Goal: Task Accomplishment & Management: Complete application form

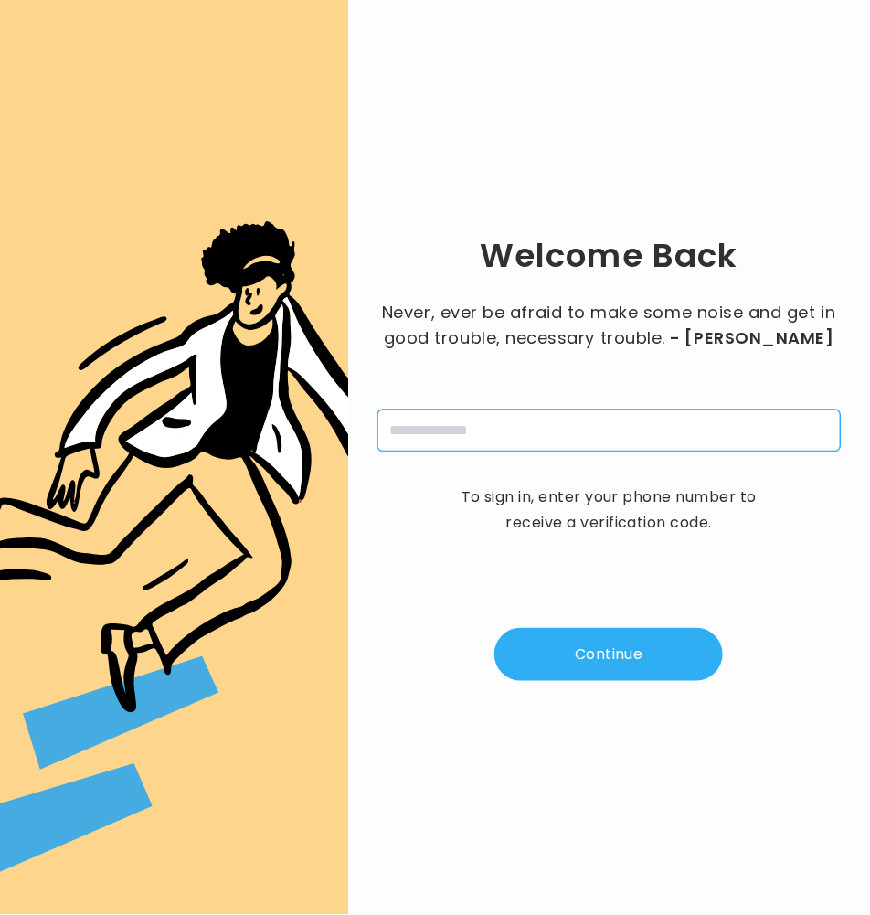
drag, startPoint x: 589, startPoint y: 421, endPoint x: 605, endPoint y: 452, distance: 35.2
click at [589, 420] on input "tel" at bounding box center [608, 430] width 463 height 42
type input "**********"
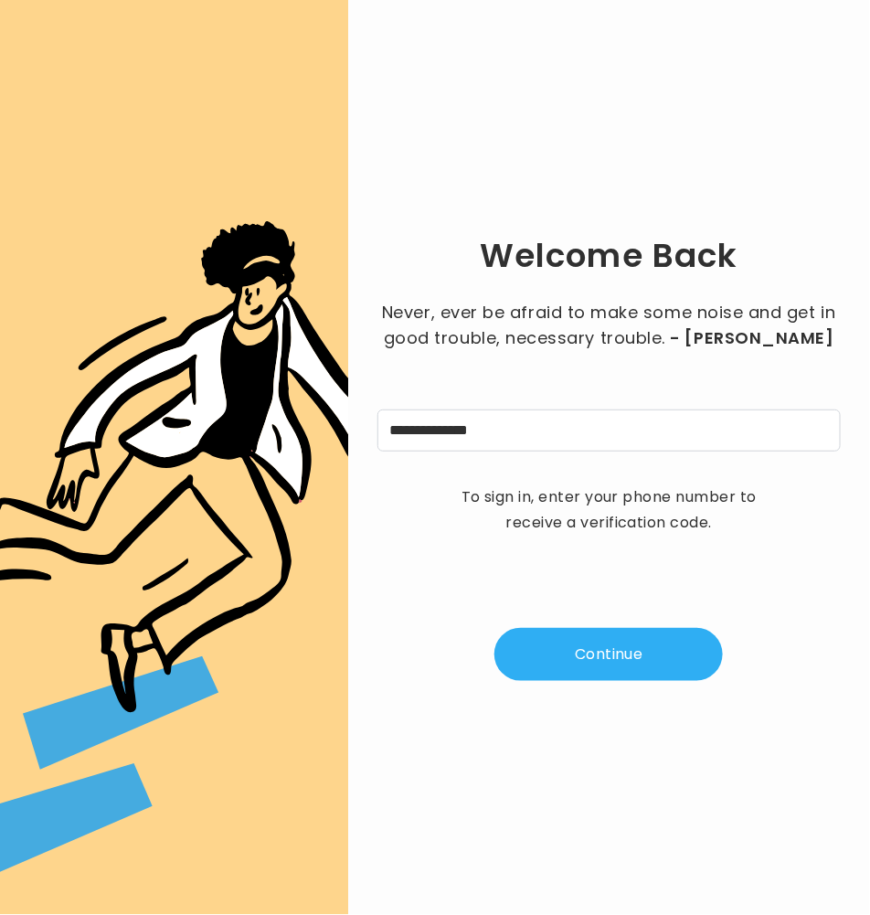
drag, startPoint x: 651, startPoint y: 693, endPoint x: 650, endPoint y: 679, distance: 13.7
click at [651, 692] on div "**********" at bounding box center [608, 457] width 463 height 856
click at [646, 662] on button "Continue" at bounding box center [608, 654] width 228 height 53
type input "*"
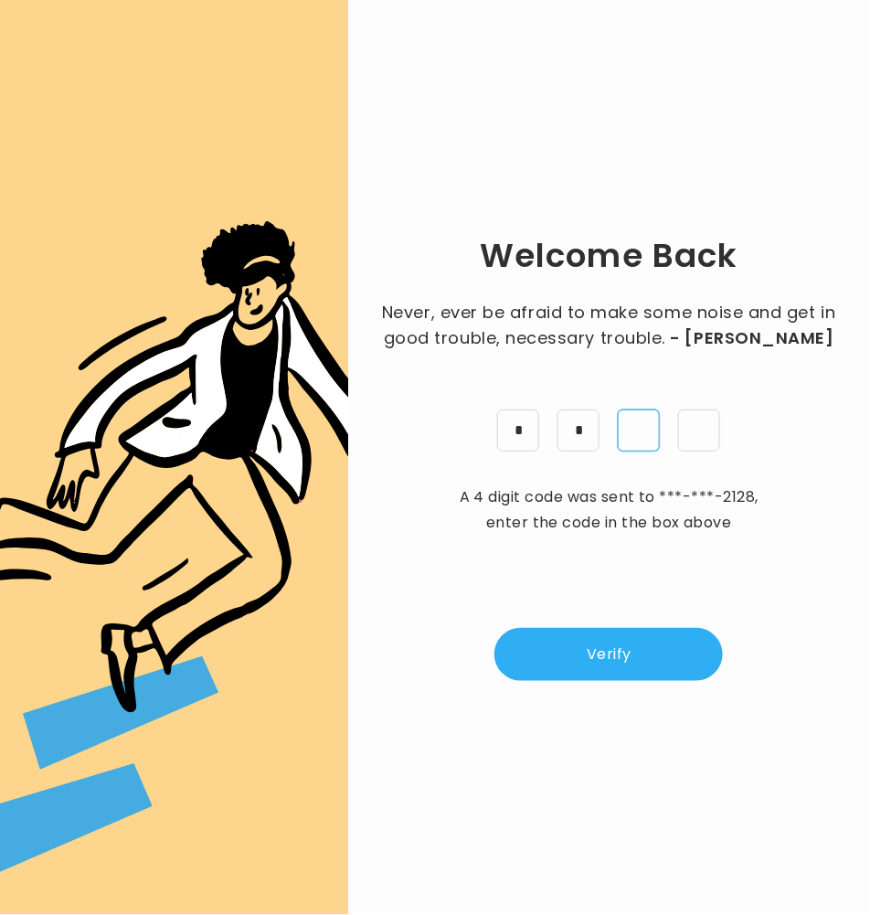
type input "*"
click at [633, 650] on button "Verify" at bounding box center [608, 654] width 228 height 53
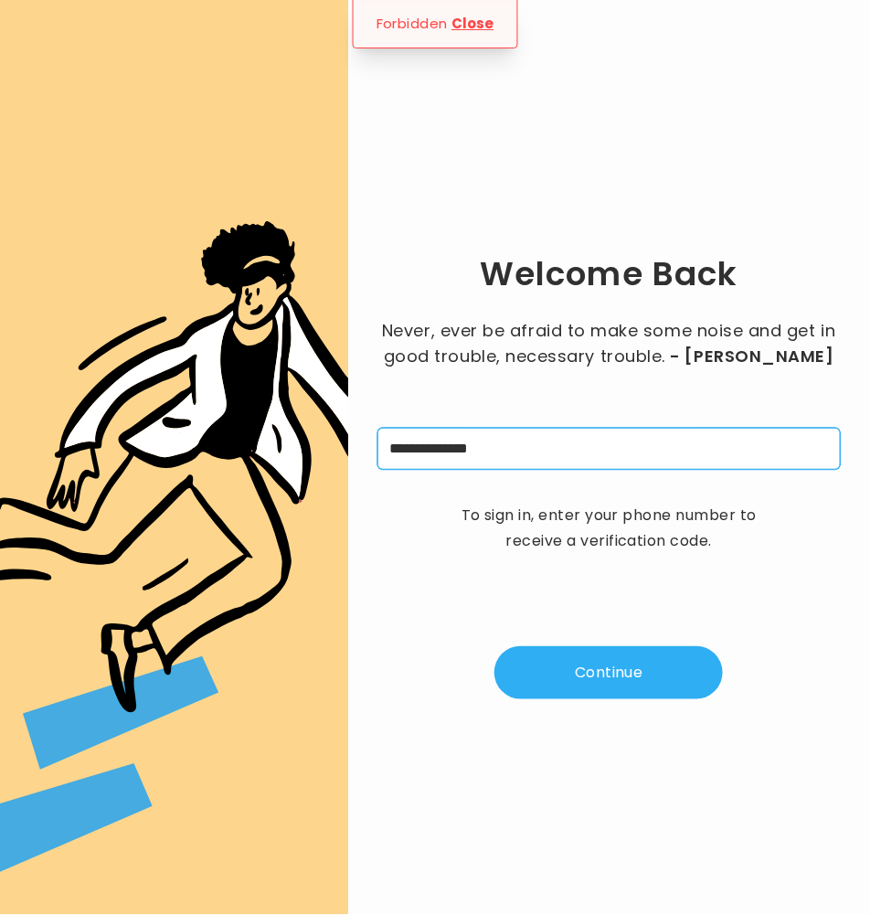
click at [533, 455] on input "**********" at bounding box center [608, 449] width 463 height 42
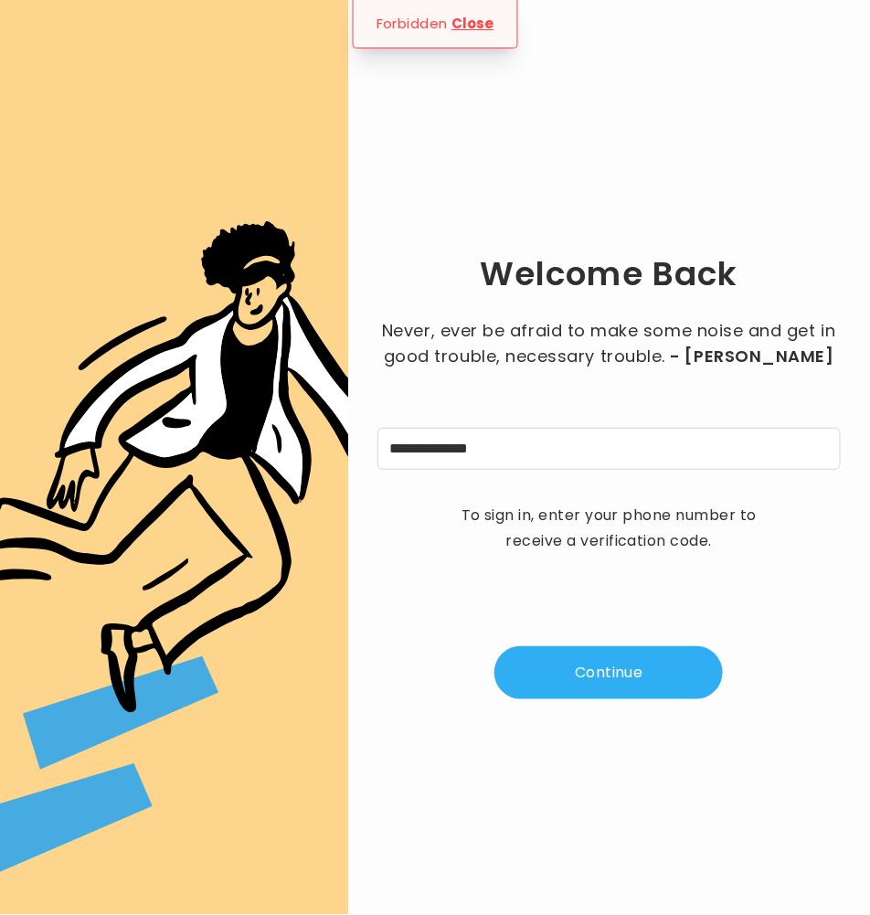
click at [625, 647] on button "Continue" at bounding box center [608, 672] width 228 height 53
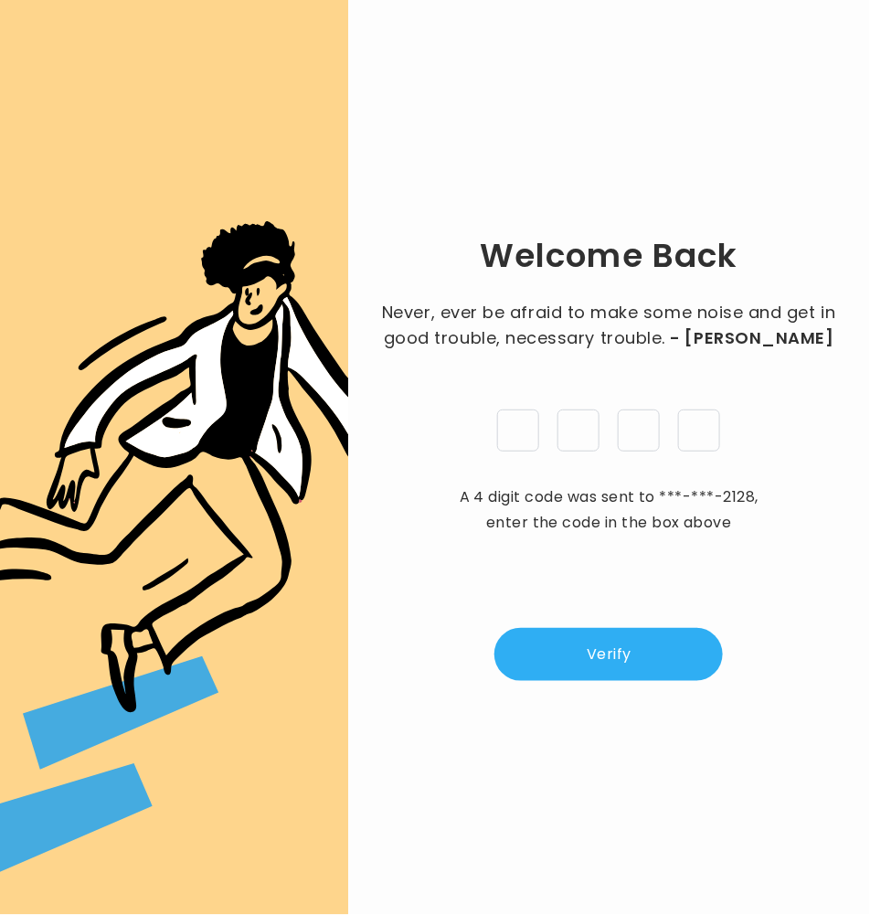
type input "*"
click at [647, 658] on button "Verify" at bounding box center [608, 654] width 228 height 53
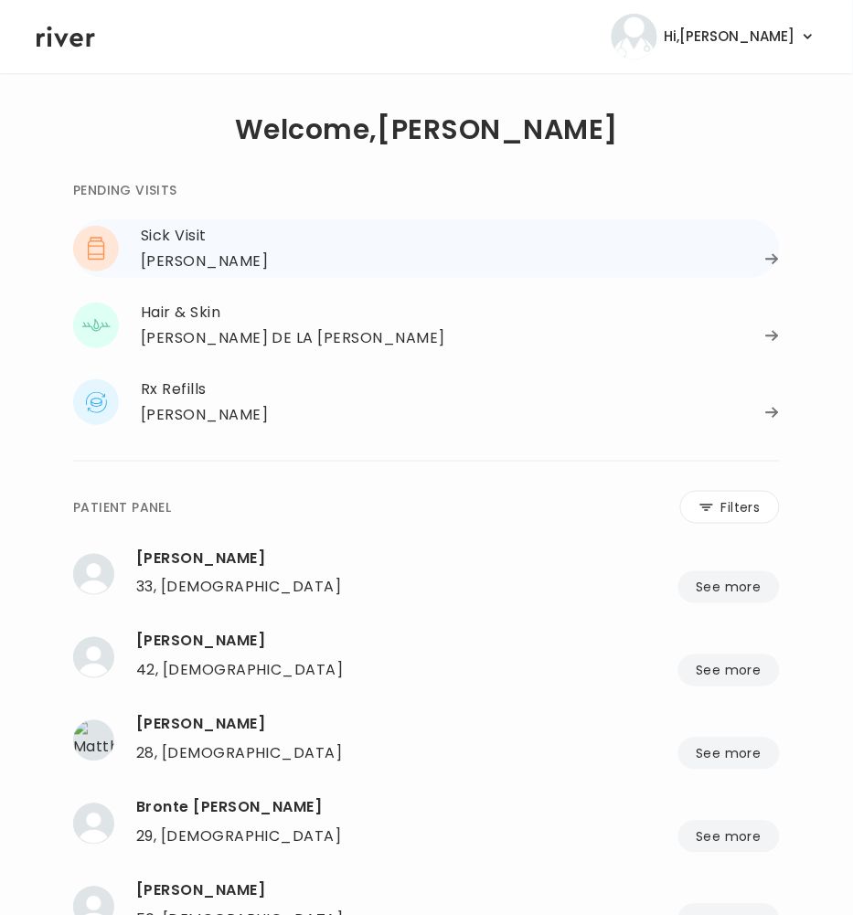
click at [240, 255] on div "[PERSON_NAME]" at bounding box center [204, 262] width 127 height 26
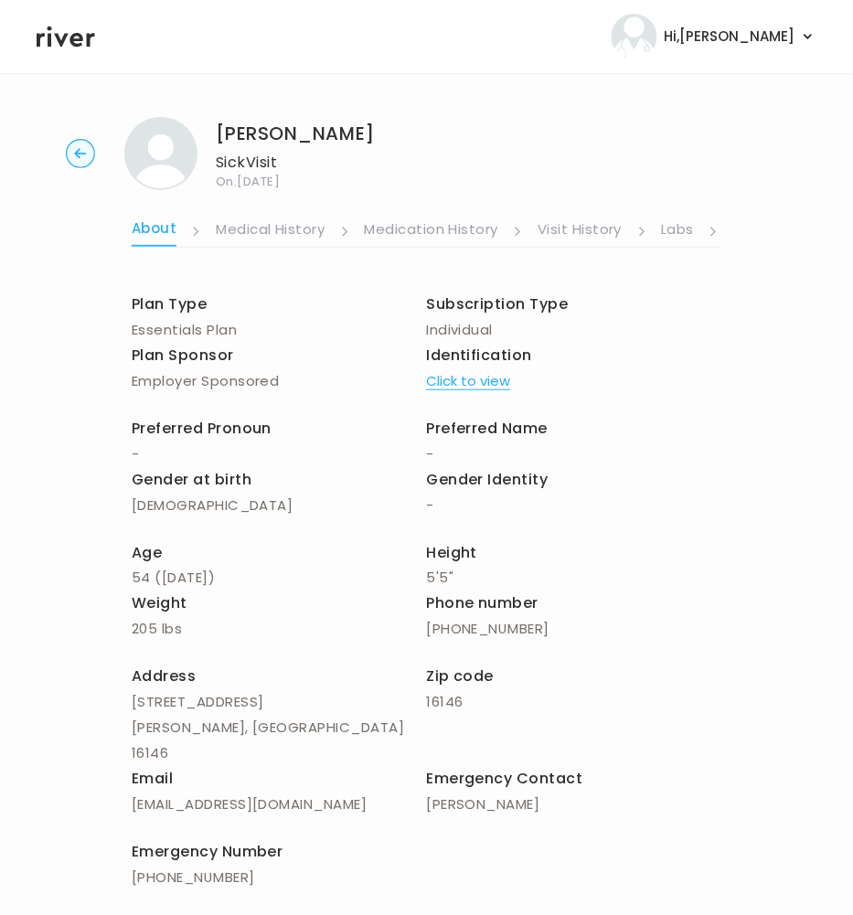
click at [671, 225] on link "Labs" at bounding box center [678, 231] width 33 height 29
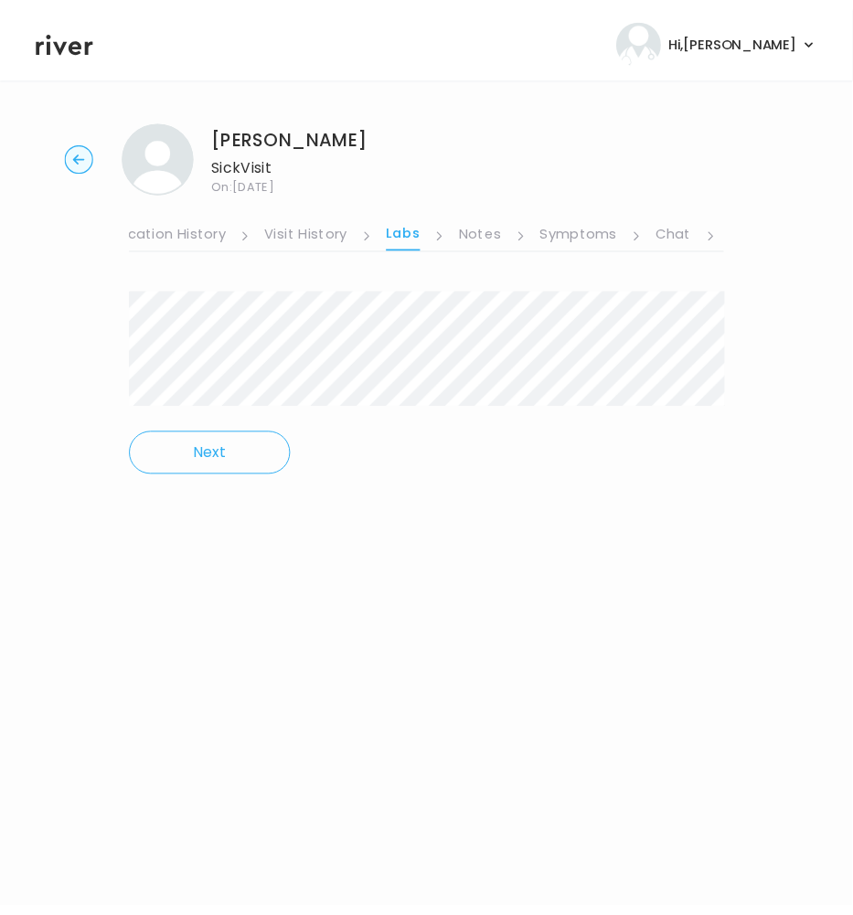
scroll to position [0, 320]
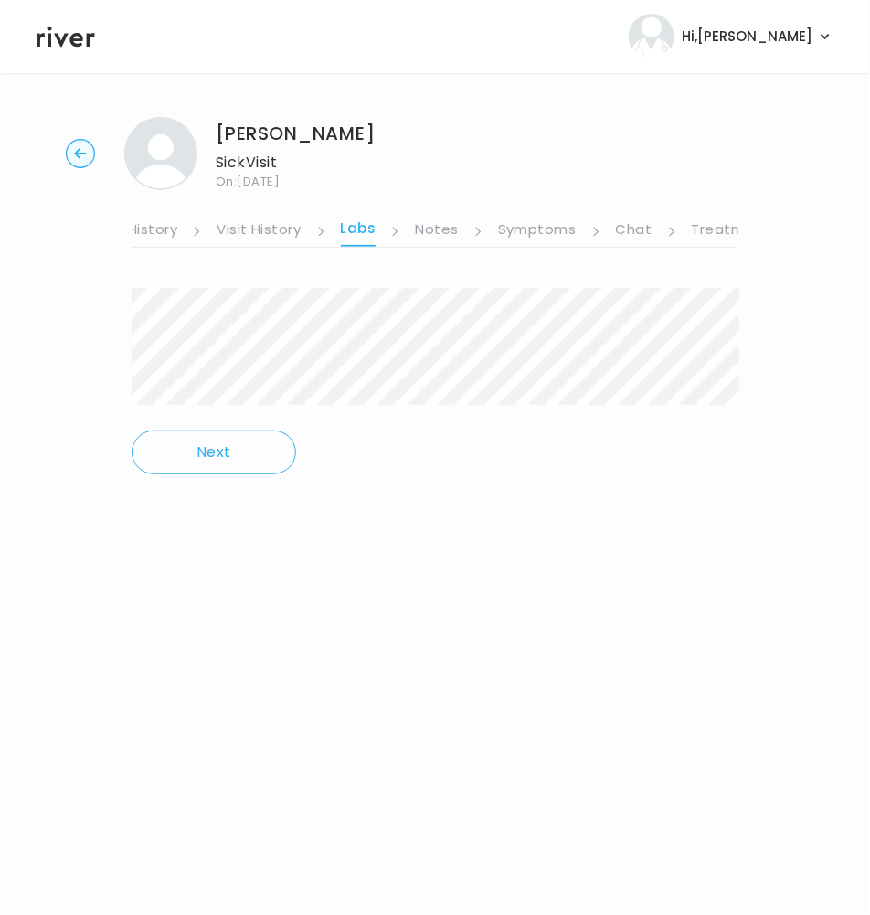
click at [545, 228] on link "Symptoms" at bounding box center [537, 231] width 79 height 29
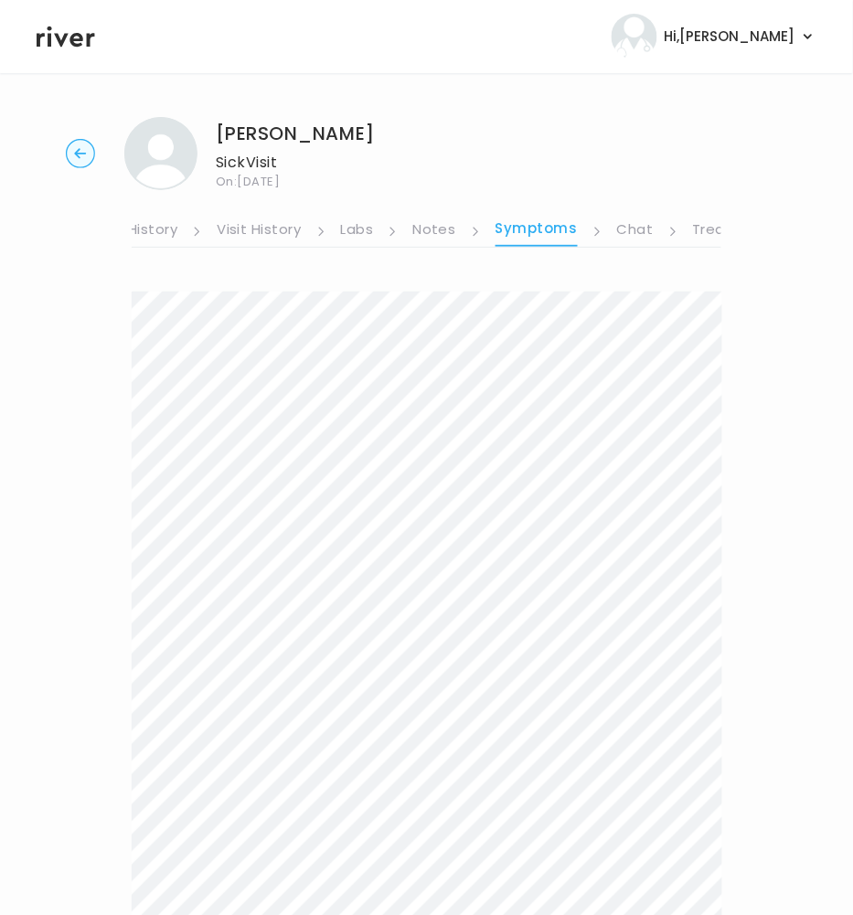
click at [713, 226] on link "Treatment Plan" at bounding box center [749, 231] width 113 height 29
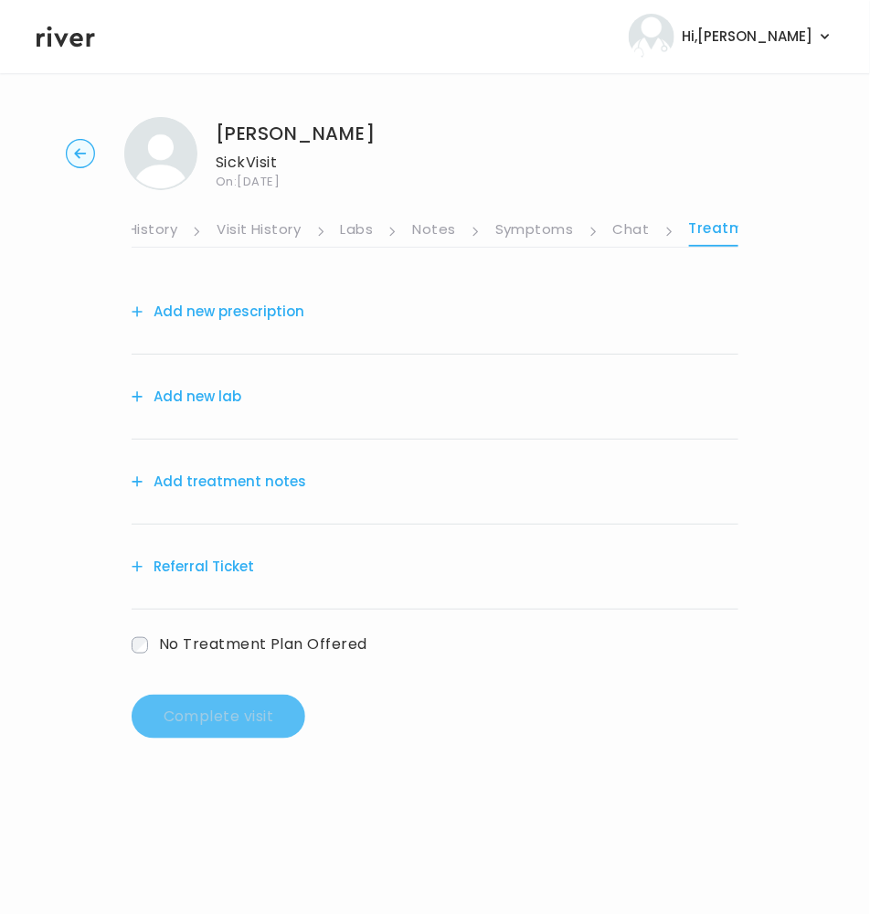
click at [190, 482] on button "Add treatment notes" at bounding box center [219, 482] width 175 height 26
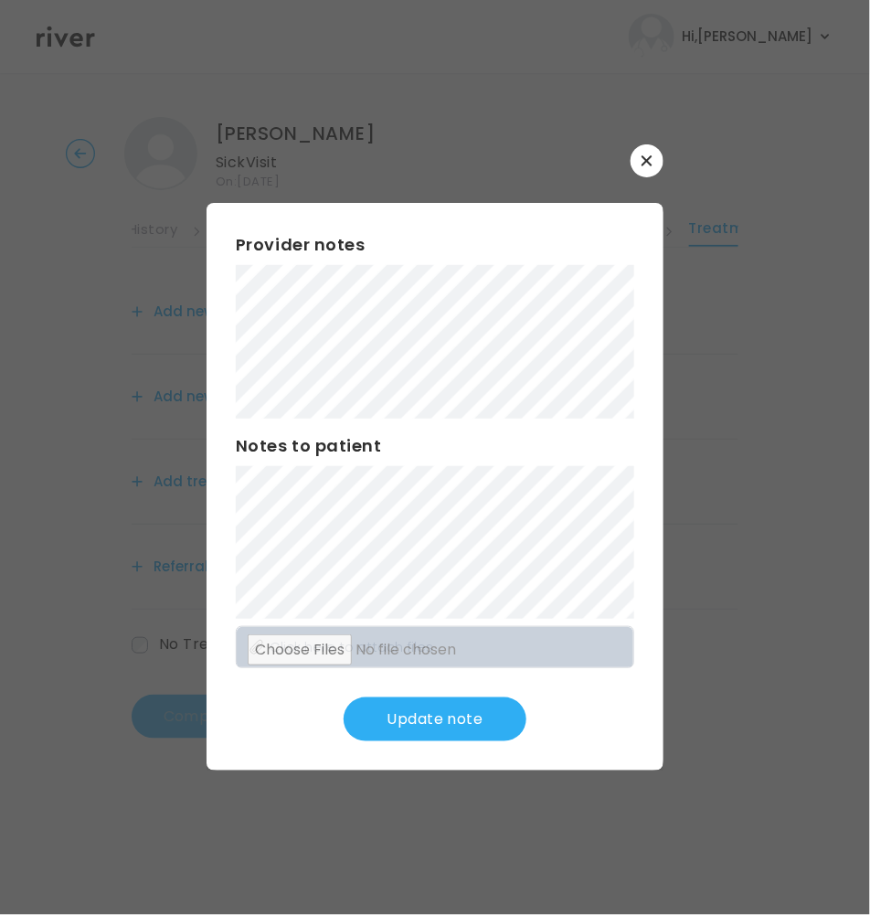
click at [426, 698] on button "Update note" at bounding box center [435, 719] width 183 height 44
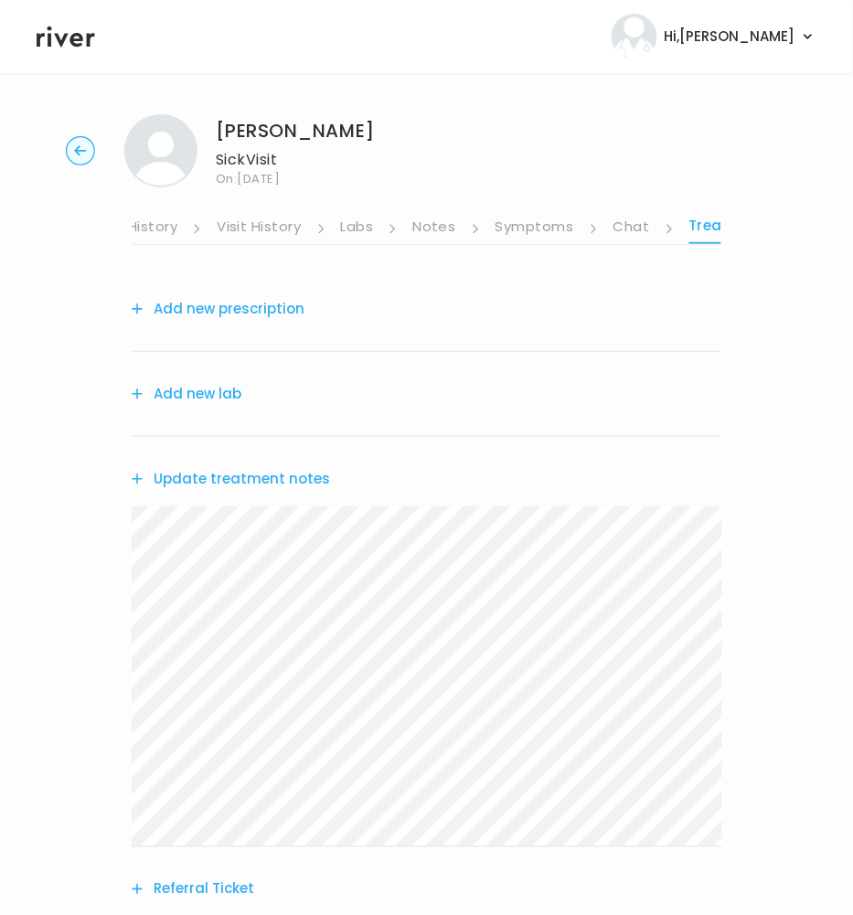
scroll to position [5, 0]
click at [258, 307] on button "Add new prescription" at bounding box center [218, 307] width 173 height 26
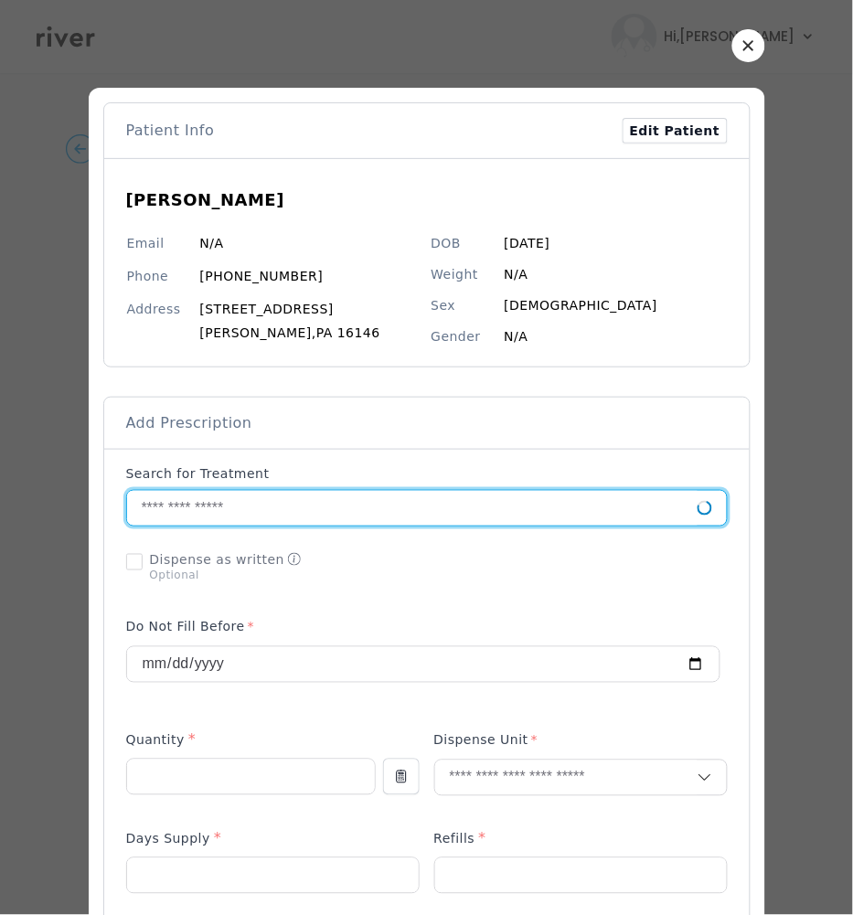
click at [194, 506] on input "text" at bounding box center [412, 508] width 570 height 35
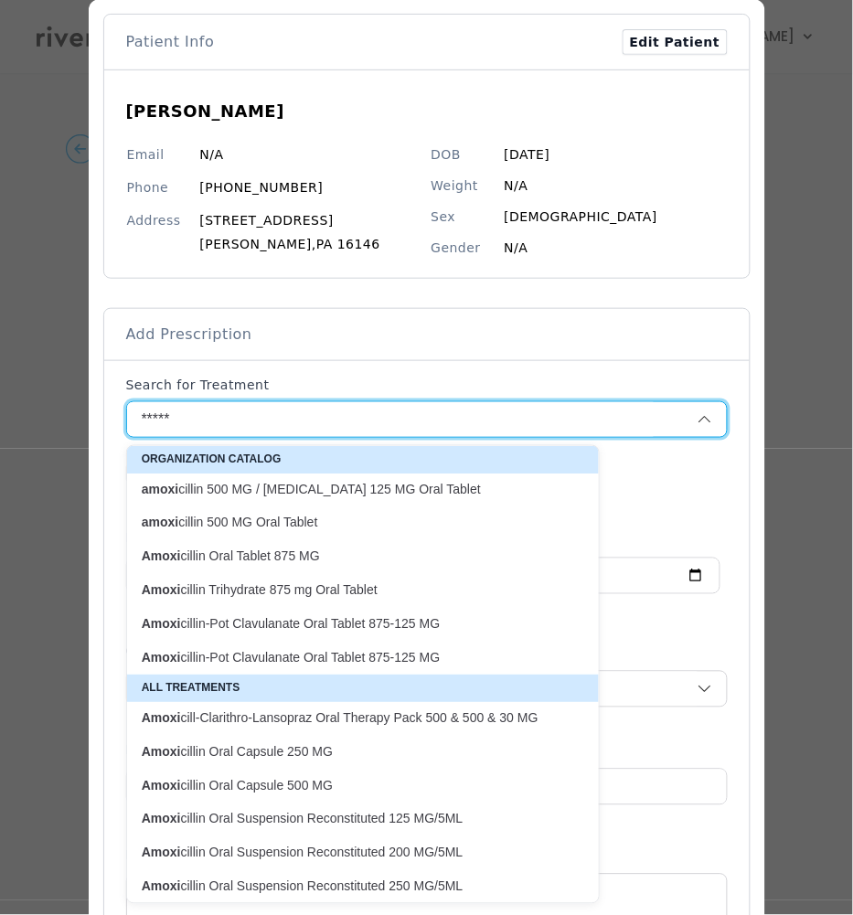
scroll to position [60, 0]
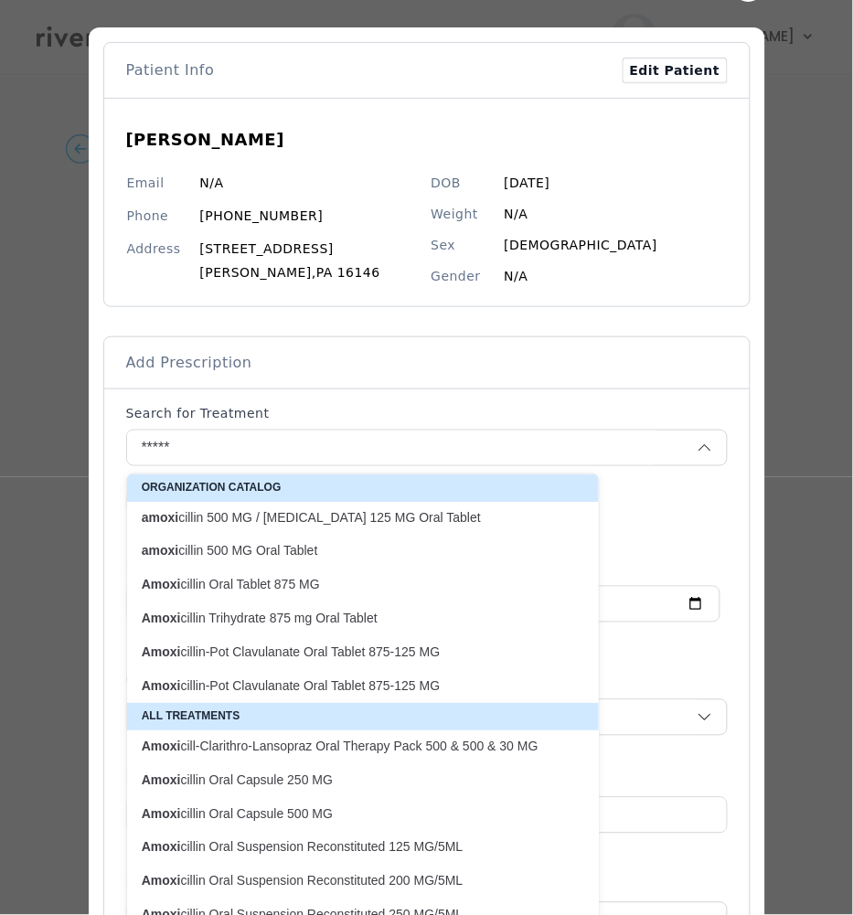
click at [231, 660] on p "Amoxi cillin-Pot Clavulanate Oral Tablet 875-125 MG" at bounding box center [352, 651] width 420 height 17
type input "**********"
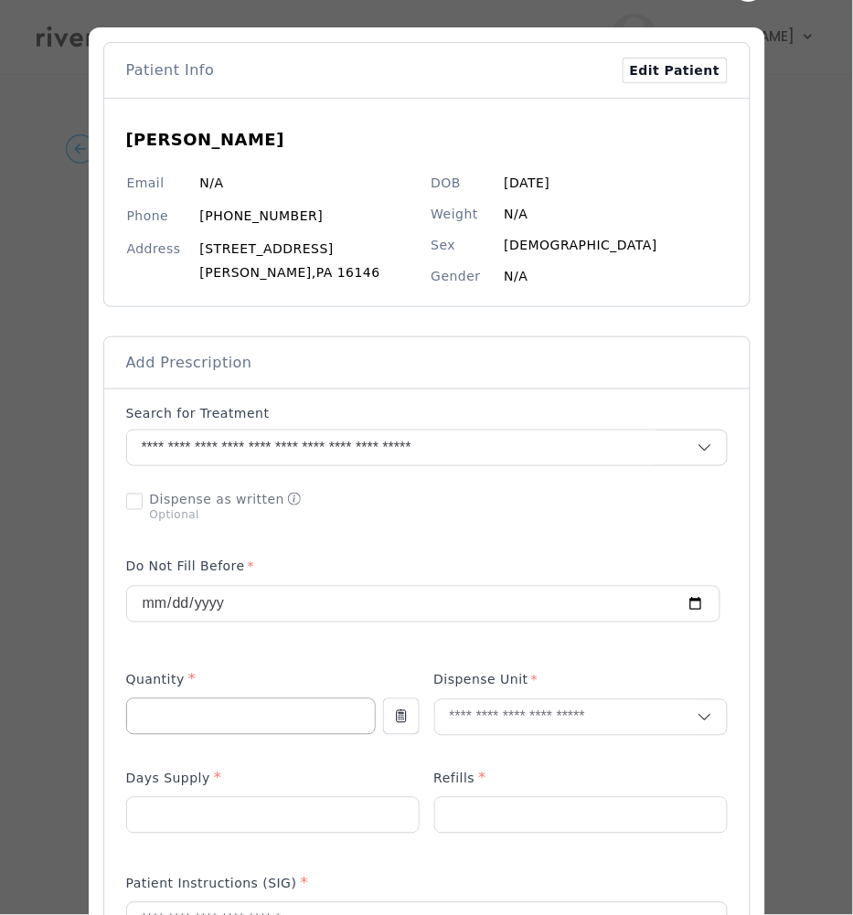
click at [186, 714] on input "number" at bounding box center [251, 716] width 248 height 35
type input "**"
click at [519, 719] on input "text" at bounding box center [566, 717] width 262 height 35
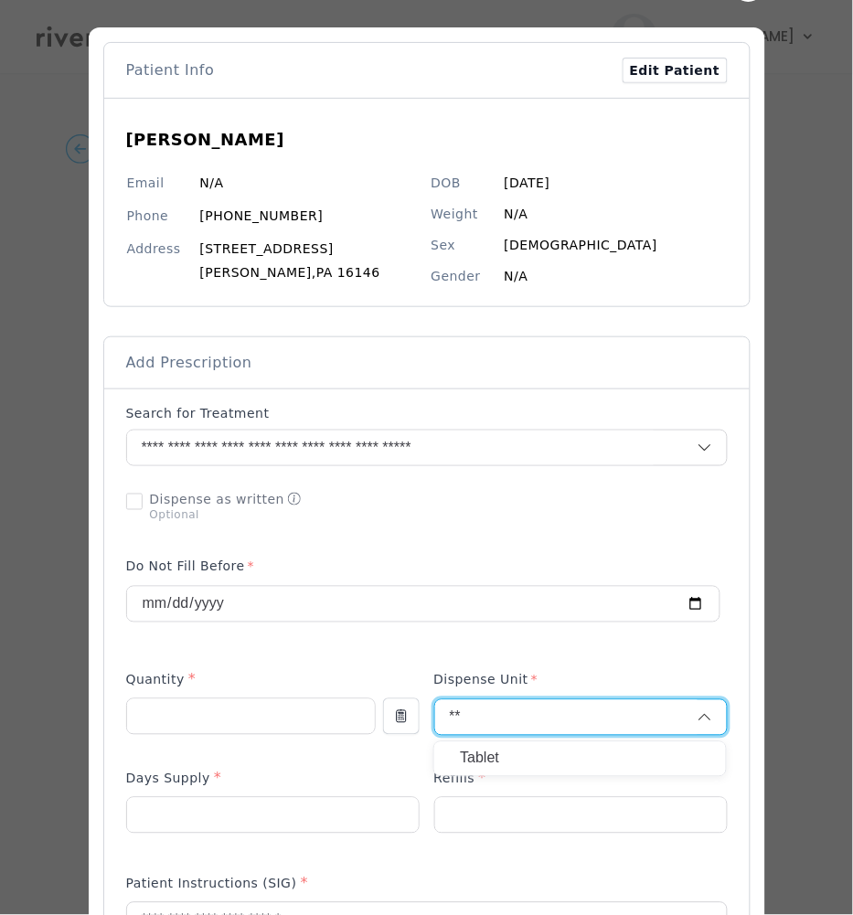
type input "**"
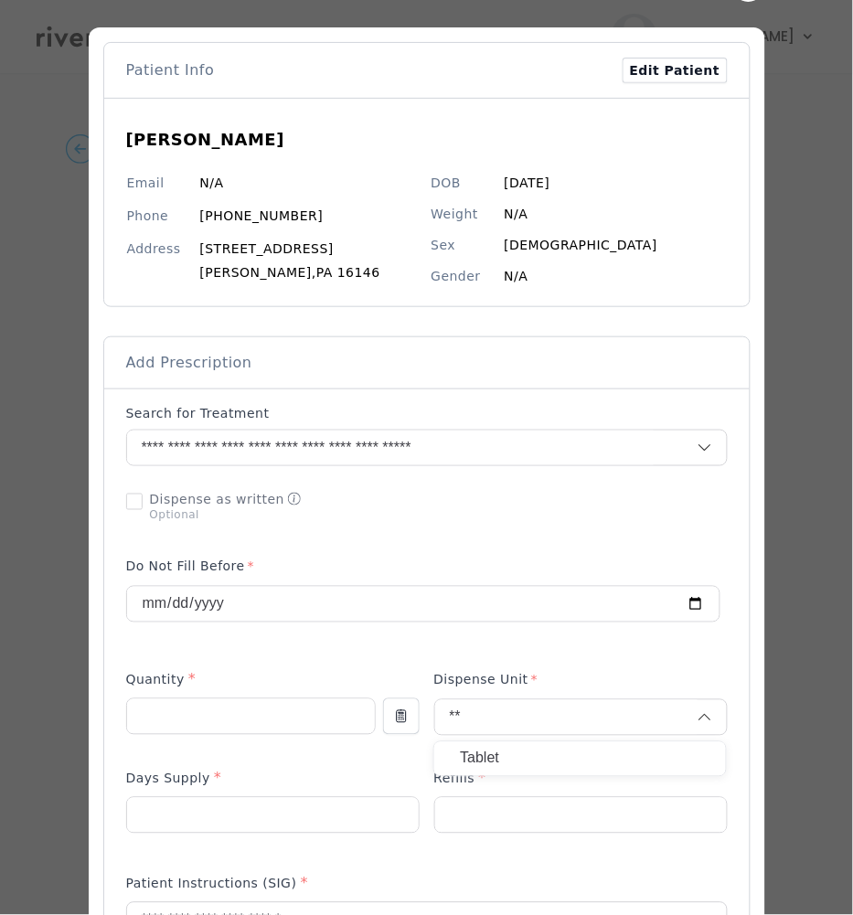
click at [496, 749] on p "Tablet" at bounding box center [580, 759] width 240 height 27
click at [263, 820] on input "number" at bounding box center [273, 815] width 292 height 35
type input "*"
click at [502, 824] on input "number" at bounding box center [581, 815] width 292 height 35
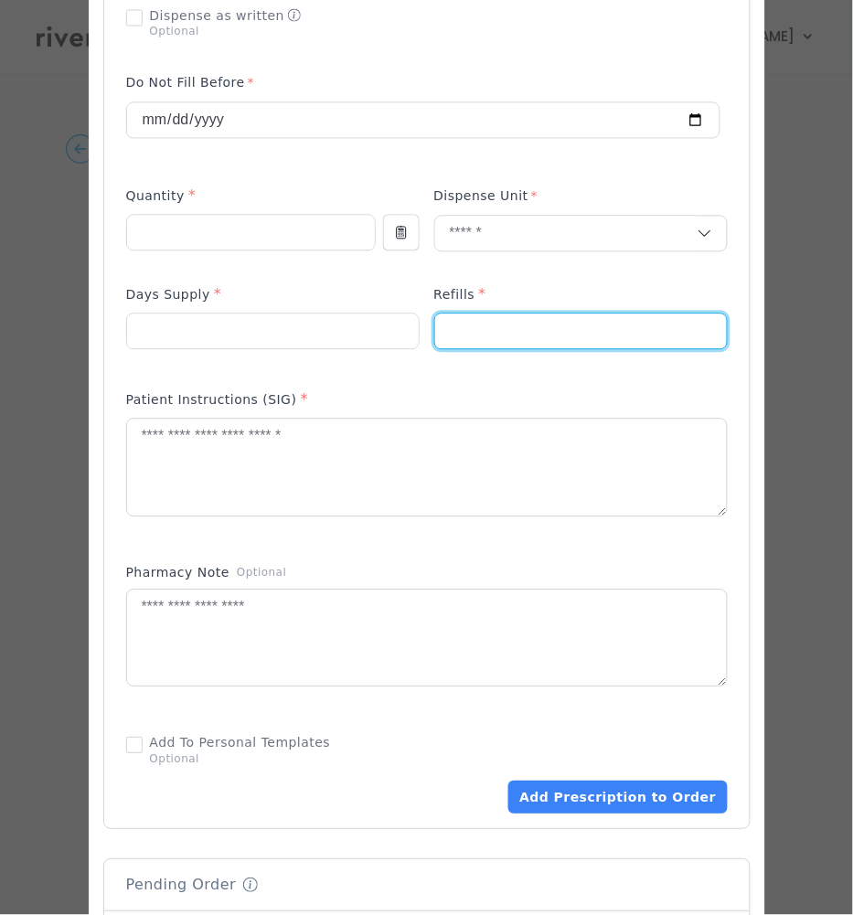
scroll to position [556, 0]
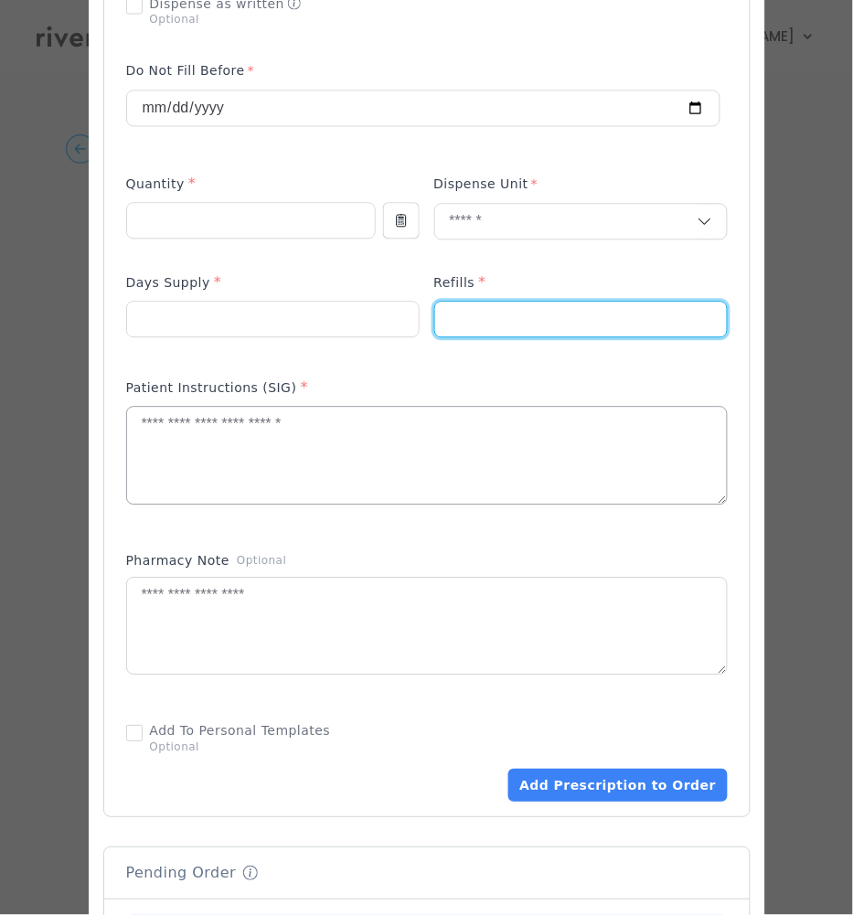
type input "*"
click at [274, 472] on textarea at bounding box center [427, 456] width 600 height 97
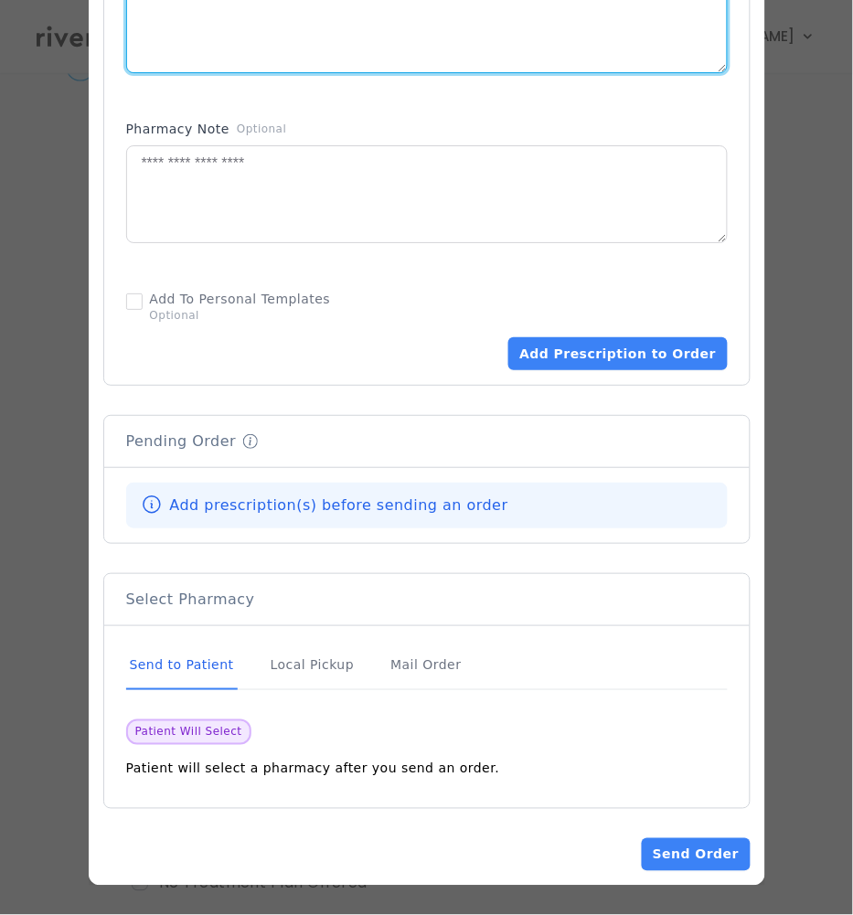
scroll to position [88, 0]
type textarea "**********"
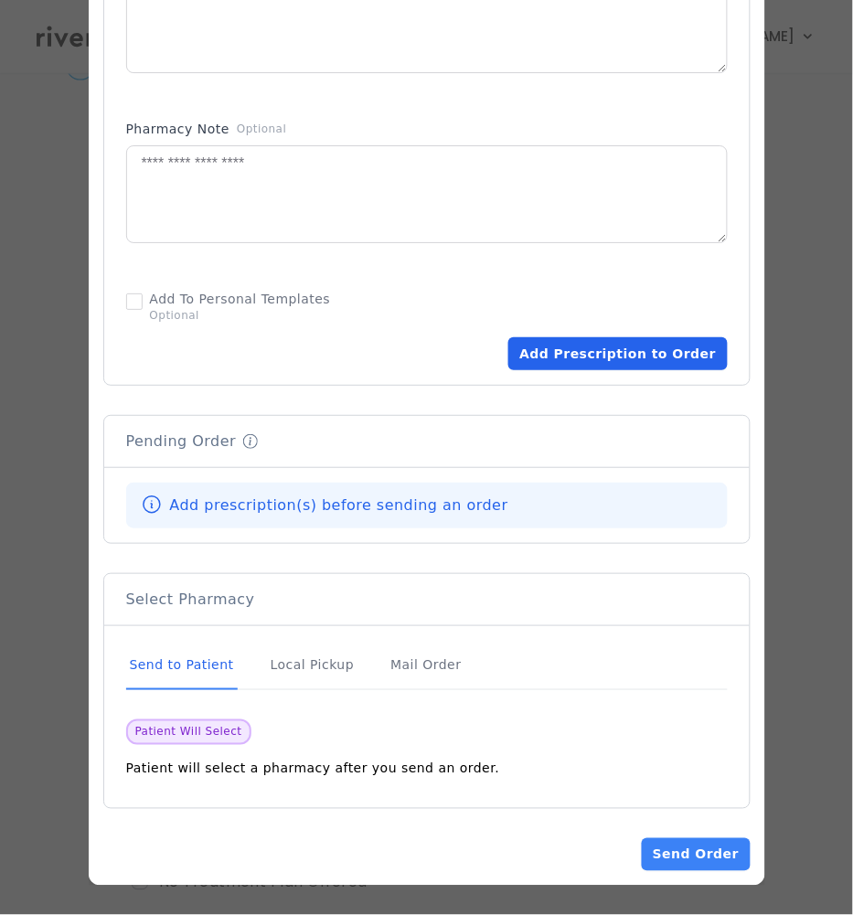
click at [649, 345] on button "Add Prescription to Order" at bounding box center [617, 353] width 218 height 33
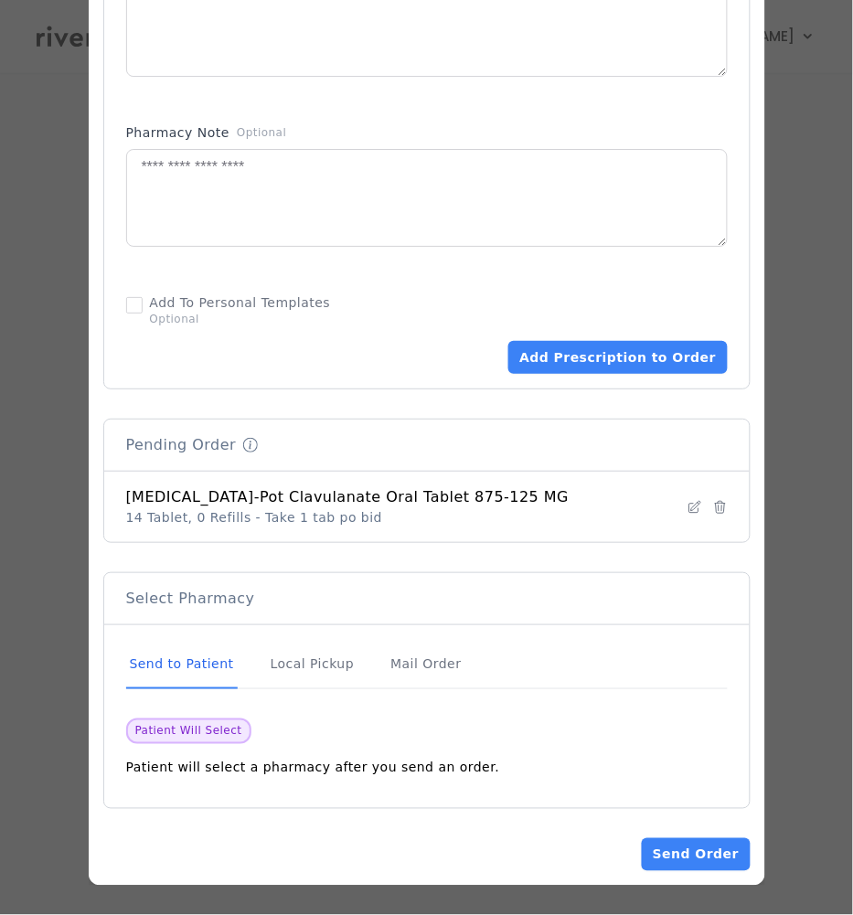
scroll to position [192, 0]
click at [675, 849] on button "Send Order" at bounding box center [696, 854] width 108 height 33
click at [682, 855] on button "Loading... Send Order" at bounding box center [686, 854] width 126 height 33
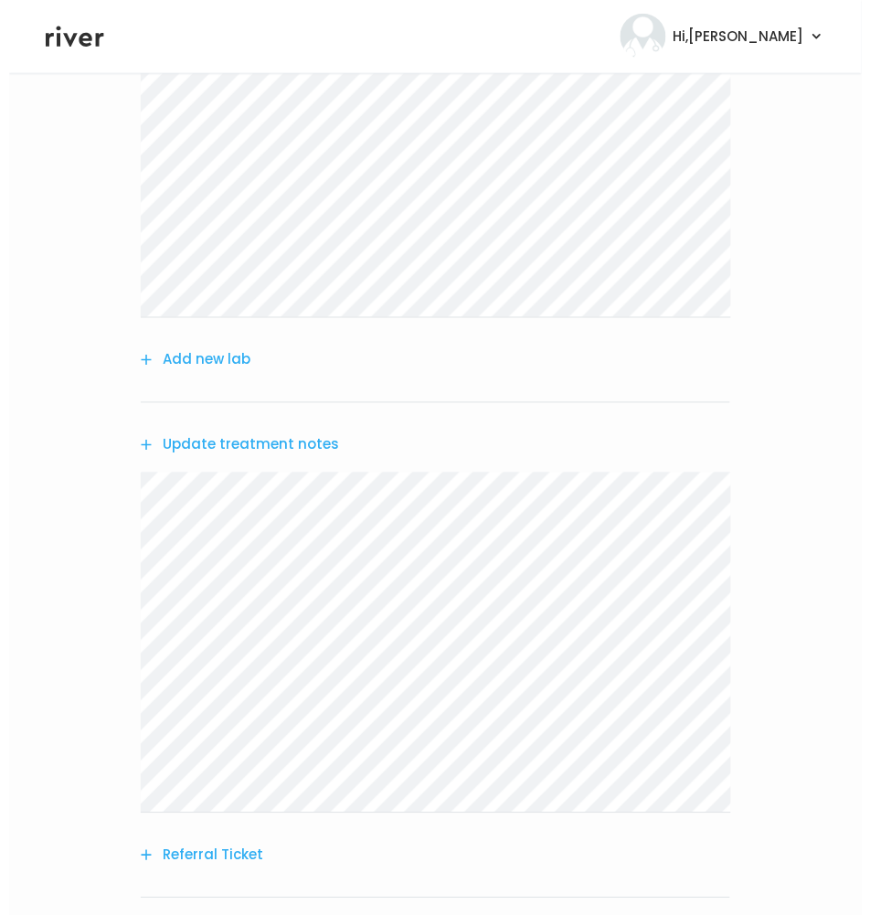
scroll to position [0, 0]
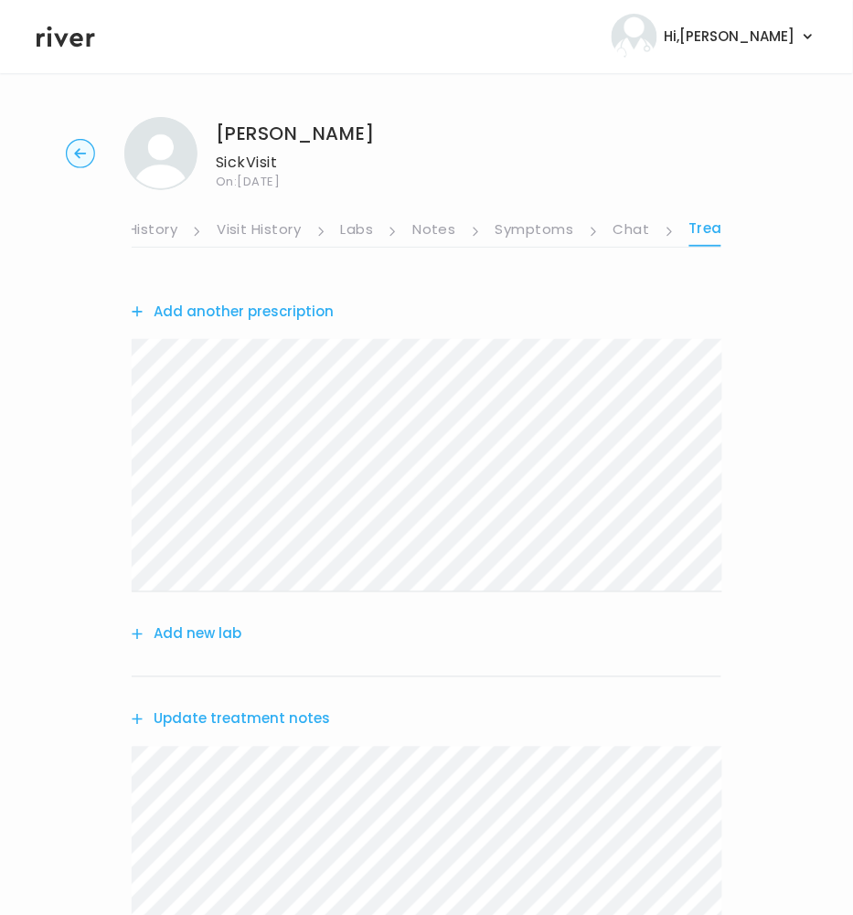
click at [165, 225] on link "Medication History" at bounding box center [111, 231] width 134 height 29
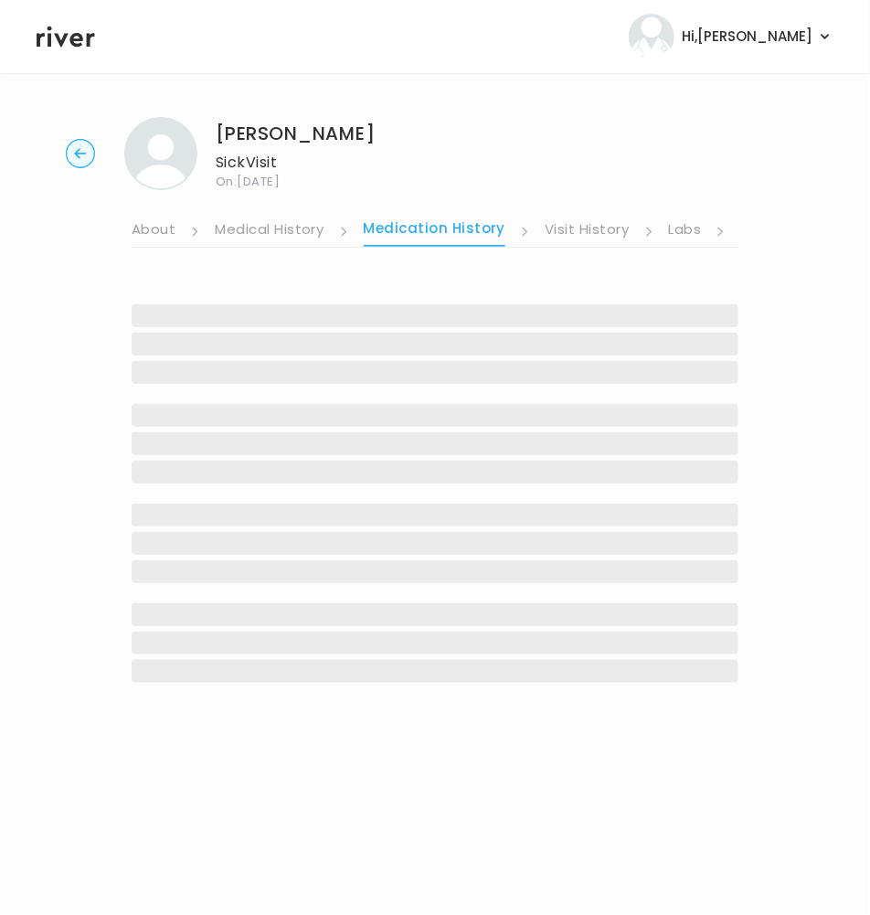
click at [161, 220] on link "About" at bounding box center [154, 231] width 44 height 29
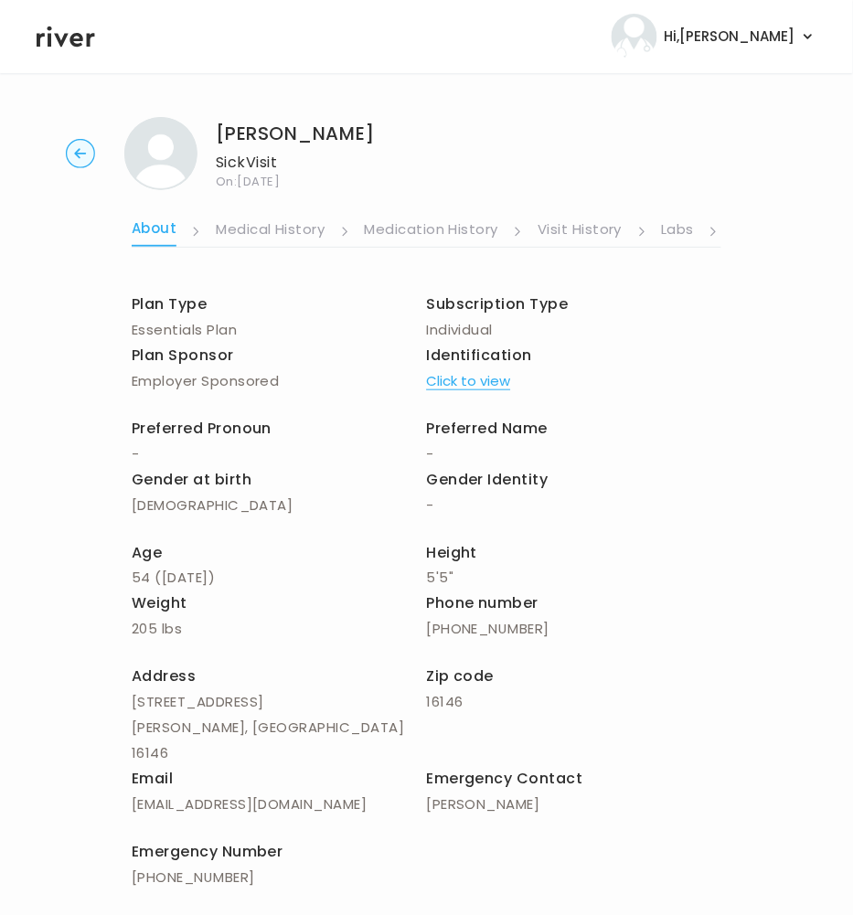
click at [679, 229] on link "Labs" at bounding box center [678, 231] width 33 height 29
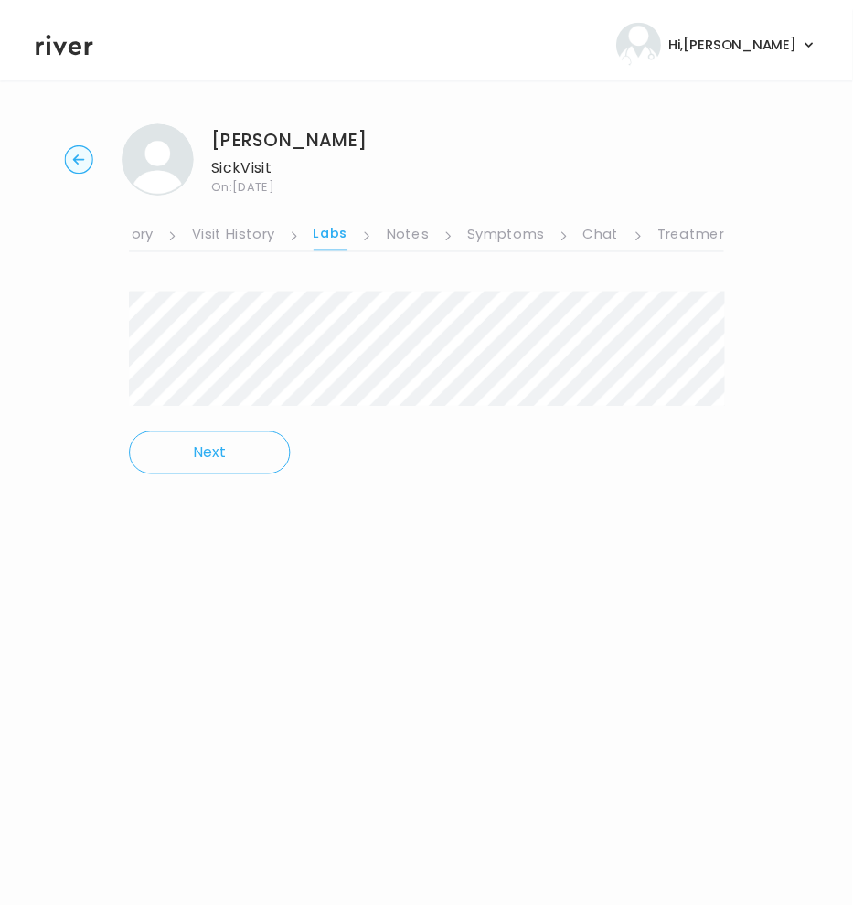
scroll to position [0, 377]
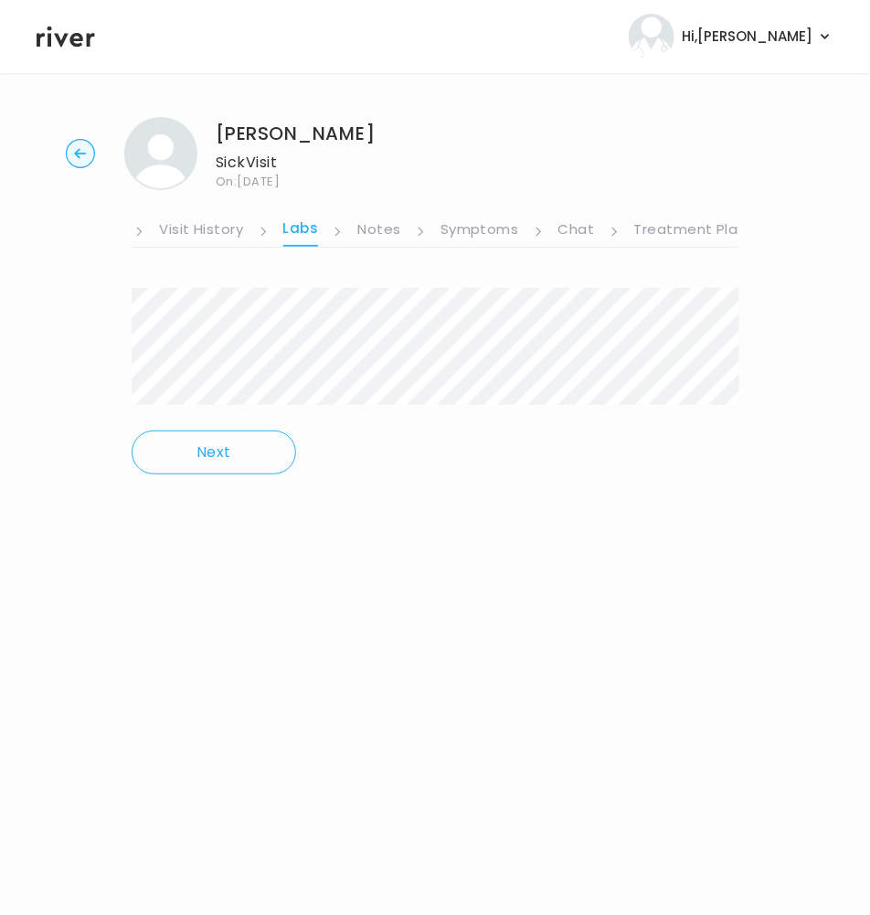
click at [679, 229] on link "Treatment Plan" at bounding box center [690, 231] width 113 height 29
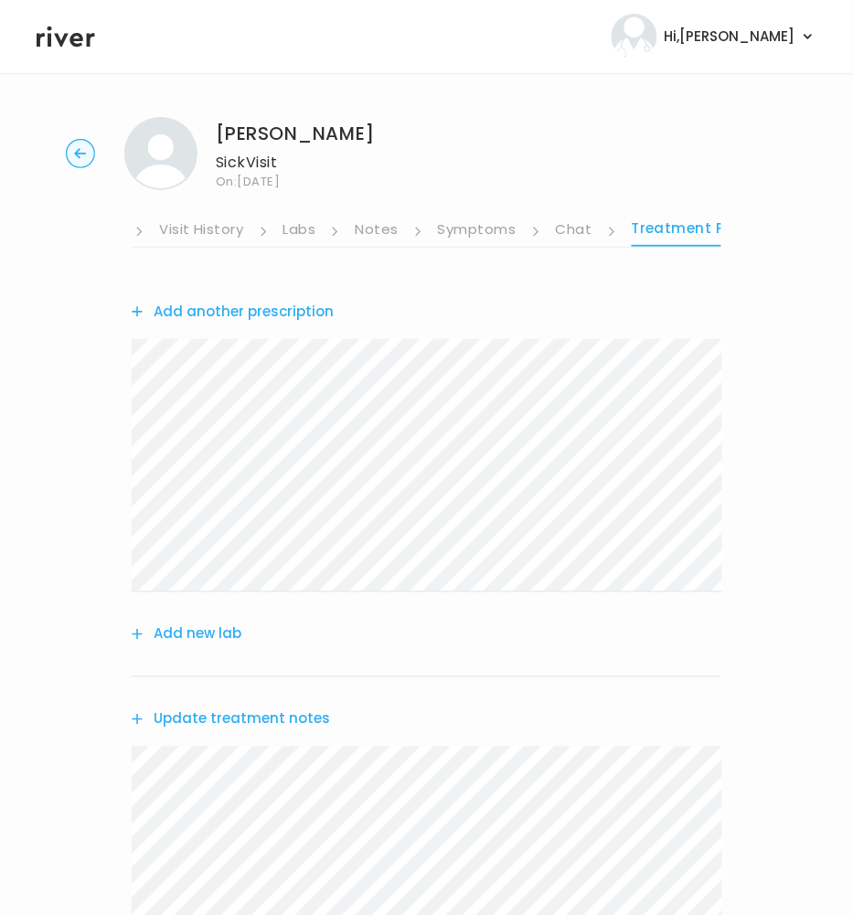
click at [218, 716] on button "Update treatment notes" at bounding box center [231, 720] width 198 height 26
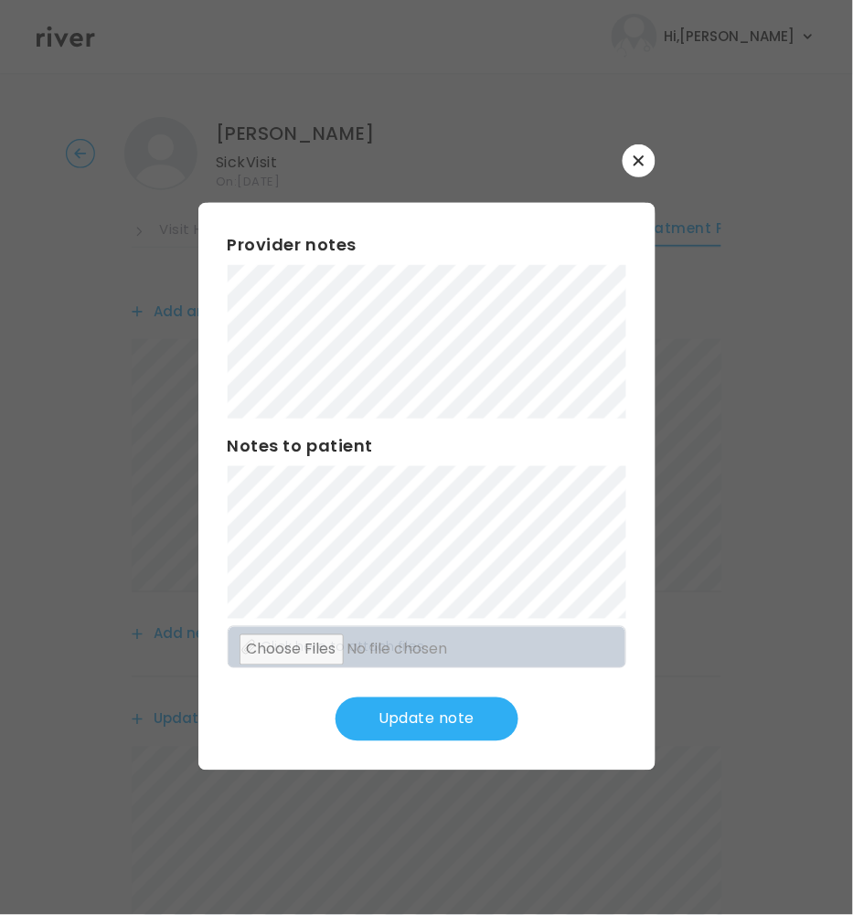
click at [457, 720] on button "Update note" at bounding box center [426, 719] width 183 height 44
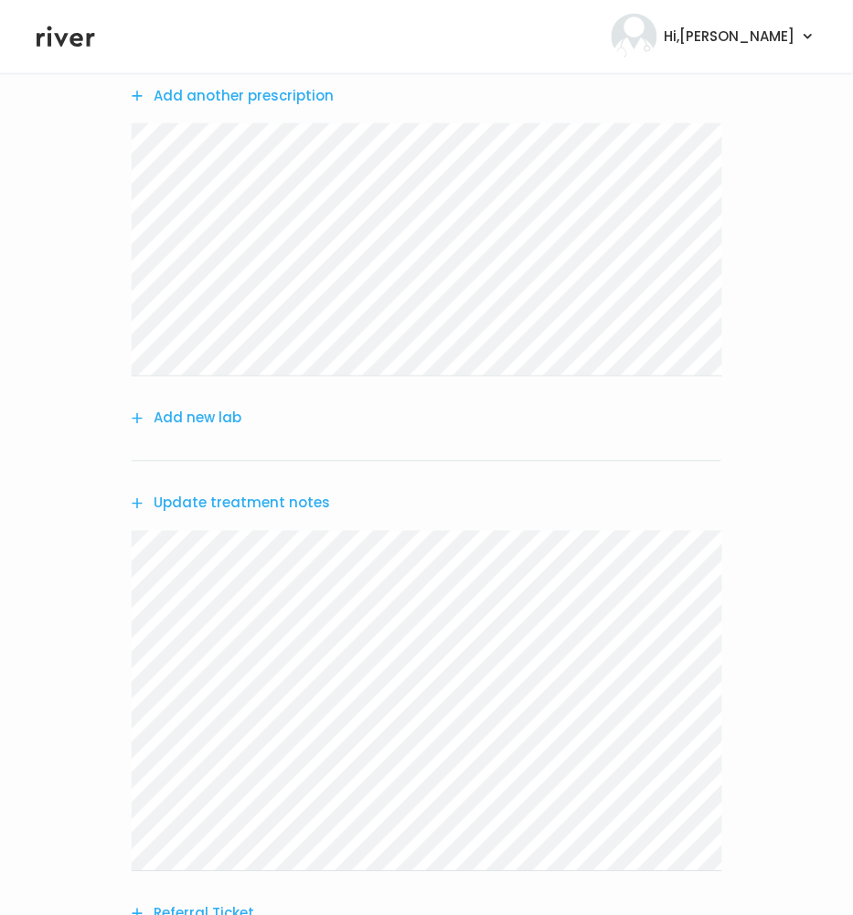
scroll to position [430, 0]
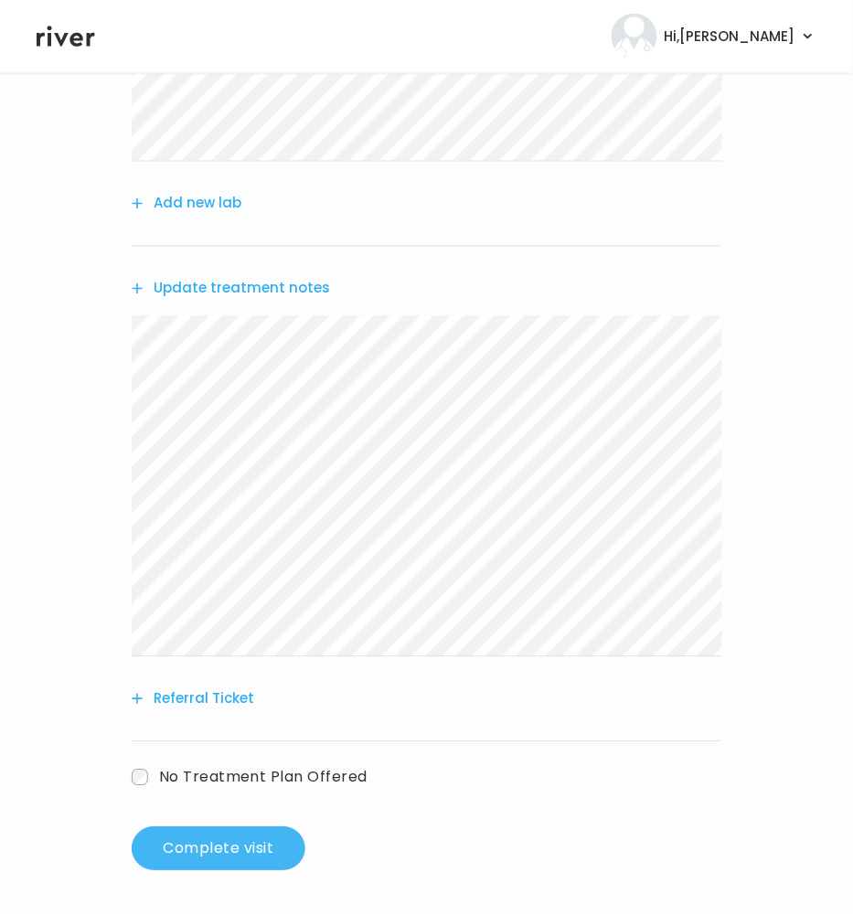
click at [262, 851] on button "Complete visit" at bounding box center [219, 849] width 174 height 44
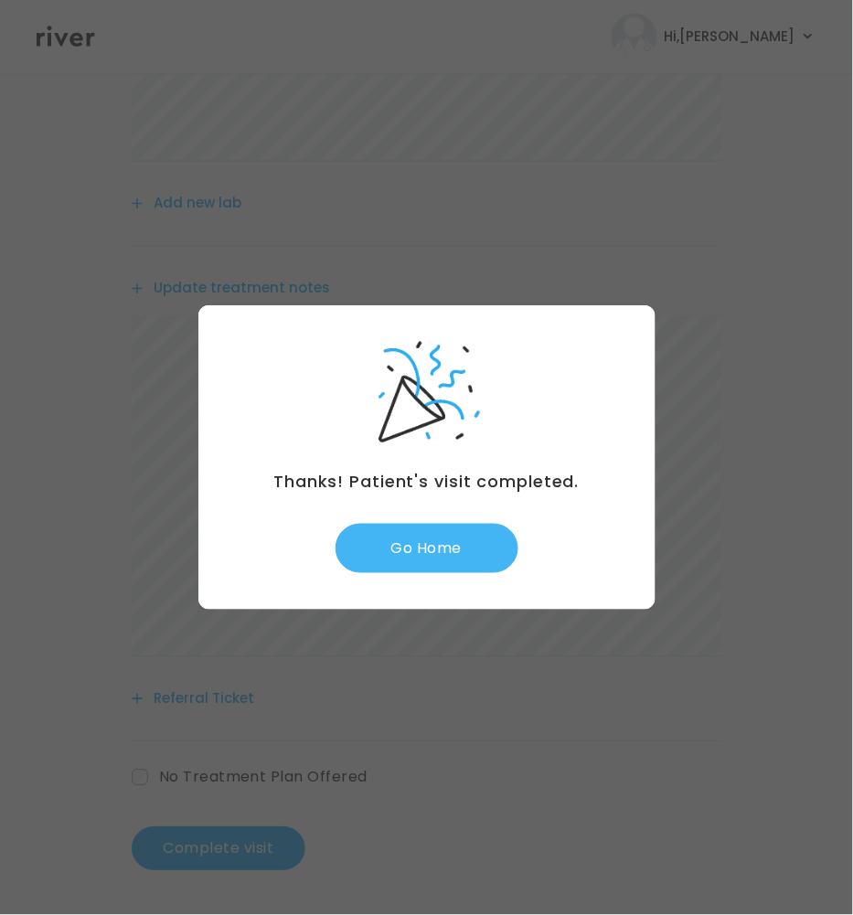
click at [479, 553] on button "Go Home" at bounding box center [426, 548] width 183 height 49
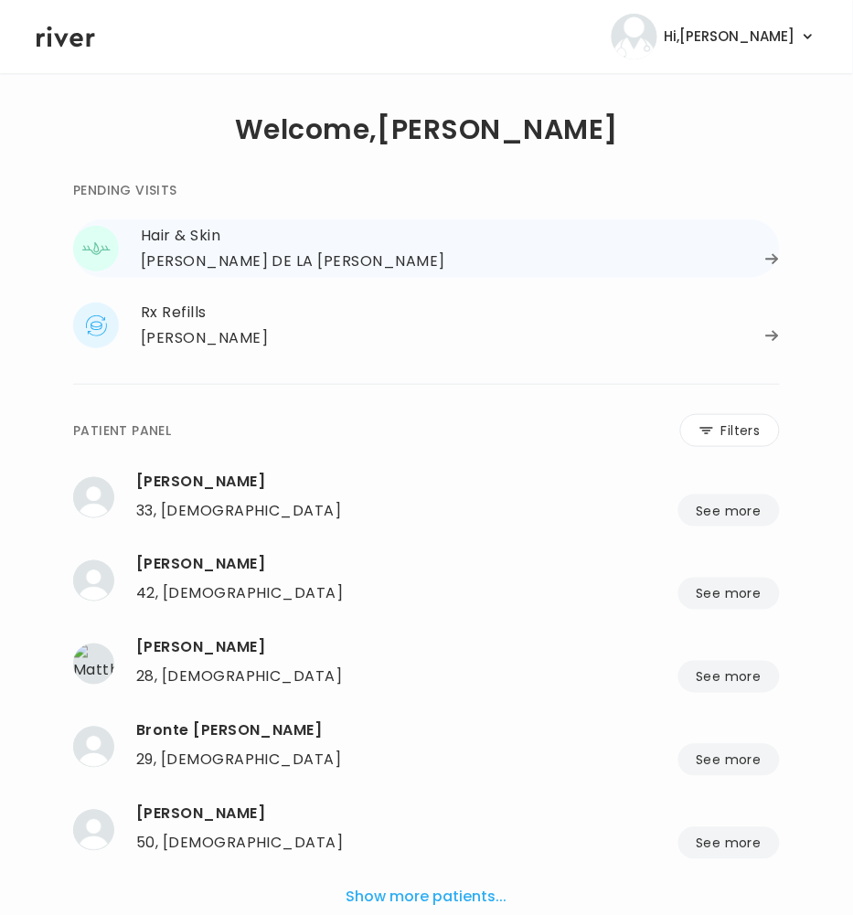
click at [773, 255] on icon at bounding box center [772, 259] width 12 height 10
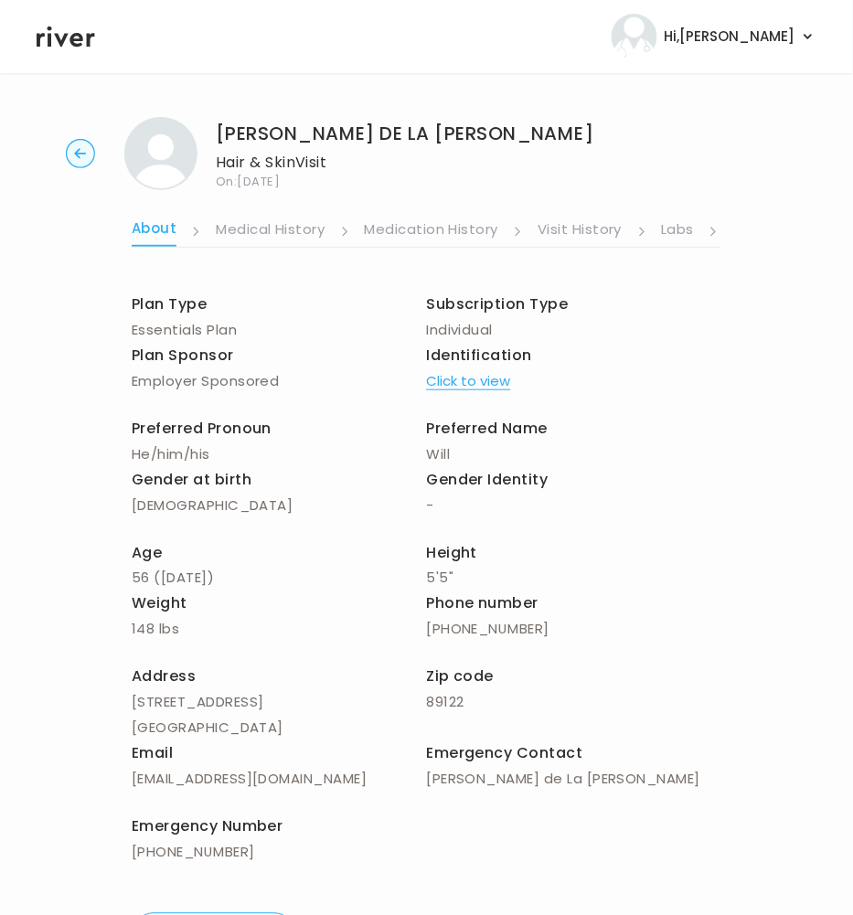
click at [684, 235] on link "Labs" at bounding box center [678, 231] width 33 height 29
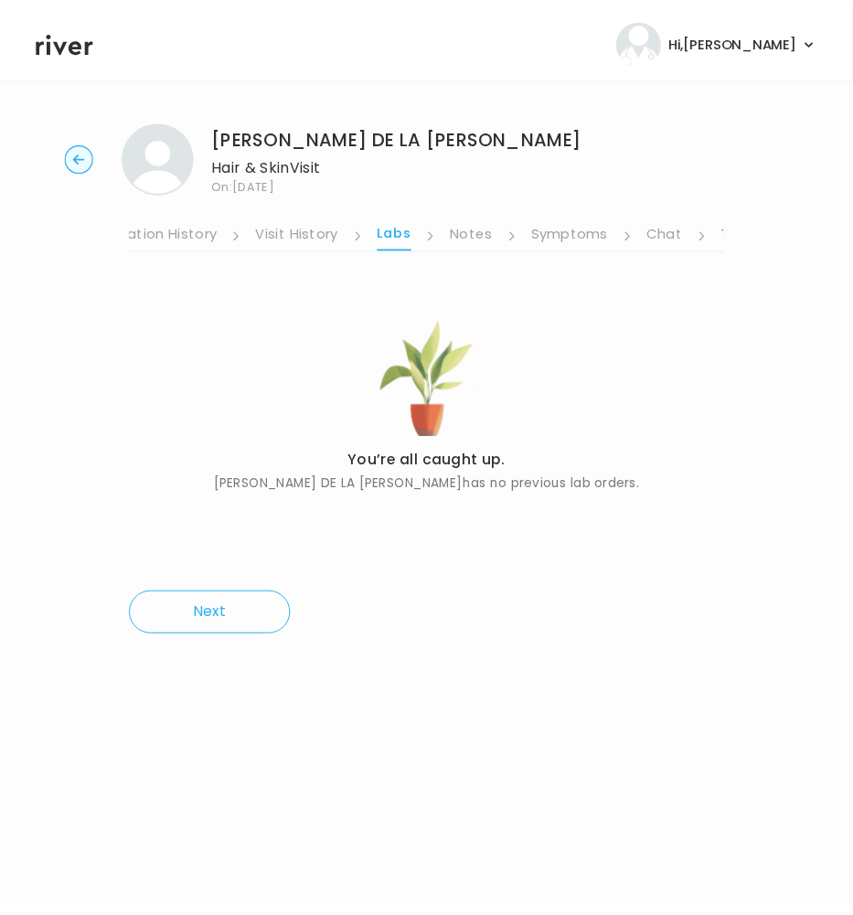
scroll to position [0, 377]
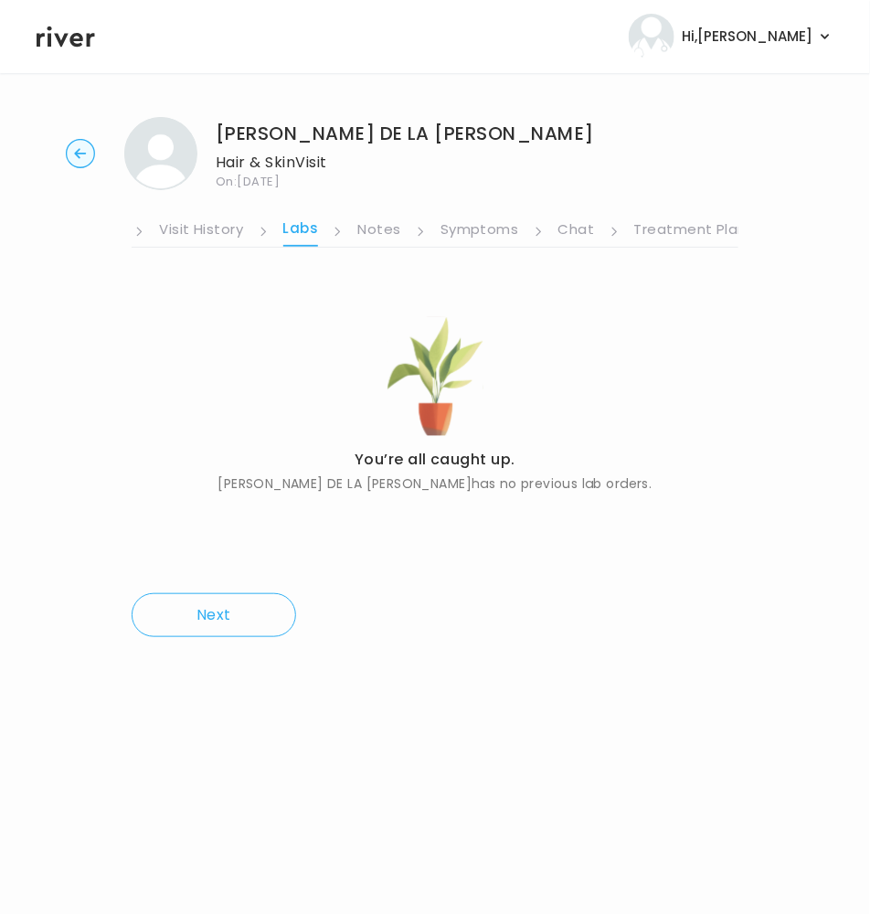
click at [691, 232] on link "Treatment Plan" at bounding box center [690, 231] width 113 height 29
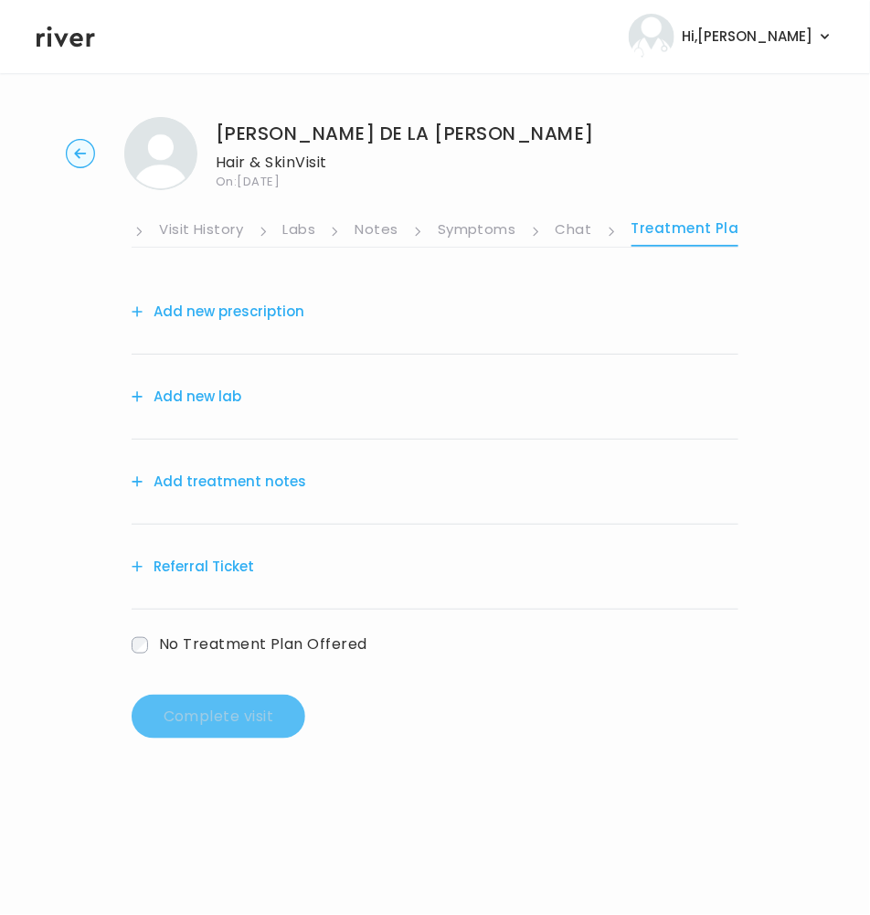
click at [241, 480] on button "Add treatment notes" at bounding box center [219, 482] width 175 height 26
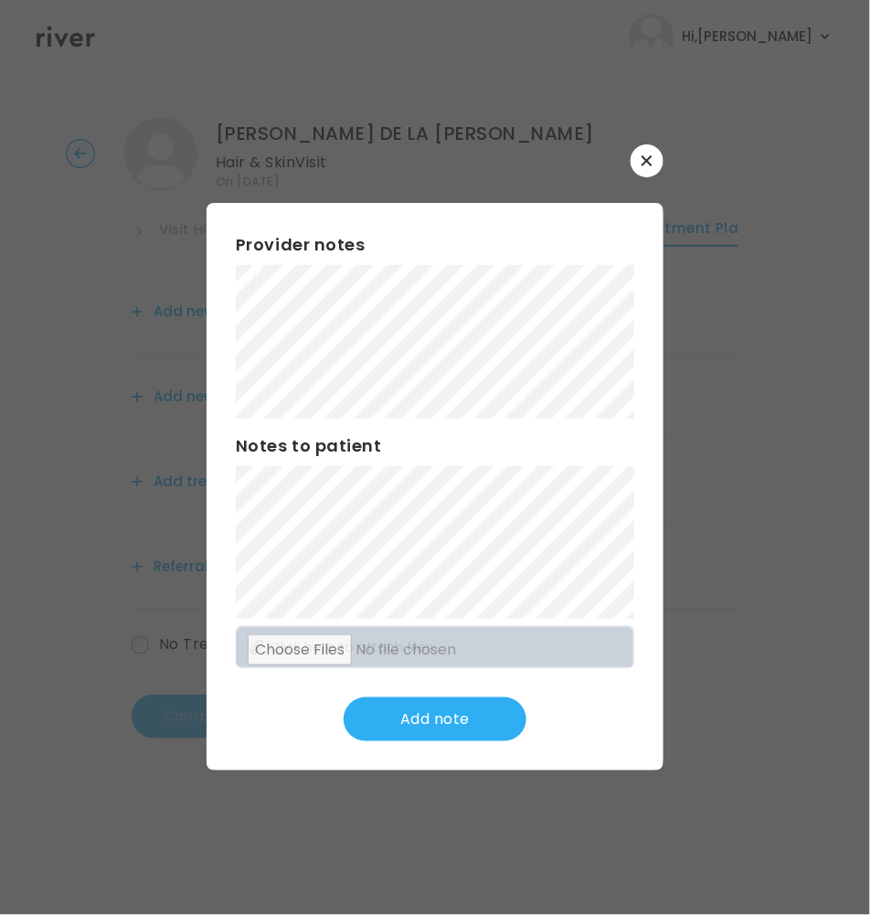
click at [646, 159] on icon "button" at bounding box center [647, 160] width 10 height 10
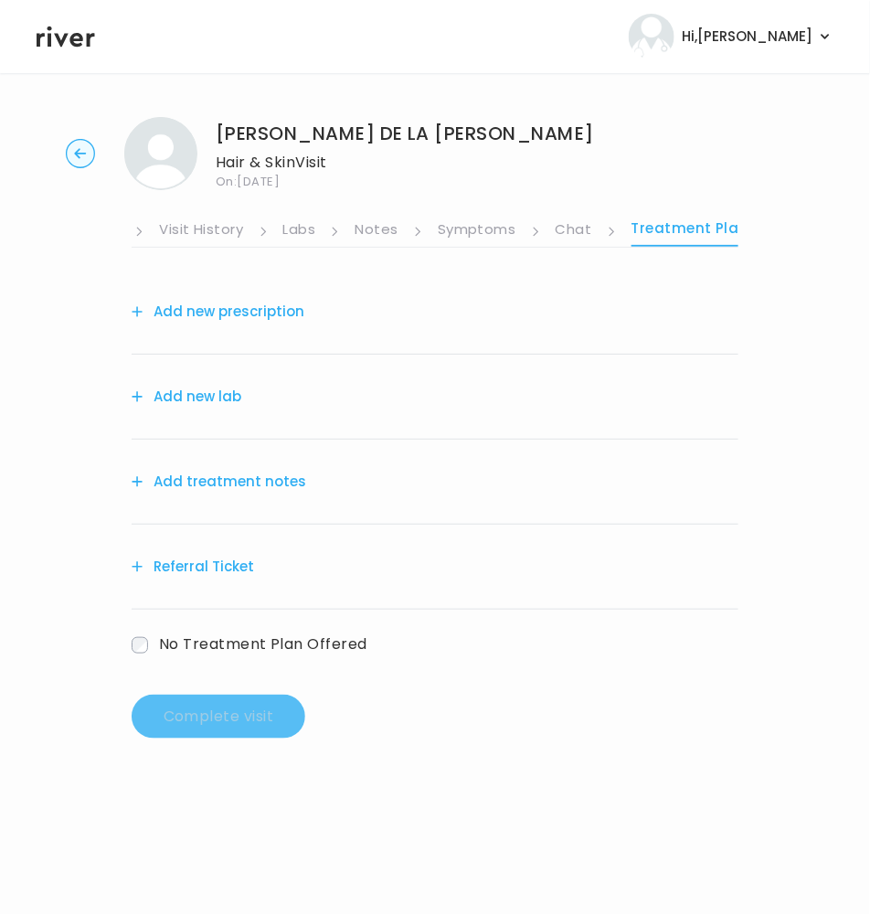
click at [477, 226] on link "Symptoms" at bounding box center [477, 231] width 79 height 29
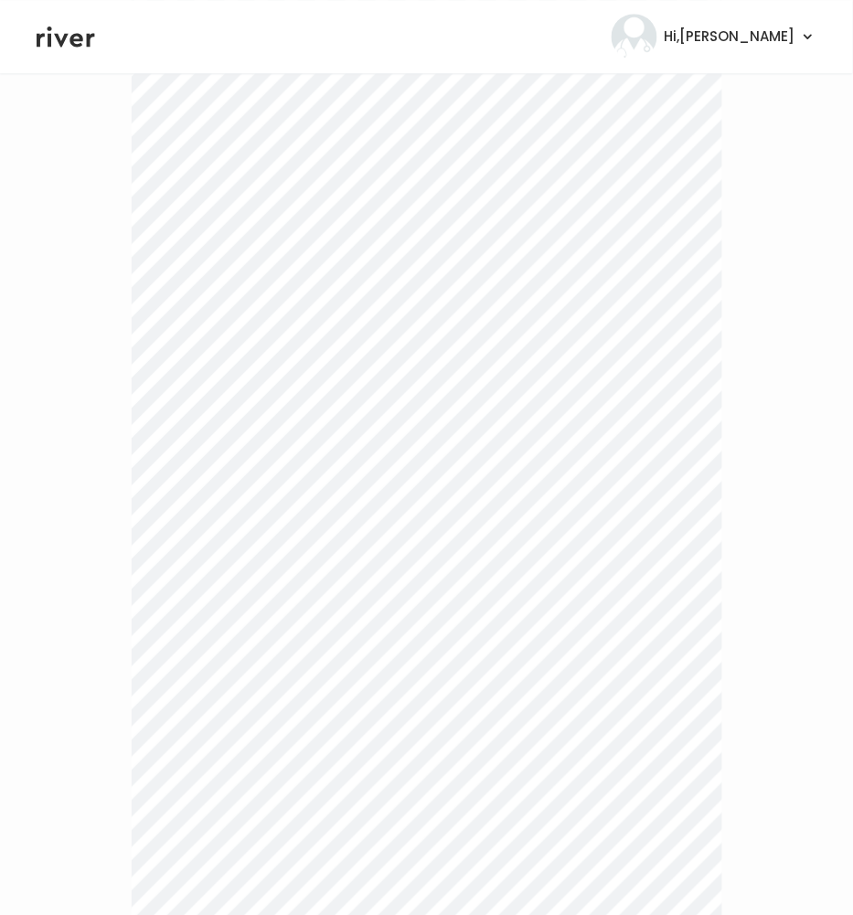
scroll to position [1180, 0]
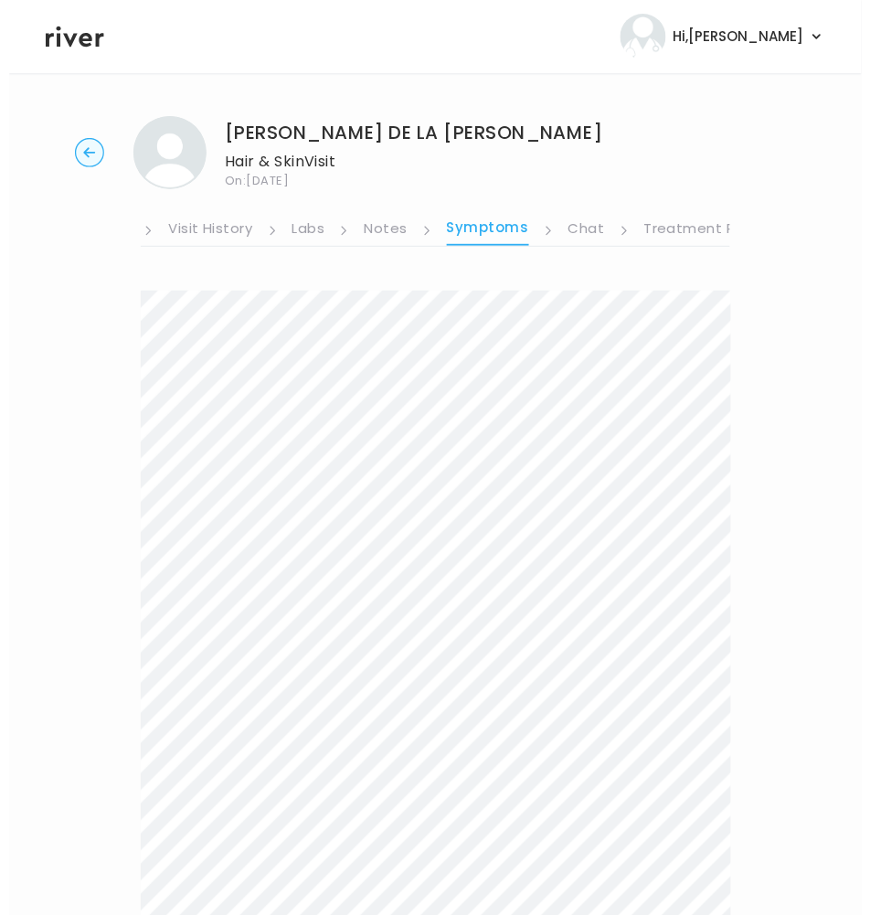
scroll to position [0, 0]
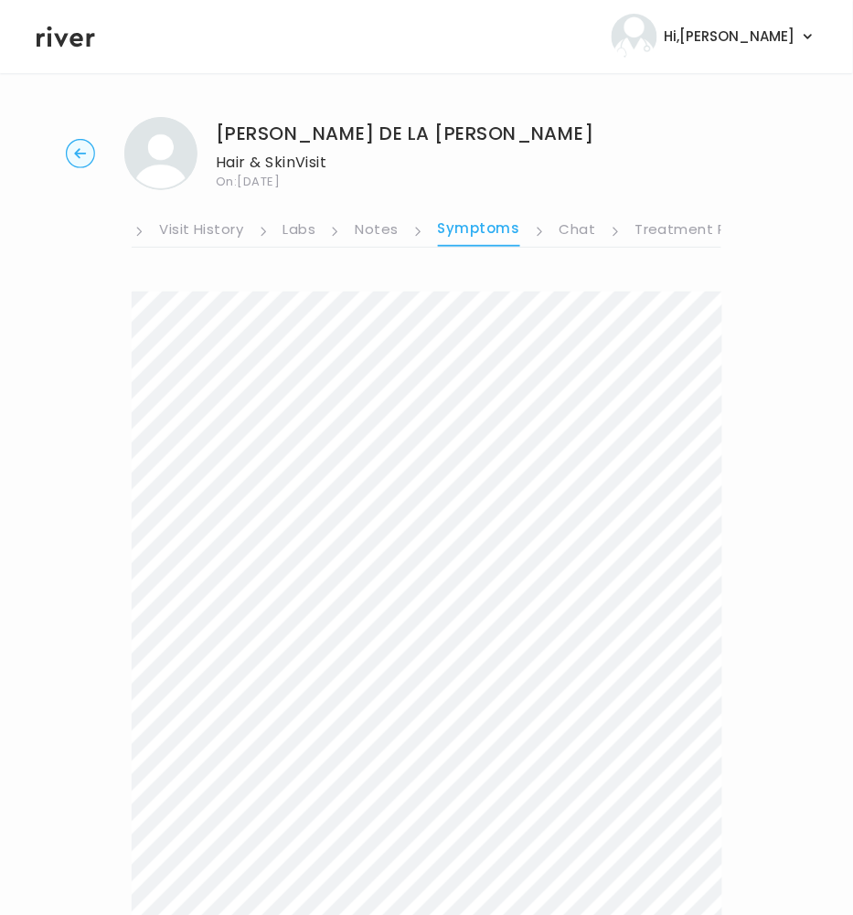
click at [196, 229] on link "Visit History" at bounding box center [201, 231] width 84 height 29
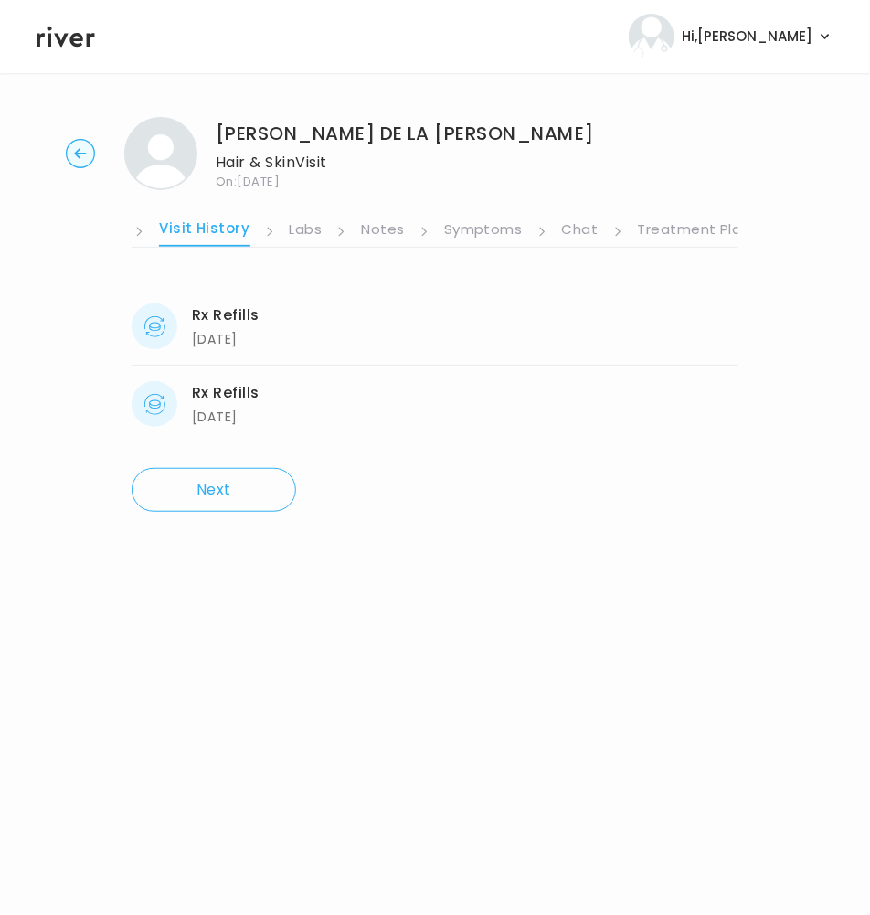
click at [196, 229] on link "Visit History" at bounding box center [204, 231] width 90 height 31
click at [168, 225] on link "About" at bounding box center [154, 231] width 44 height 29
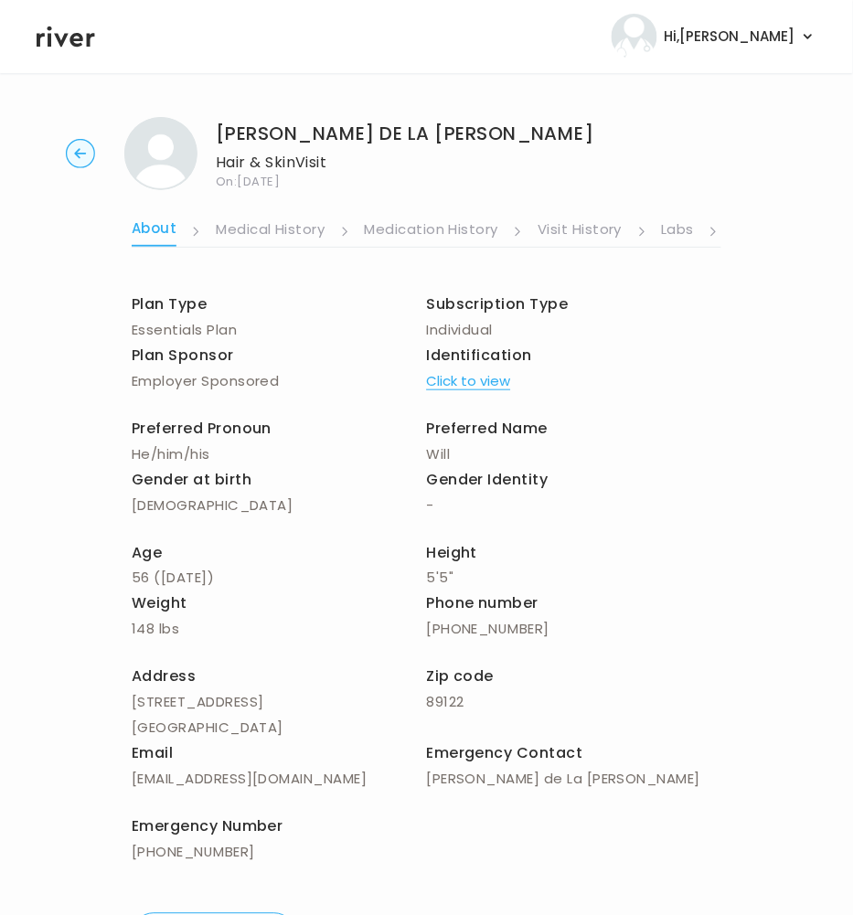
click at [683, 233] on link "Labs" at bounding box center [678, 231] width 33 height 29
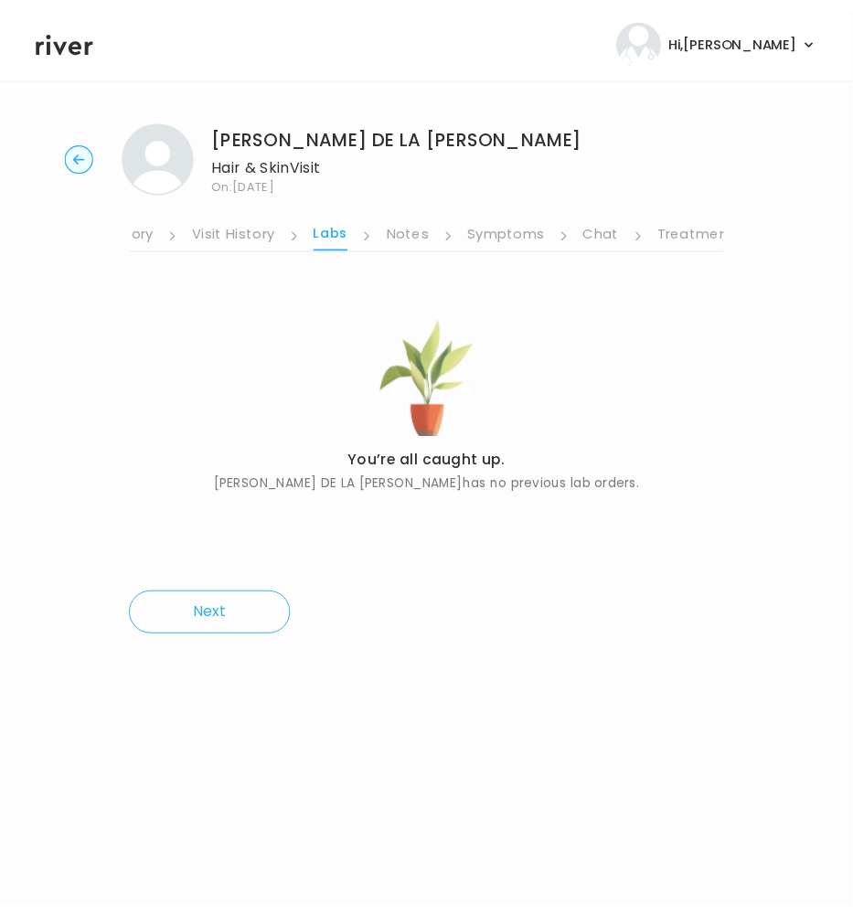
scroll to position [0, 377]
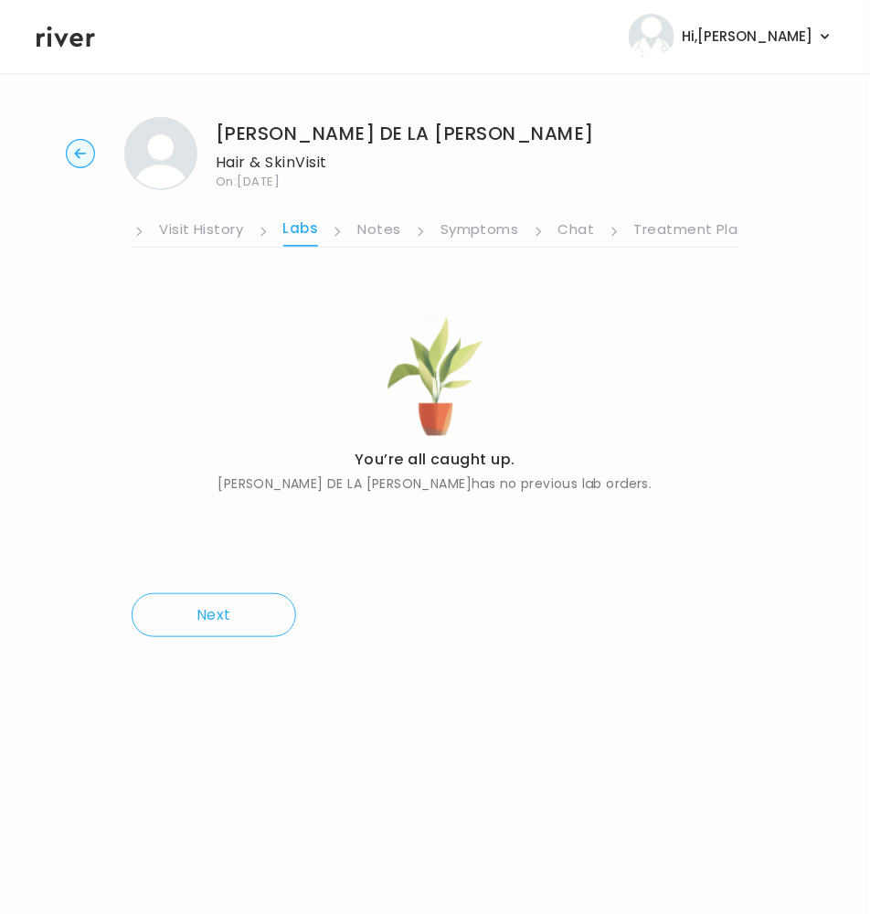
click at [682, 232] on link "Treatment Plan" at bounding box center [690, 231] width 113 height 29
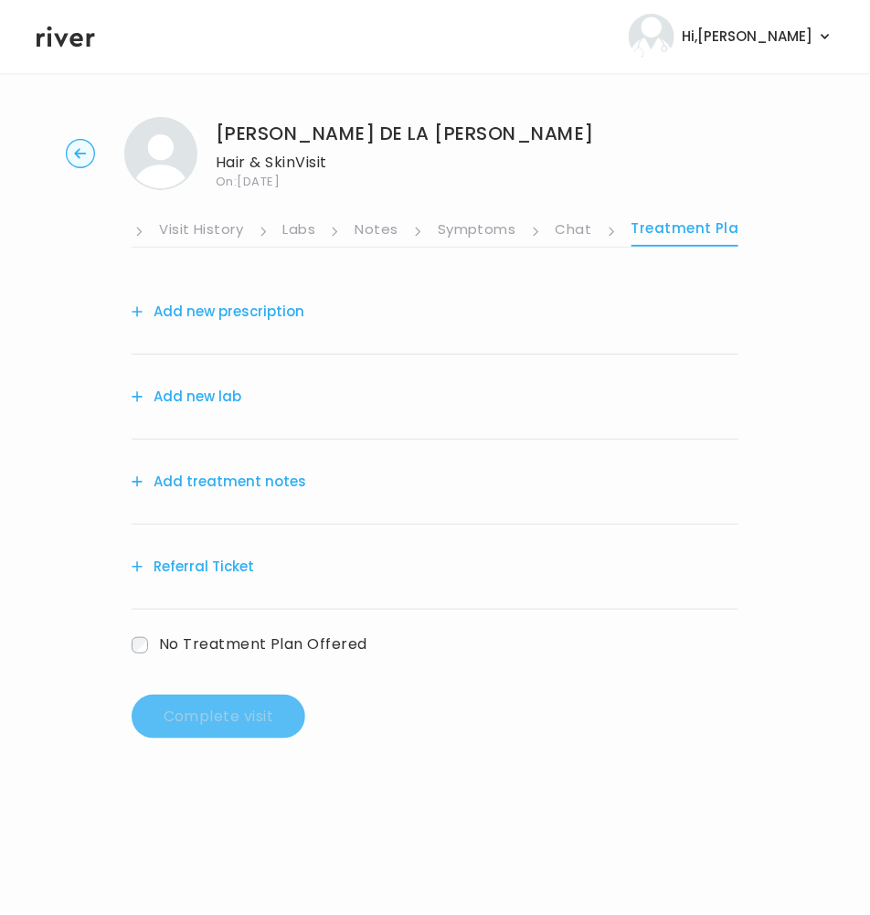
click at [222, 482] on button "Add treatment notes" at bounding box center [219, 482] width 175 height 26
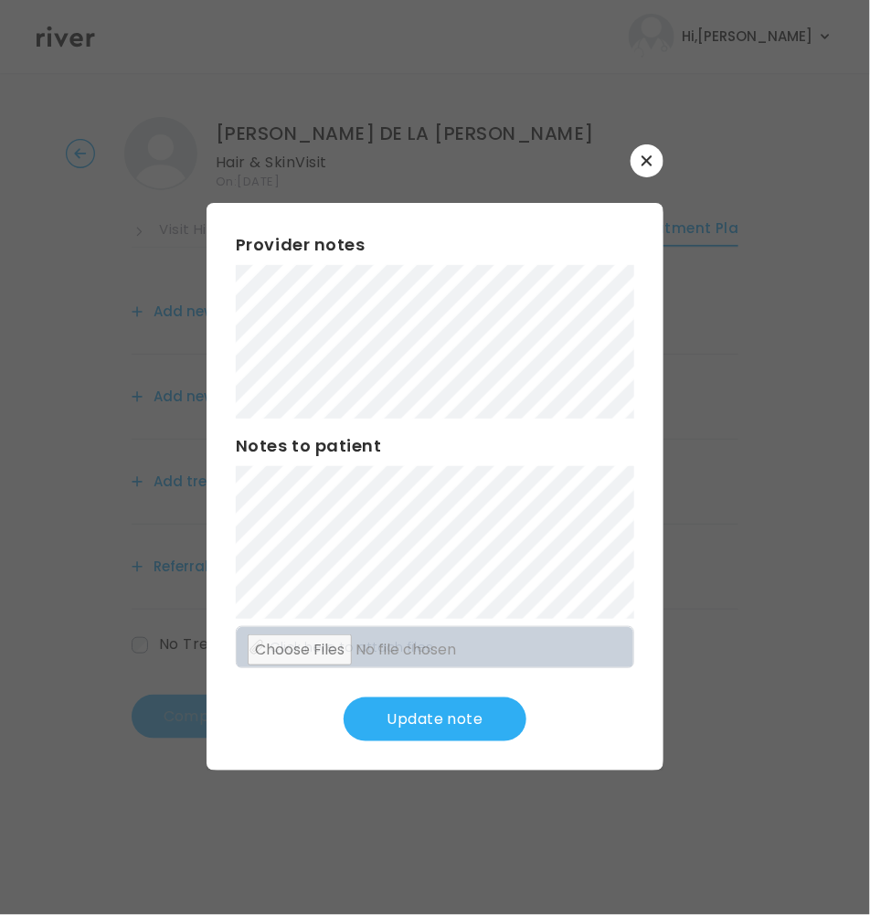
click at [434, 718] on button "Update note" at bounding box center [435, 719] width 183 height 44
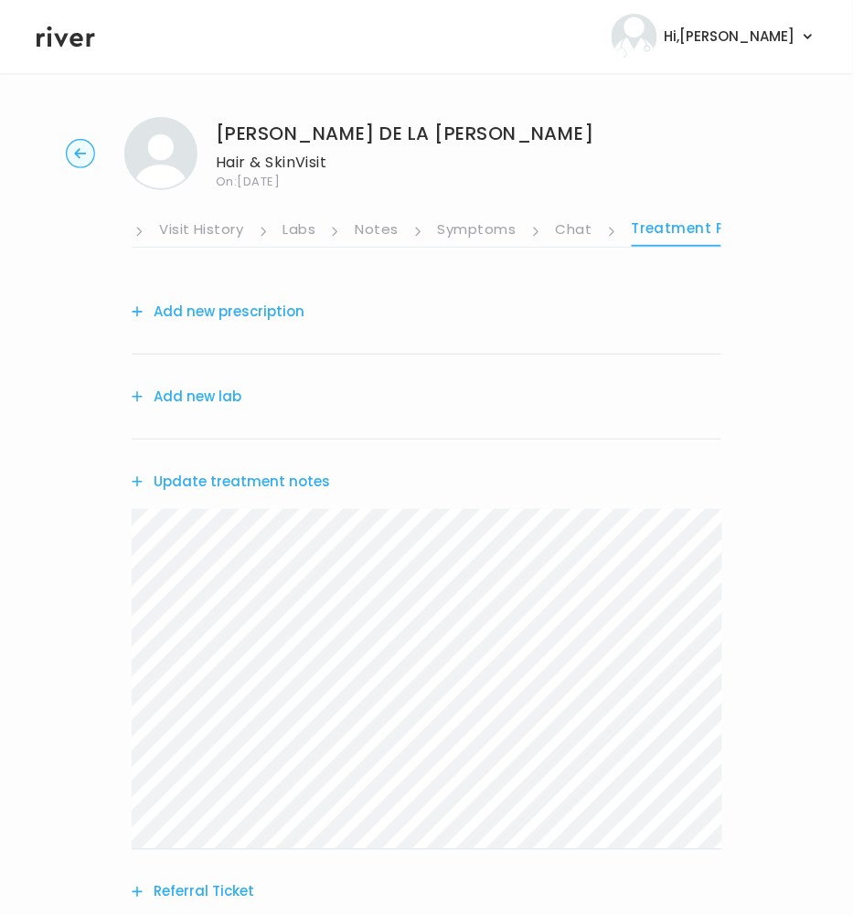
click at [208, 405] on button "Add new lab" at bounding box center [187, 397] width 110 height 26
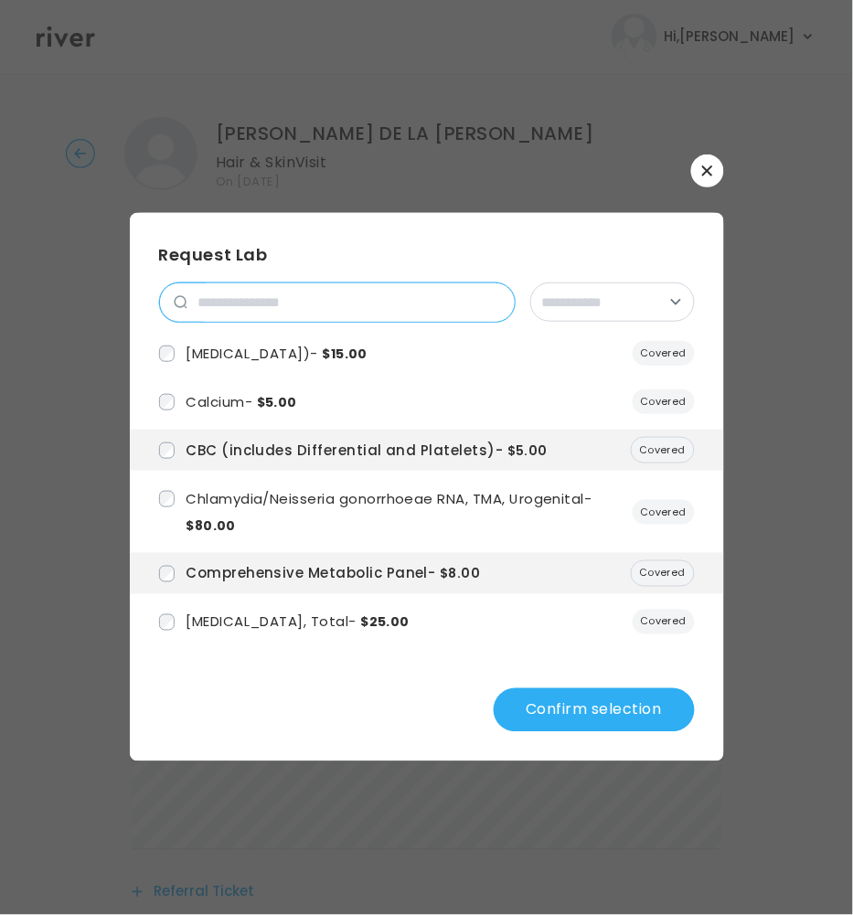
click at [225, 298] on input "search" at bounding box center [350, 302] width 327 height 38
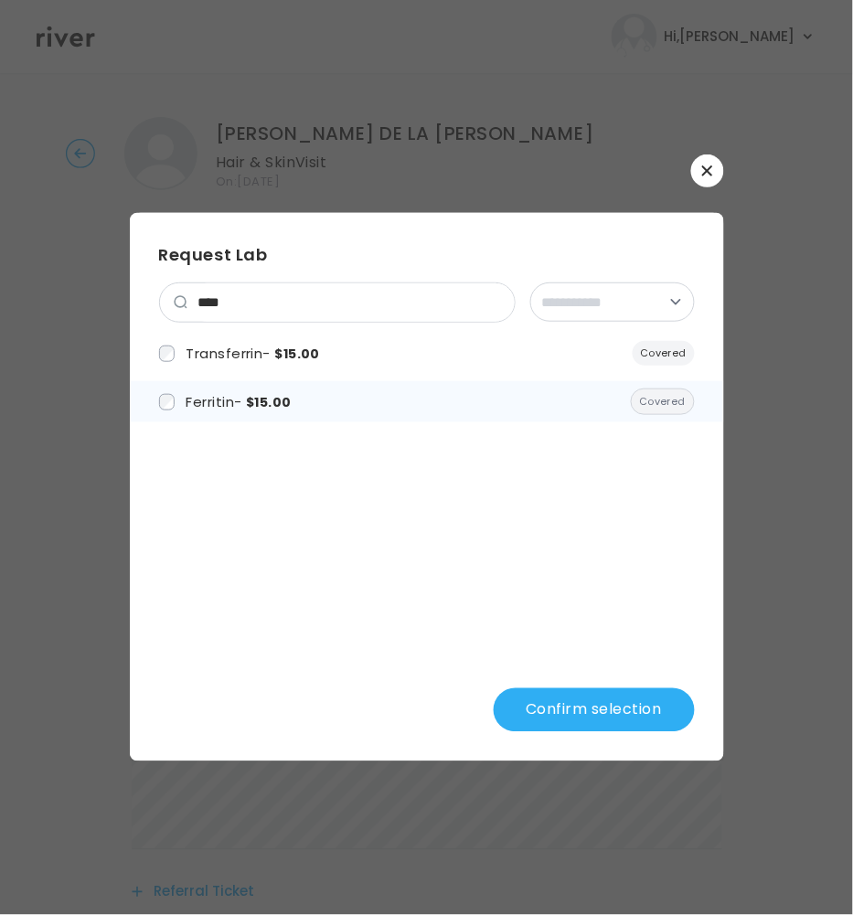
click at [224, 408] on span "Ferritin - $15.00" at bounding box center [238, 401] width 105 height 19
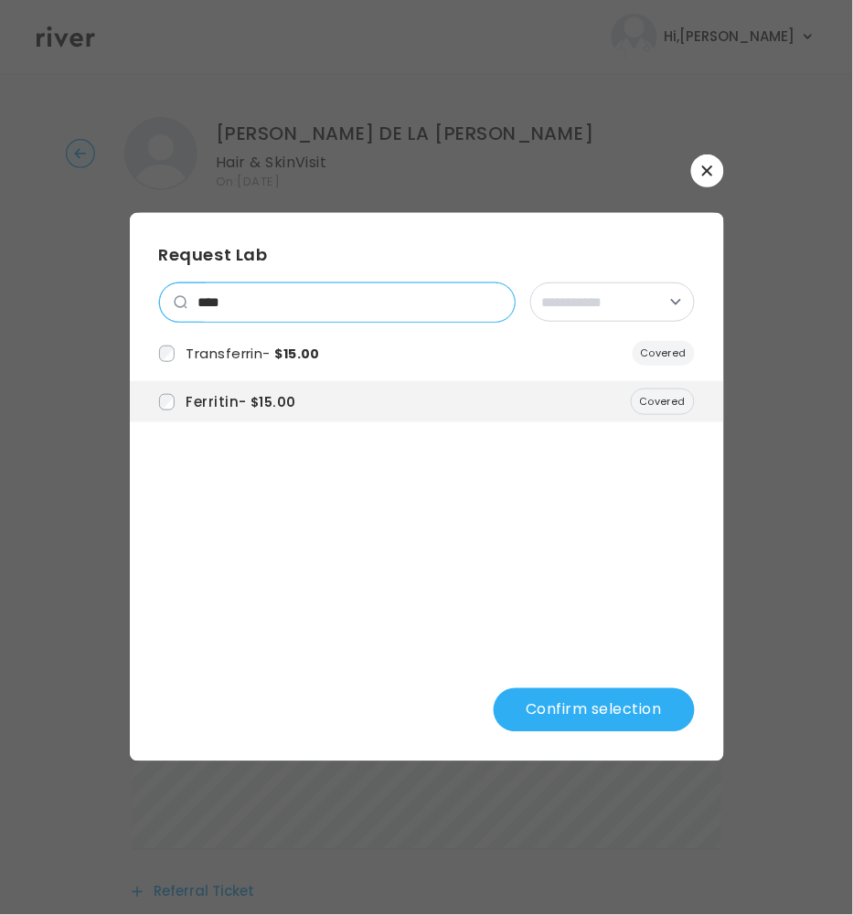
drag, startPoint x: 247, startPoint y: 302, endPoint x: 168, endPoint y: 303, distance: 78.6
click at [168, 303] on div "****" at bounding box center [337, 302] width 356 height 40
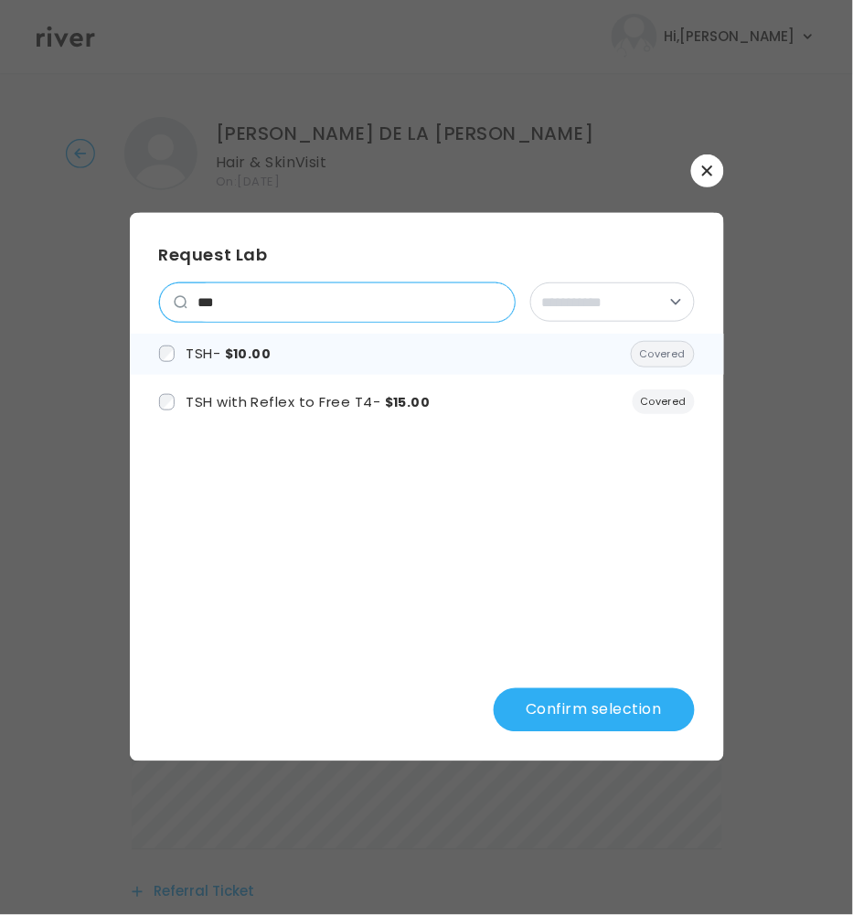
type input "***"
click at [259, 357] on span "$10.00" at bounding box center [248, 354] width 47 height 18
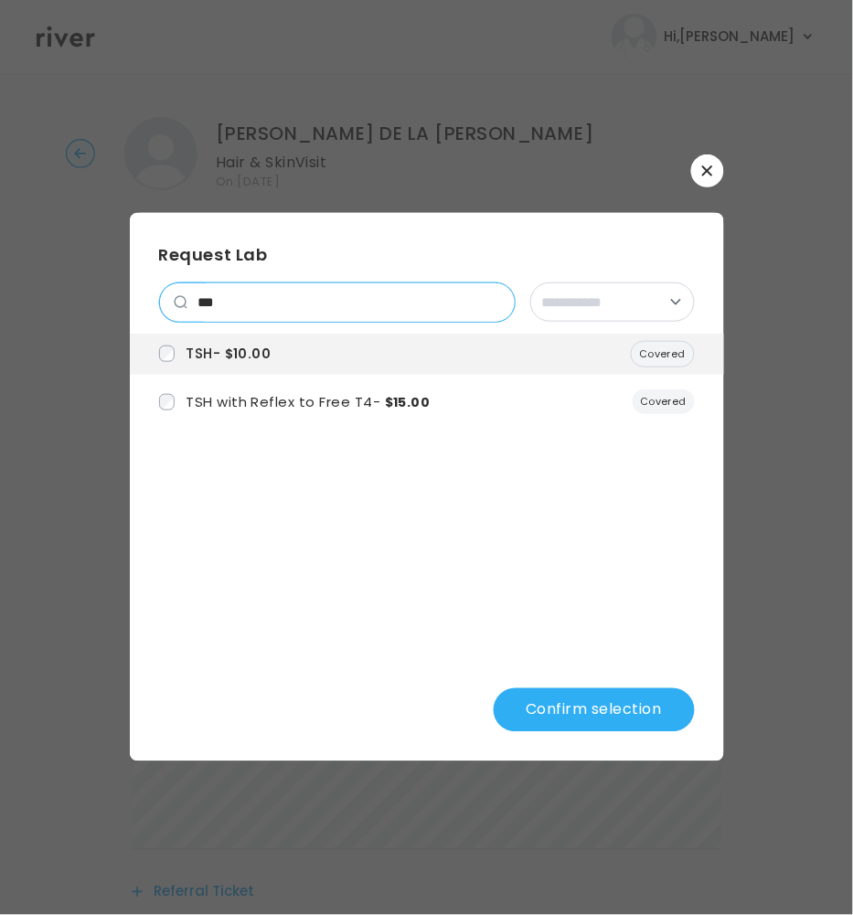
click at [498, 302] on input "***" at bounding box center [350, 302] width 327 height 38
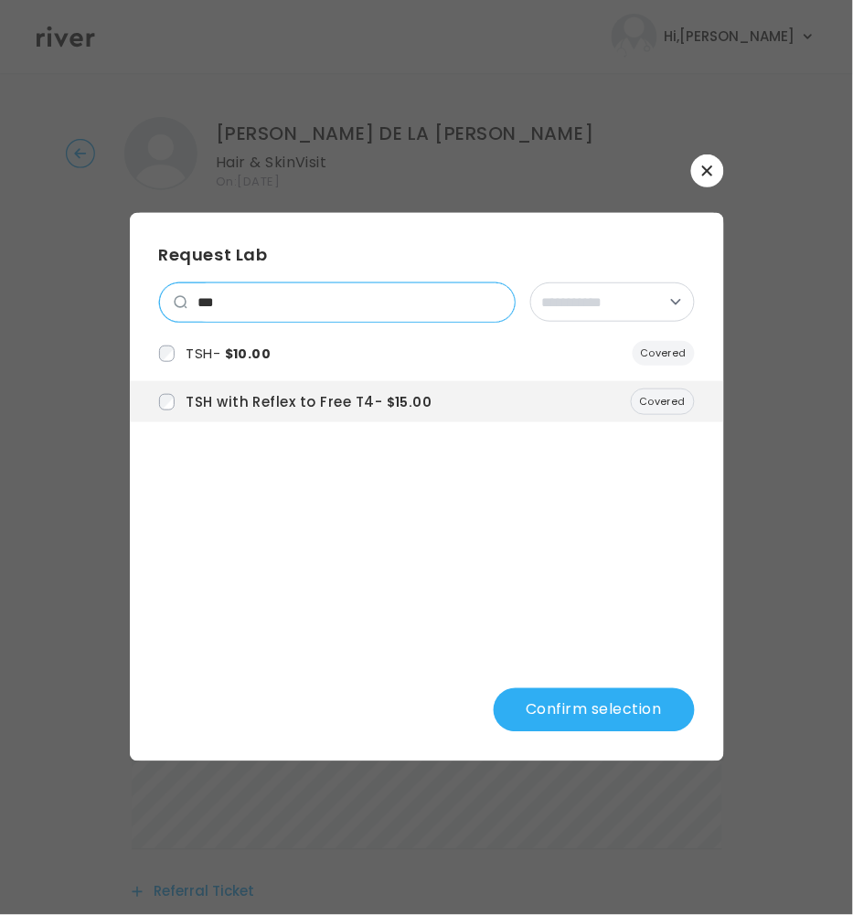
click at [275, 306] on input "***" at bounding box center [350, 302] width 327 height 38
drag, startPoint x: 275, startPoint y: 306, endPoint x: 182, endPoint y: 297, distance: 93.7
click at [182, 297] on div "***" at bounding box center [337, 302] width 356 height 40
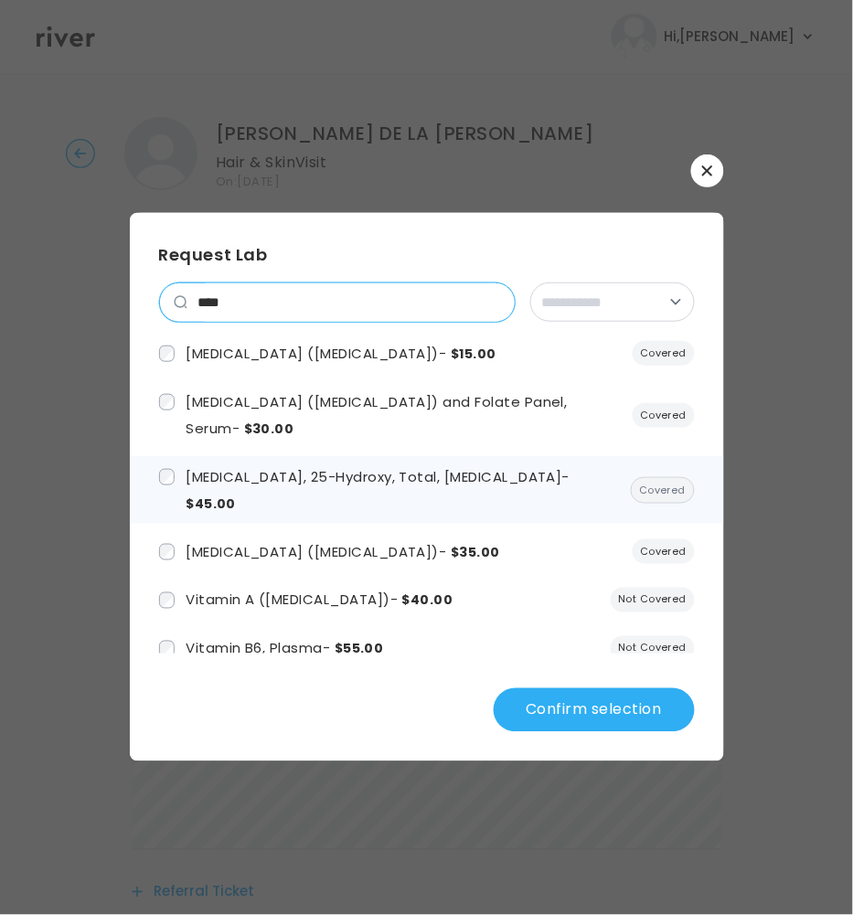
type input "****"
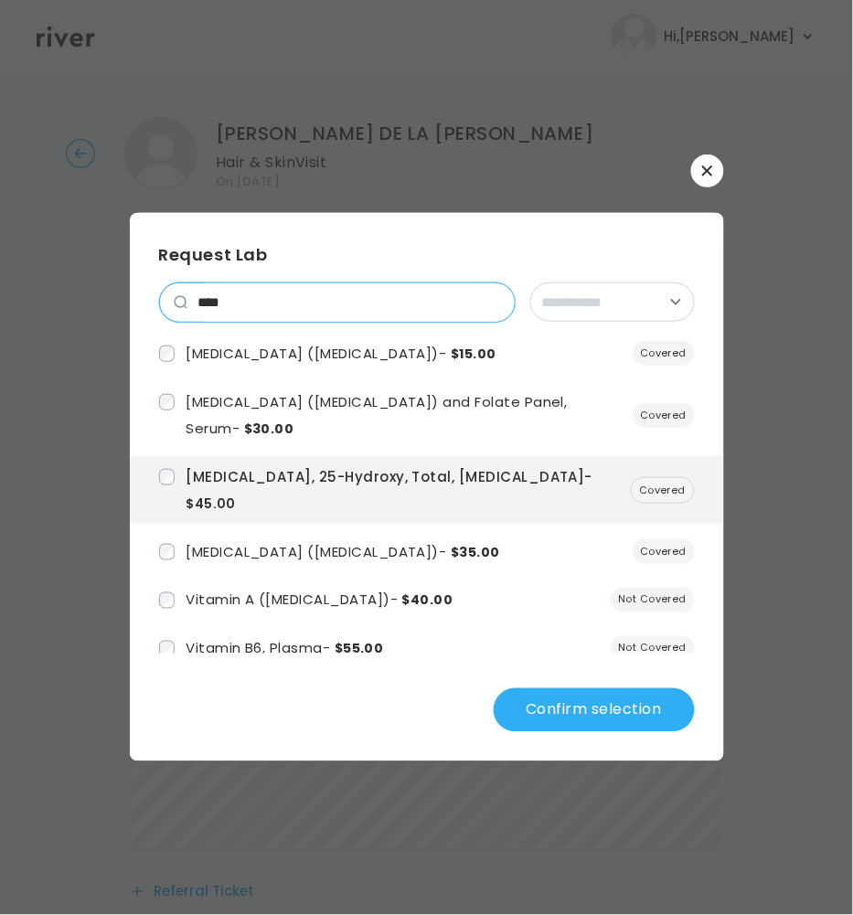
click at [495, 304] on input "****" at bounding box center [350, 302] width 327 height 38
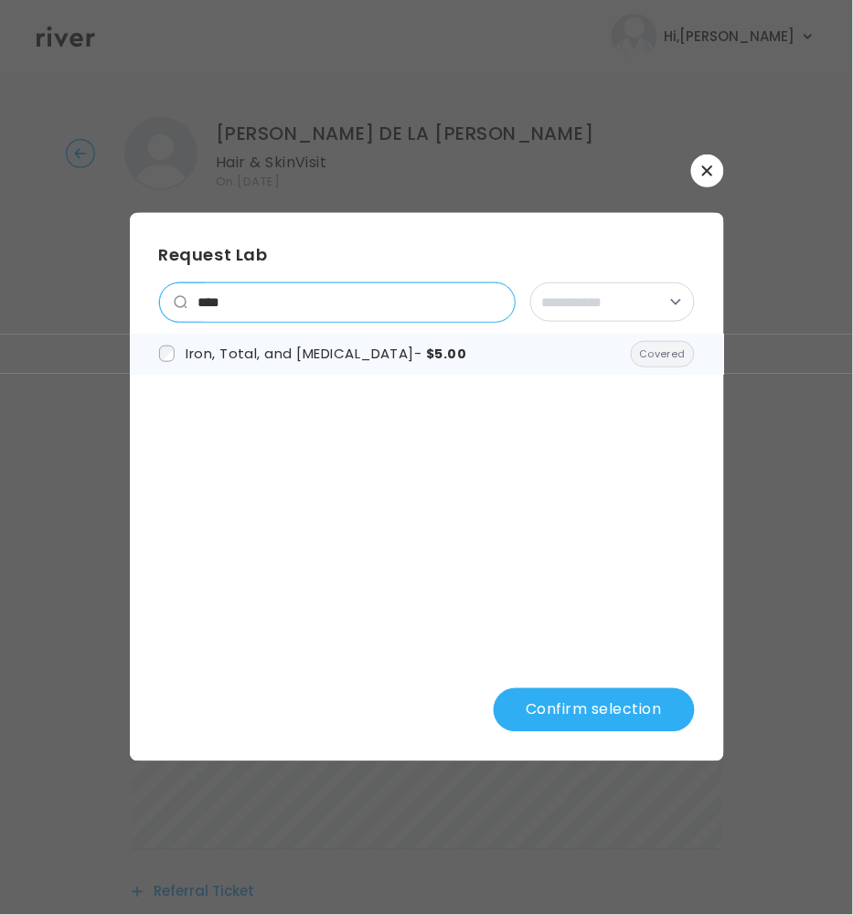
type input "****"
click at [439, 354] on span "Iron, Total, and Total Iron Binding Capacity - $5.00" at bounding box center [326, 353] width 281 height 19
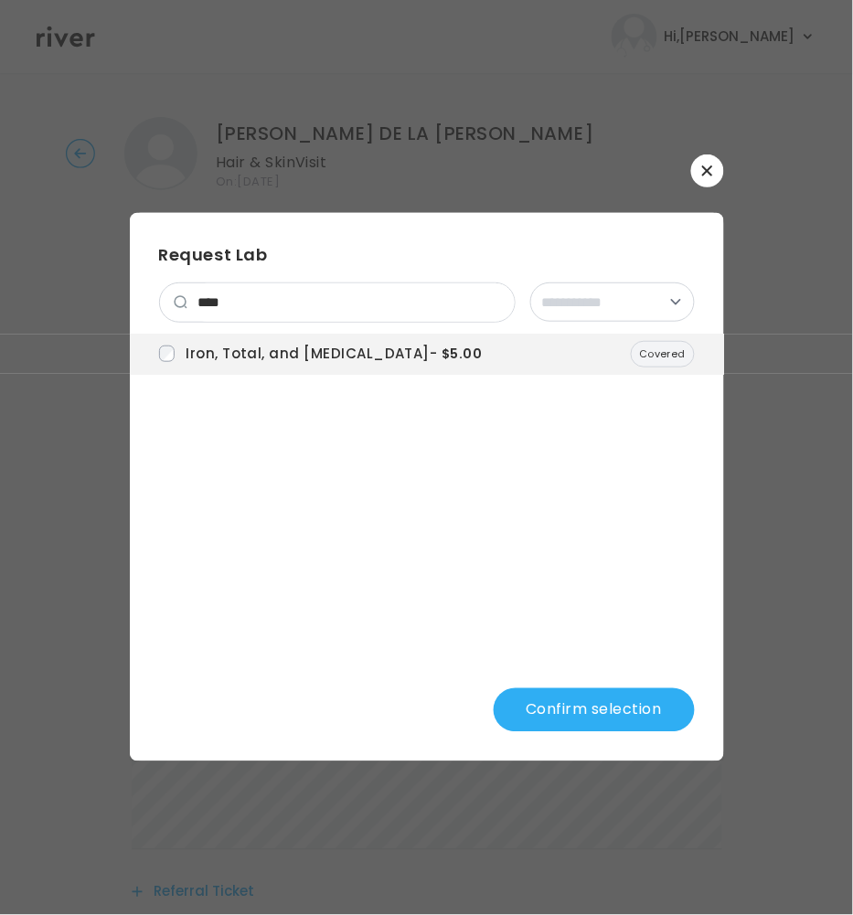
click at [586, 696] on button "Confirm selection" at bounding box center [594, 710] width 201 height 44
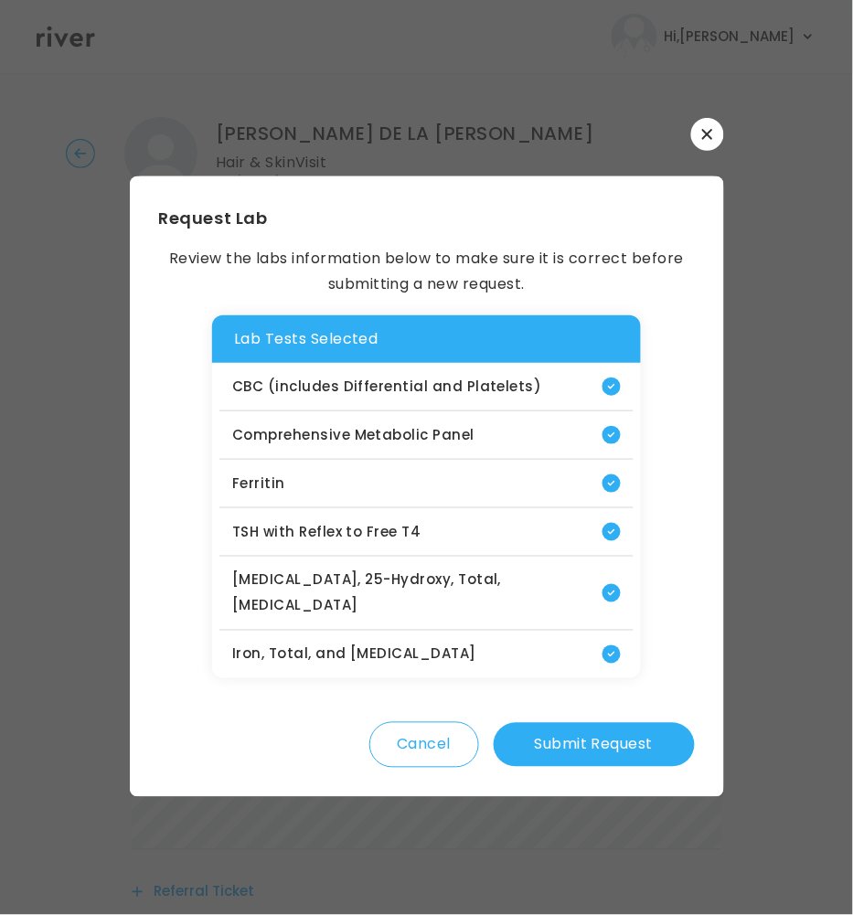
click at [611, 729] on button "Submit Request" at bounding box center [594, 745] width 201 height 44
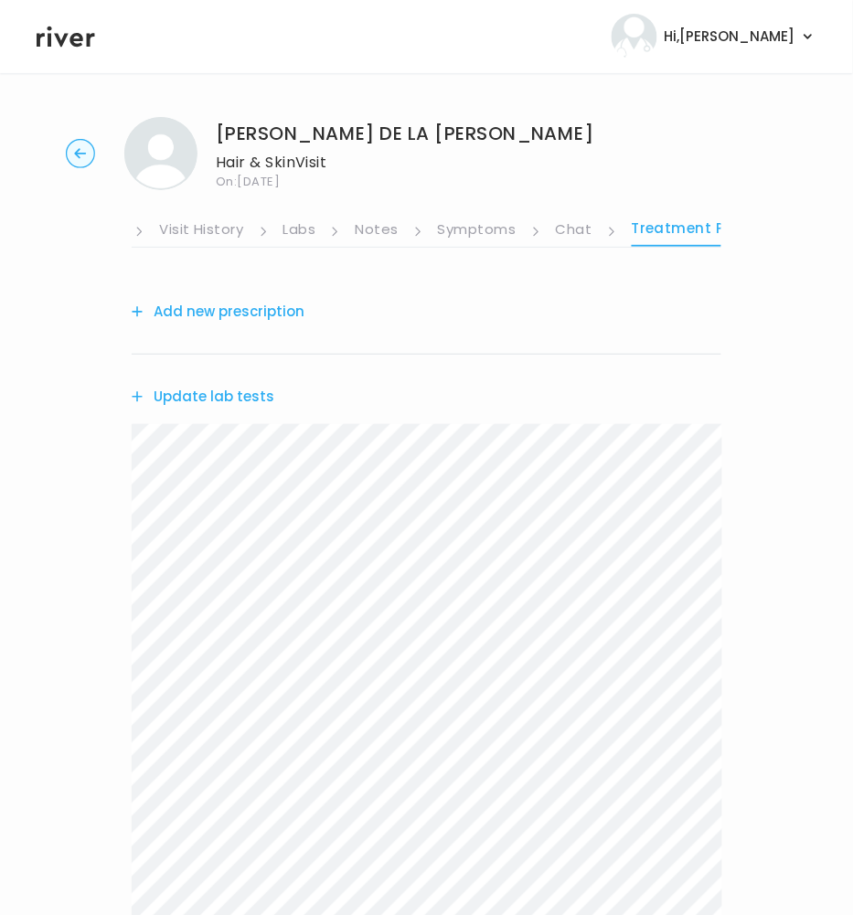
click at [260, 313] on button "Add new prescription" at bounding box center [218, 312] width 173 height 26
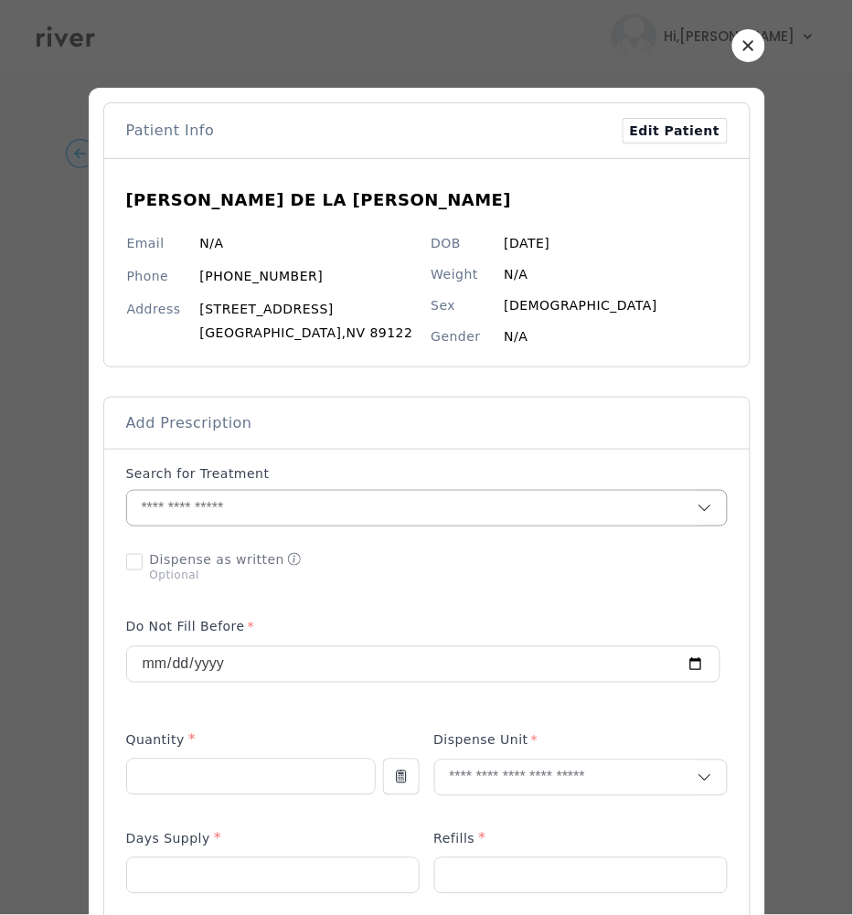
click at [271, 511] on input "text" at bounding box center [412, 508] width 570 height 35
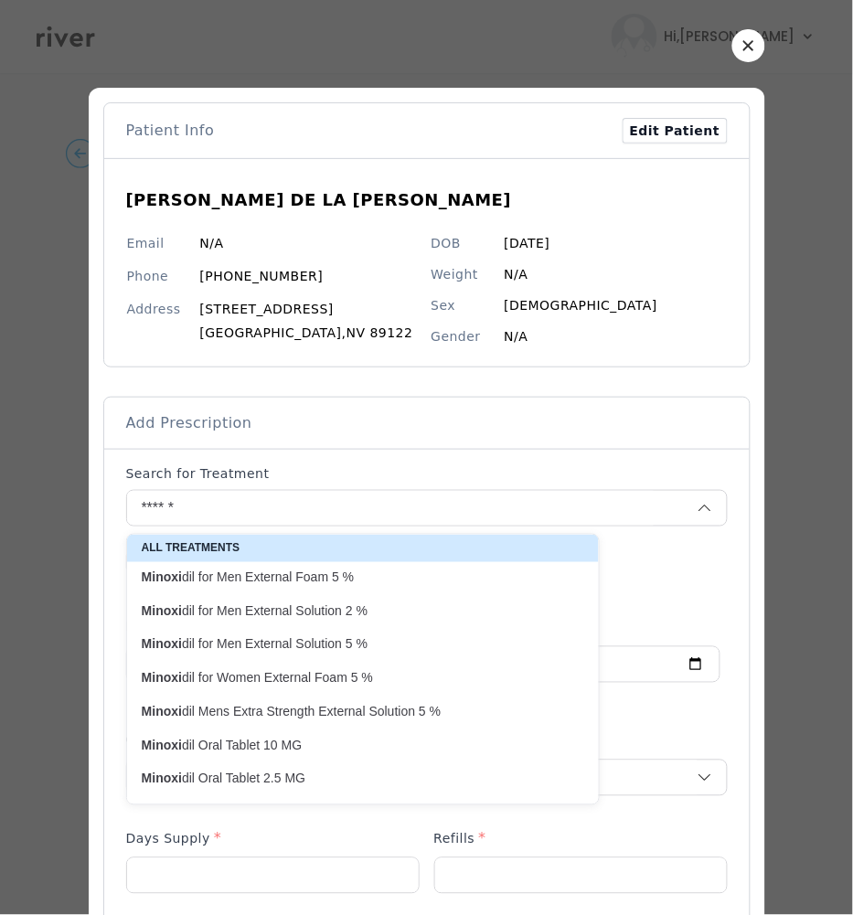
click at [327, 585] on p "Minoxi dil for Men External Foam 5 %" at bounding box center [352, 577] width 420 height 17
type input "**********"
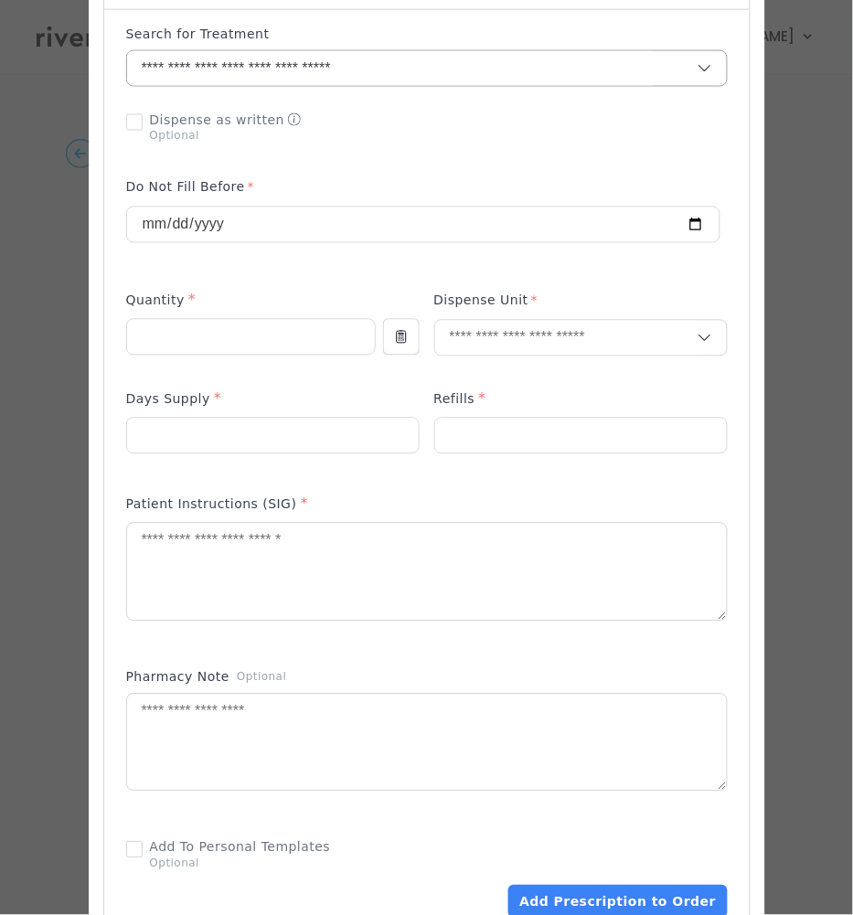
scroll to position [622, 0]
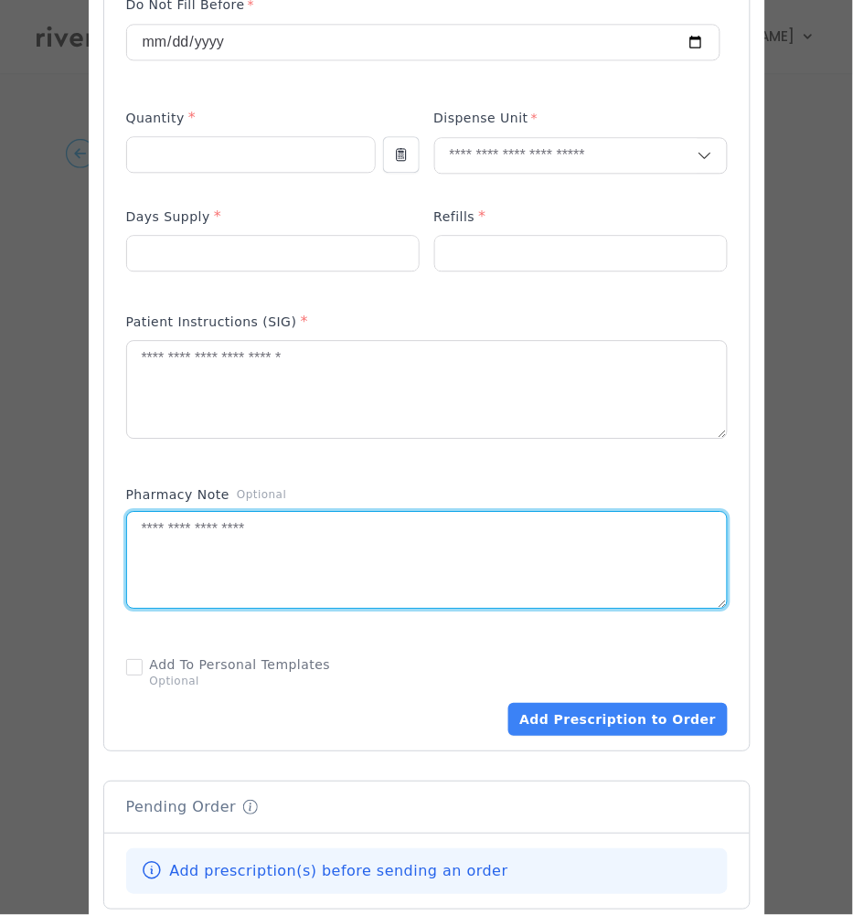
click at [413, 570] on textarea at bounding box center [427, 560] width 600 height 97
paste textarea "**********"
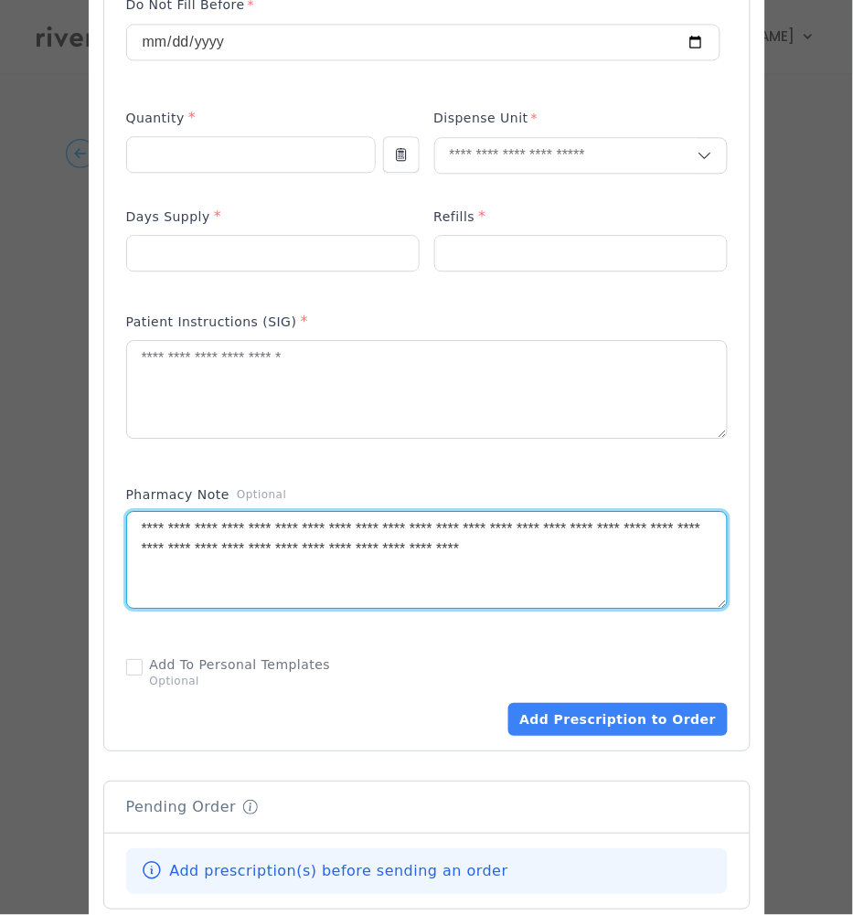
type textarea "**********"
click at [210, 151] on input "number" at bounding box center [251, 154] width 248 height 35
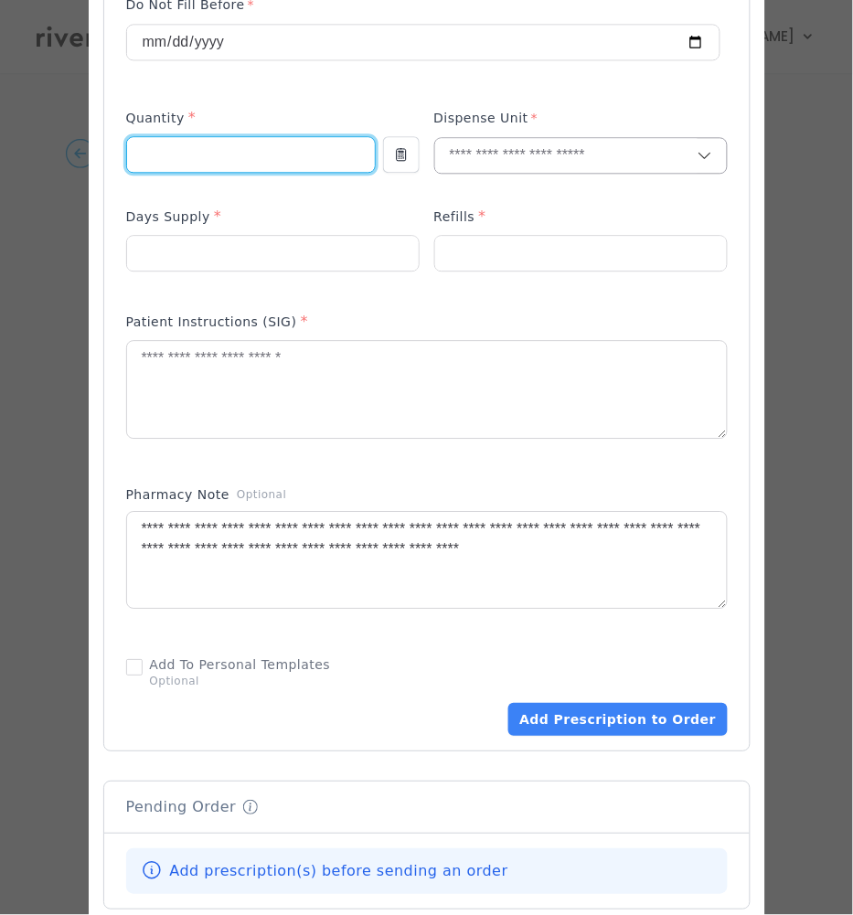
type input "**"
click at [490, 161] on input "text" at bounding box center [566, 155] width 262 height 35
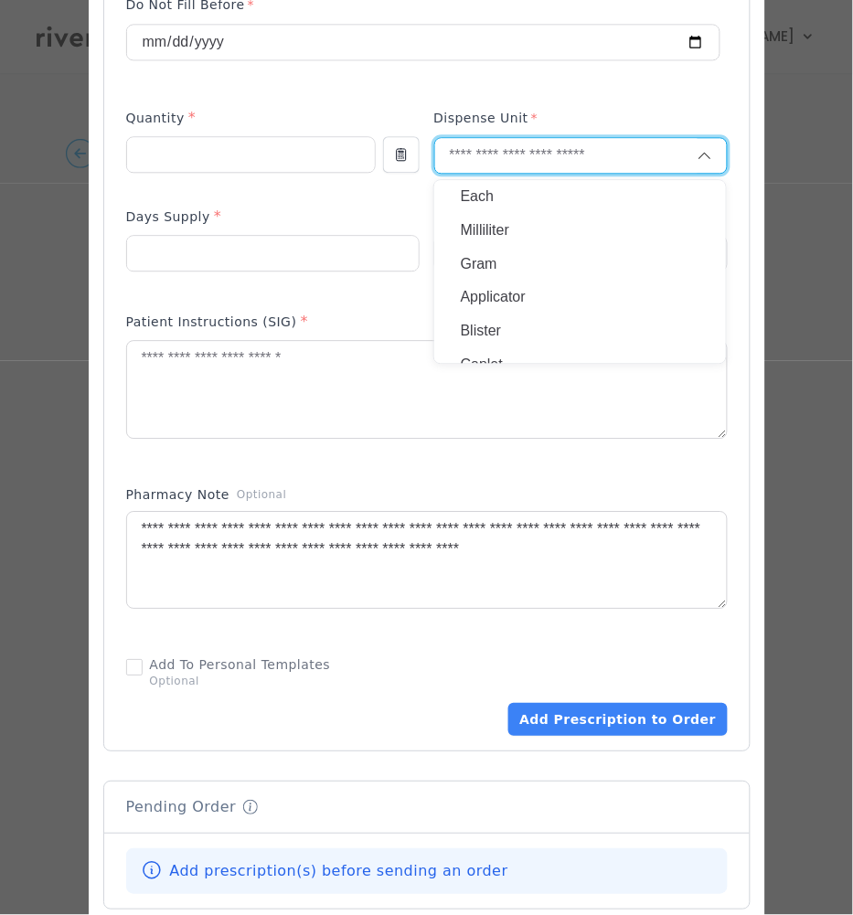
click at [466, 263] on p "Gram" at bounding box center [580, 264] width 240 height 27
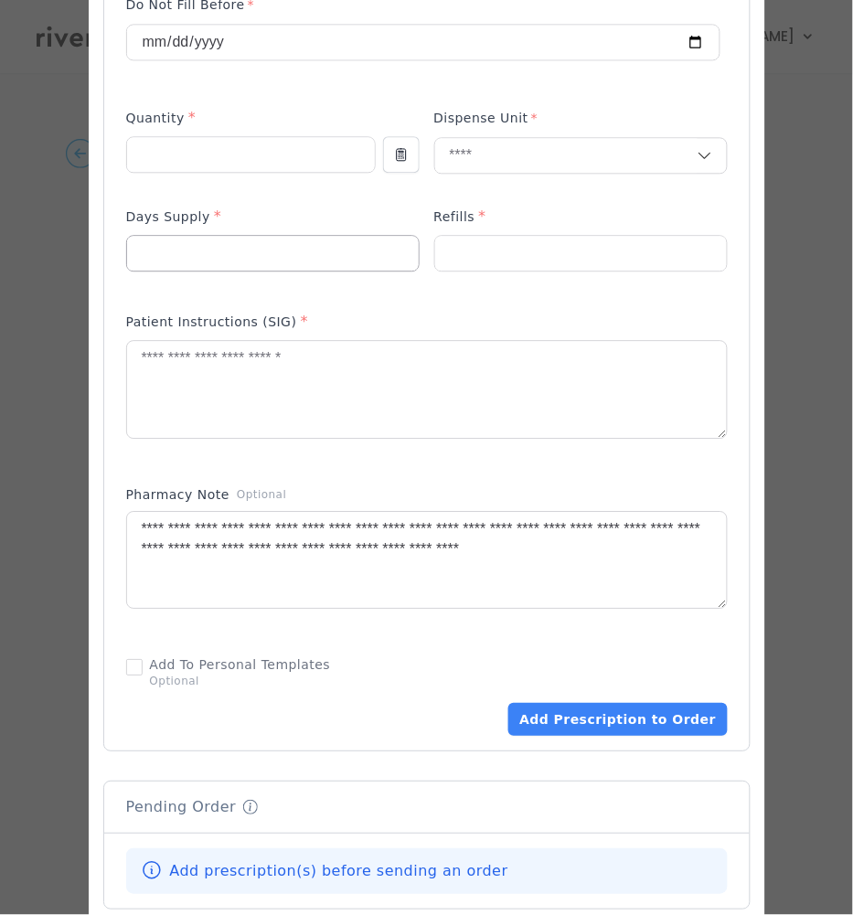
click at [232, 244] on input "number" at bounding box center [273, 253] width 292 height 35
type input "**"
click at [489, 244] on input "number" at bounding box center [581, 253] width 292 height 35
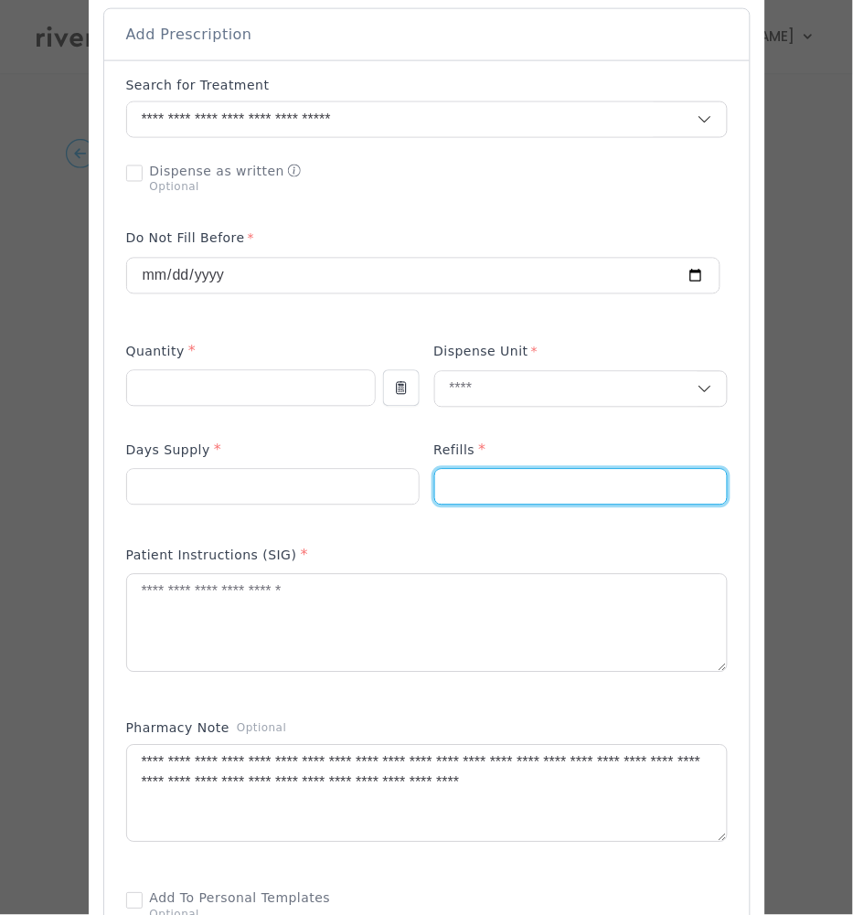
scroll to position [367, 0]
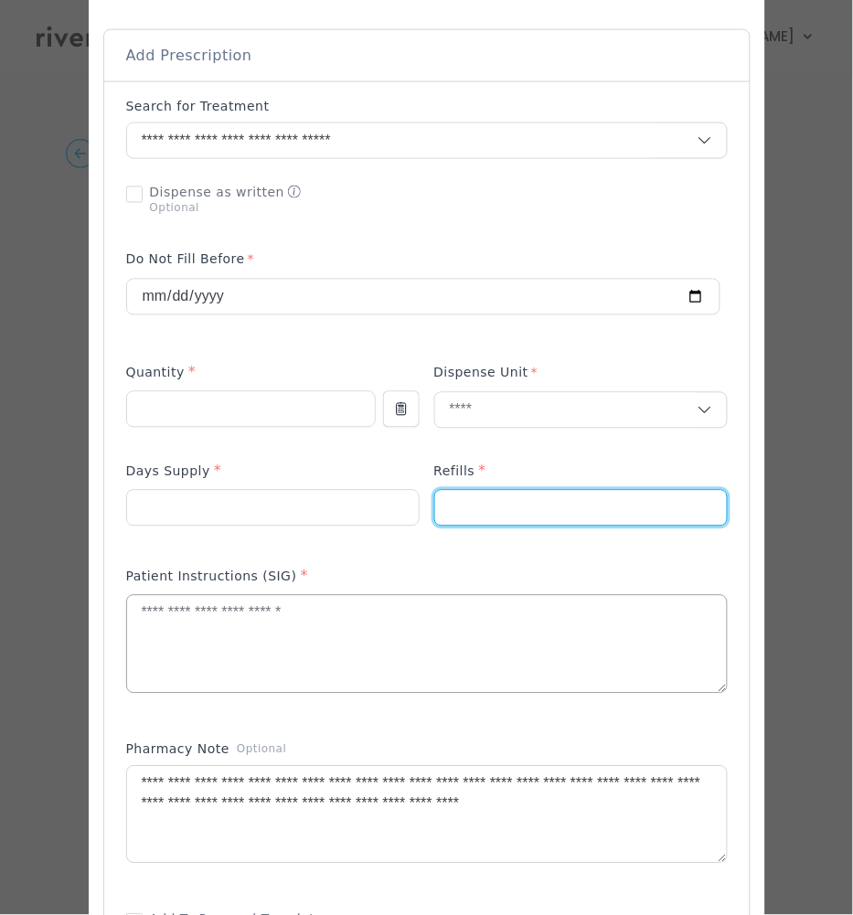
type input "*"
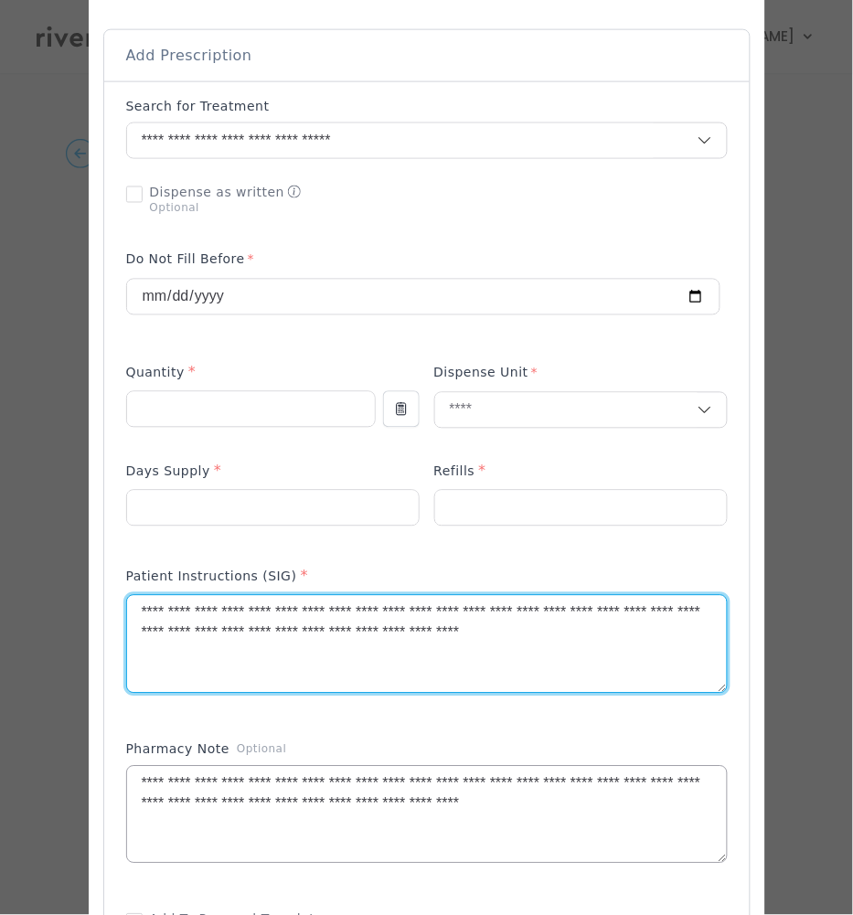
type textarea "**********"
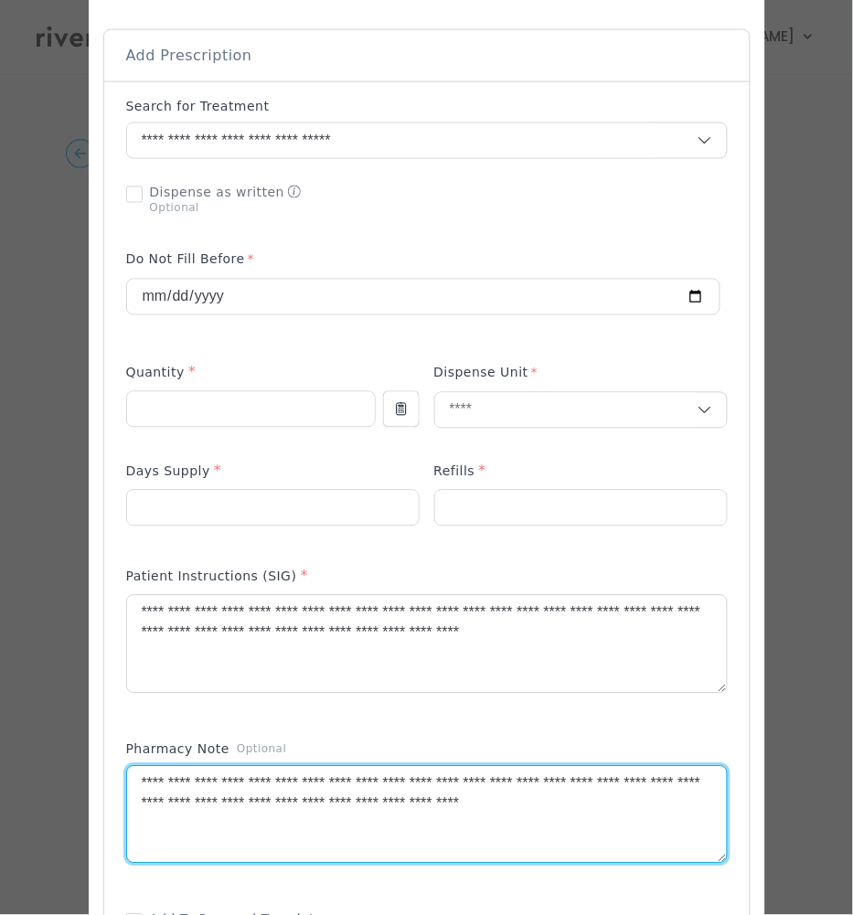
drag, startPoint x: 671, startPoint y: 814, endPoint x: 665, endPoint y: 735, distance: 79.7
click at [665, 735] on div "Pharmacy Note Optional" at bounding box center [426, 813] width 601 height 160
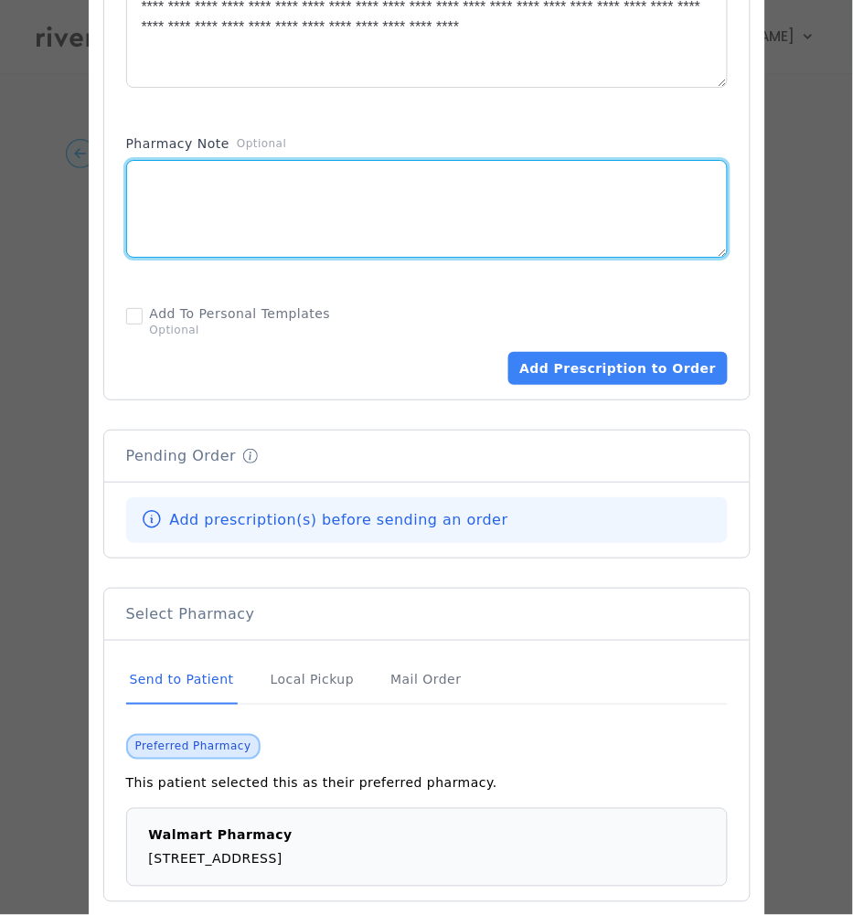
scroll to position [1070, 0]
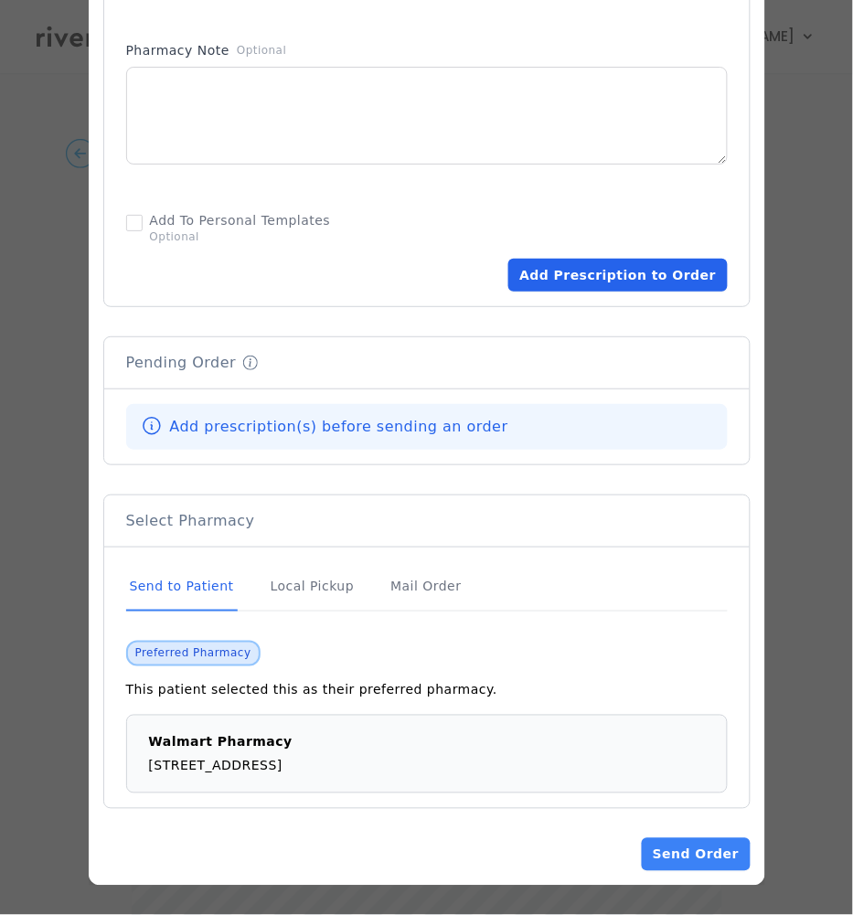
click at [635, 269] on button "Add Prescription to Order" at bounding box center [617, 275] width 218 height 33
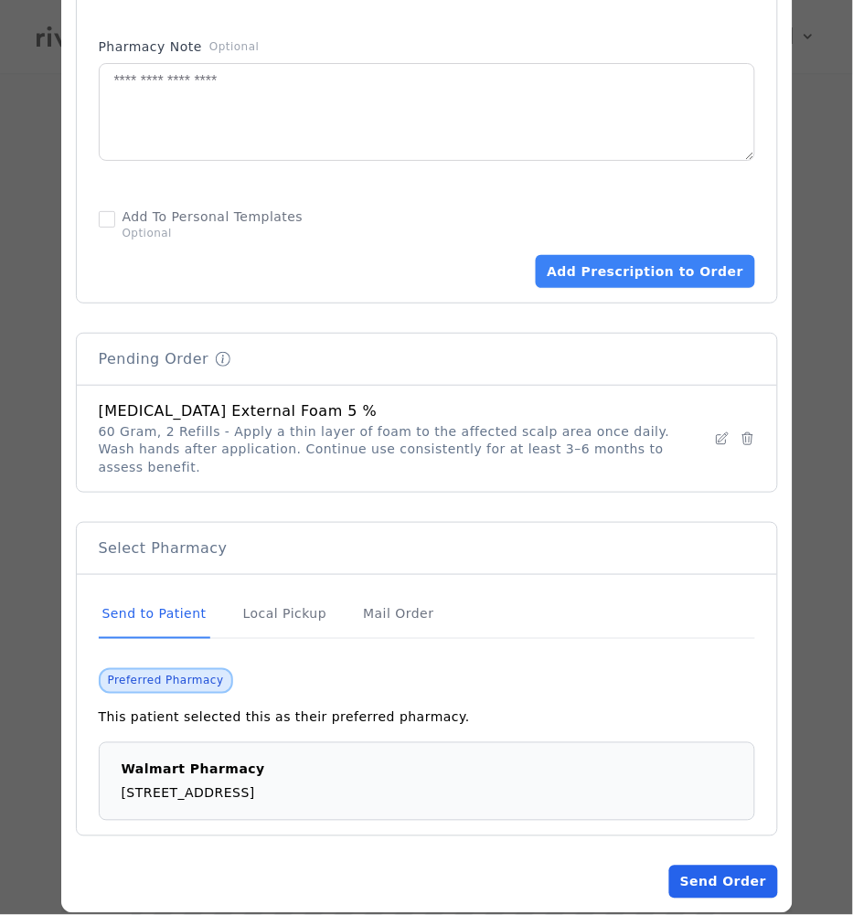
click at [709, 870] on button "Send Order" at bounding box center [723, 882] width 108 height 33
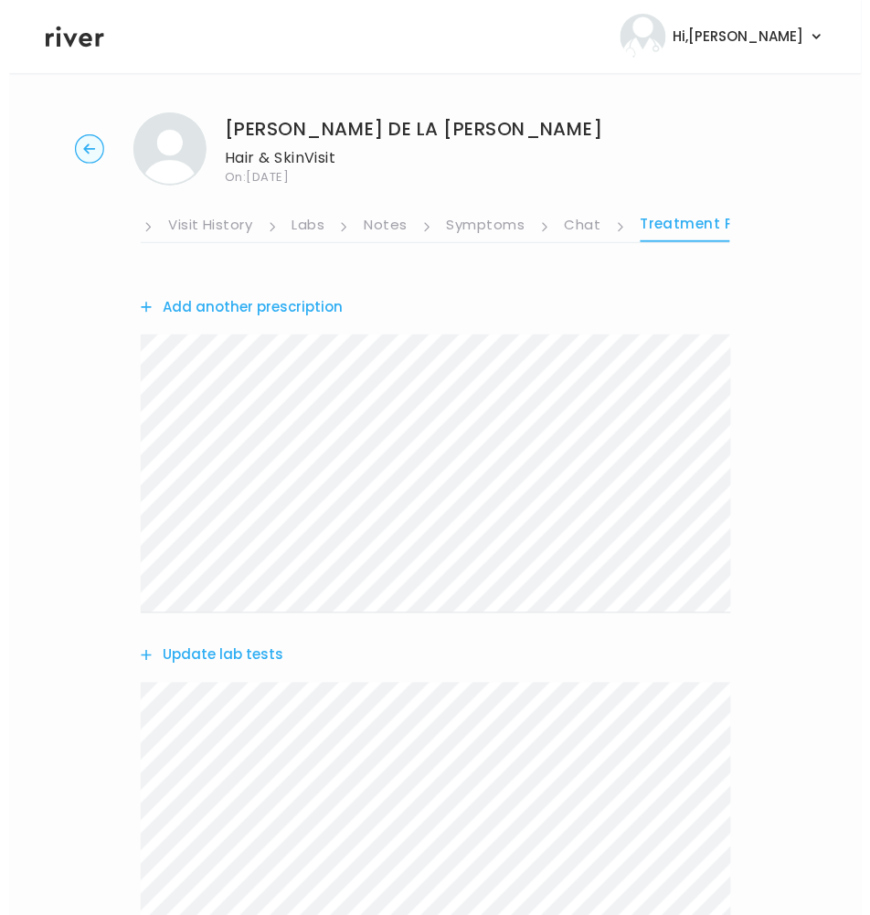
scroll to position [0, 0]
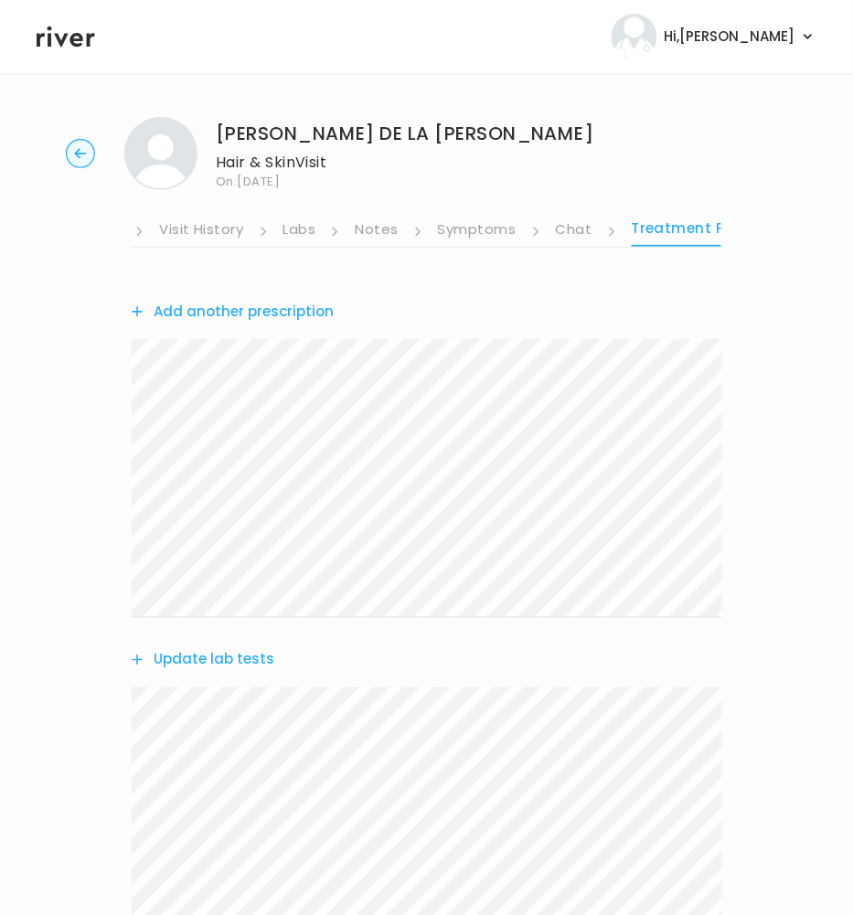
click at [175, 228] on link "Visit History" at bounding box center [201, 231] width 84 height 29
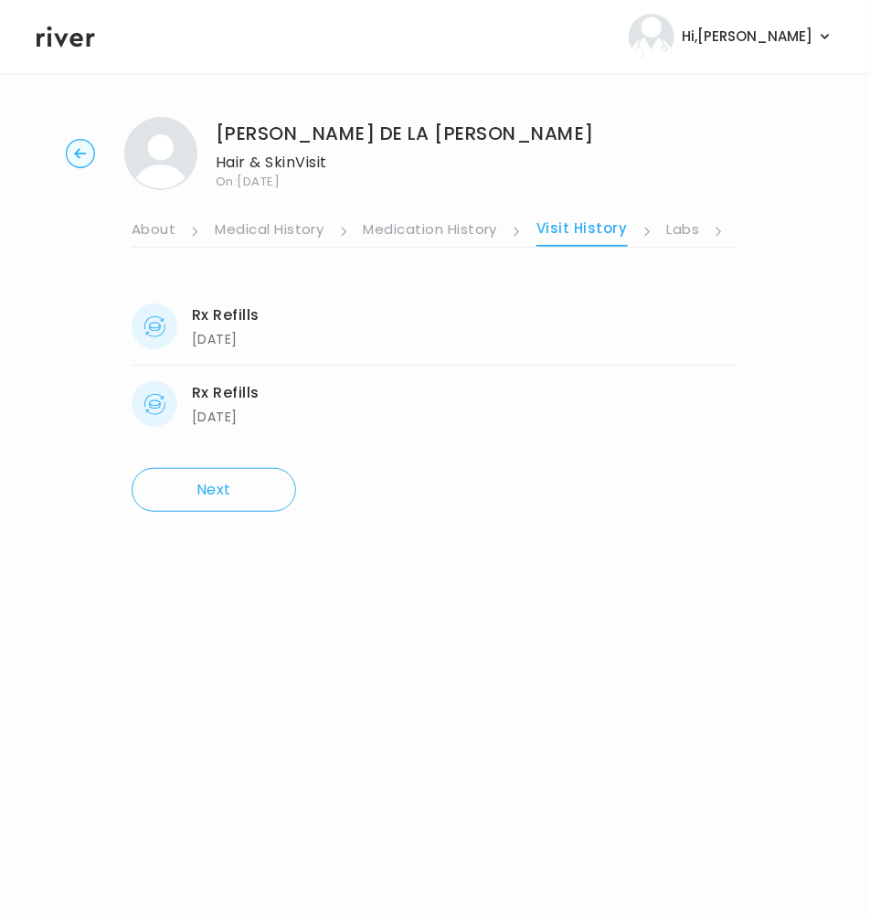
click at [135, 231] on link "About" at bounding box center [154, 231] width 44 height 29
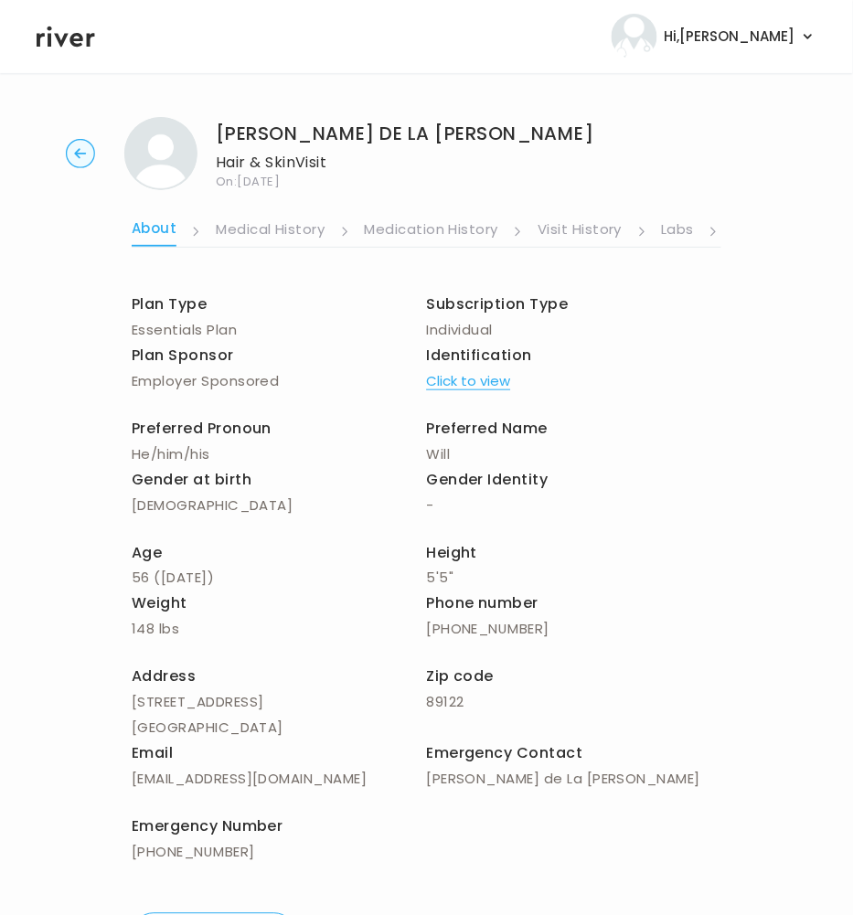
click at [684, 224] on link "Labs" at bounding box center [678, 231] width 33 height 29
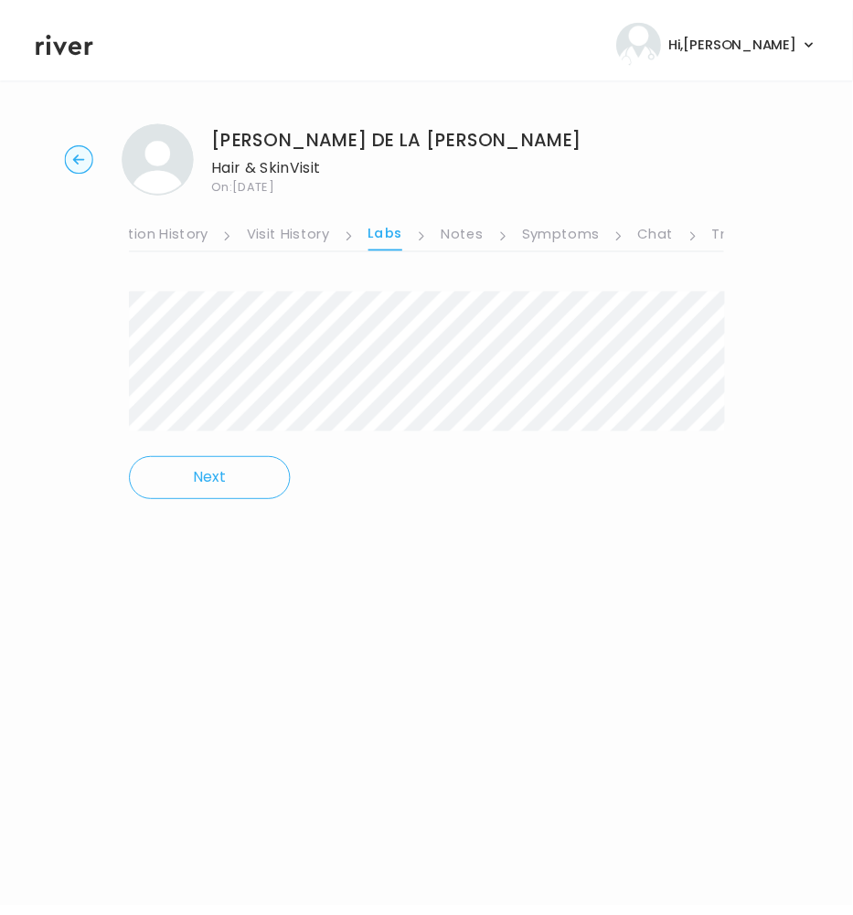
scroll to position [0, 377]
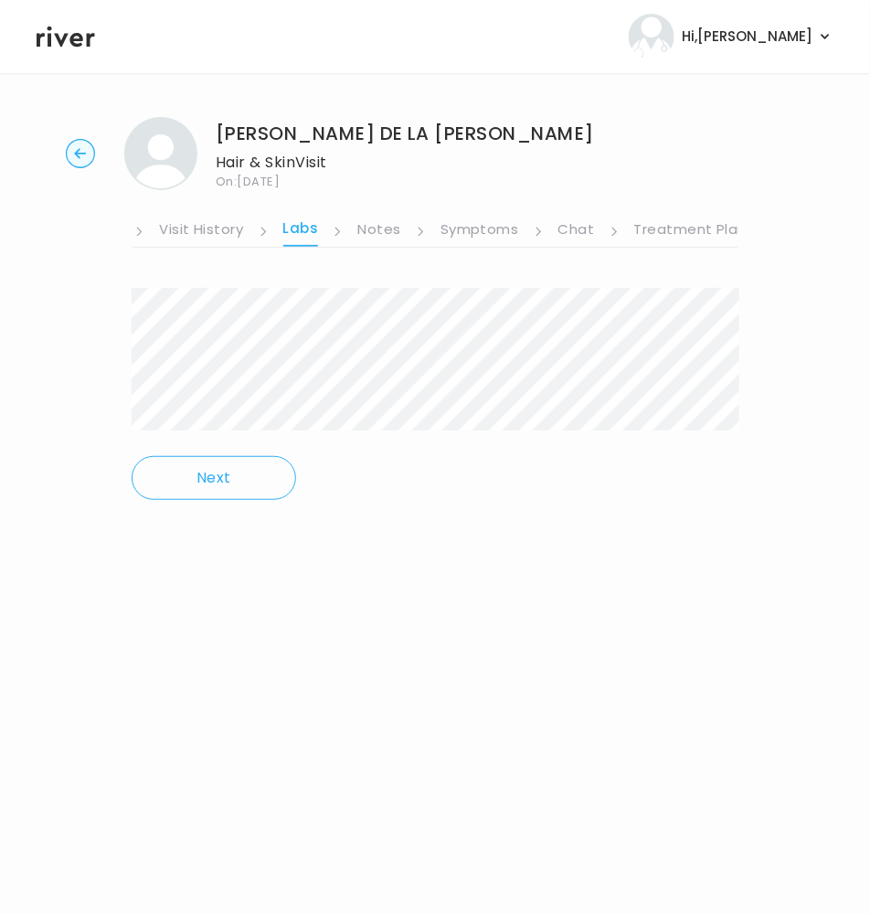
click at [647, 236] on link "Treatment Plan" at bounding box center [690, 231] width 113 height 29
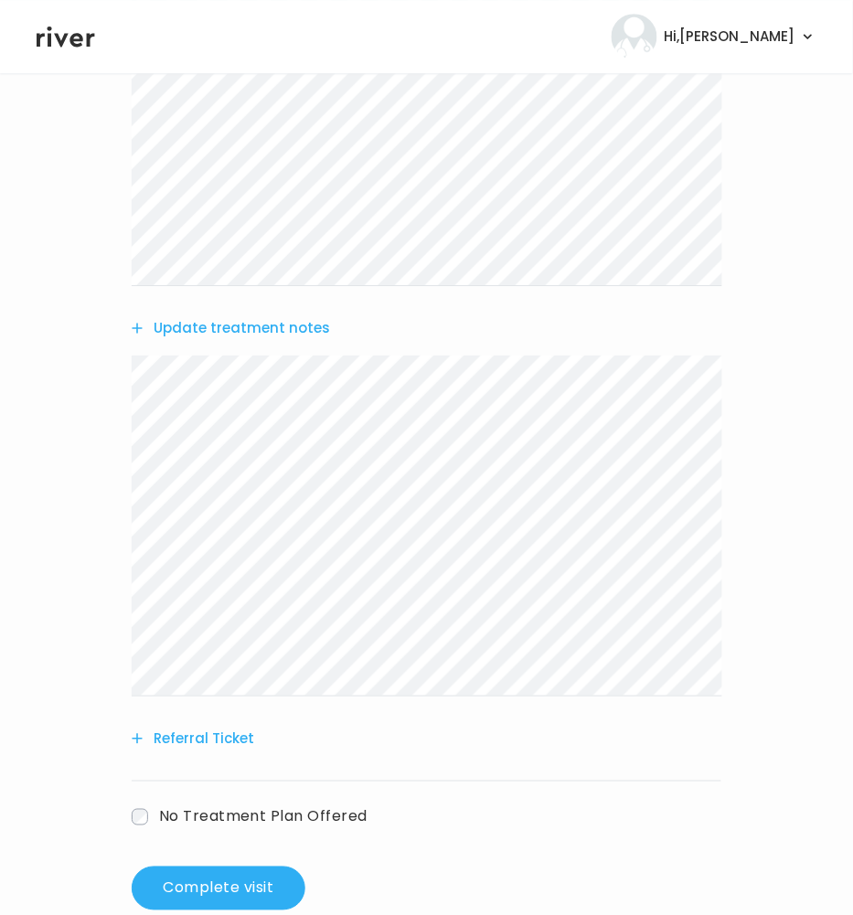
scroll to position [949, 0]
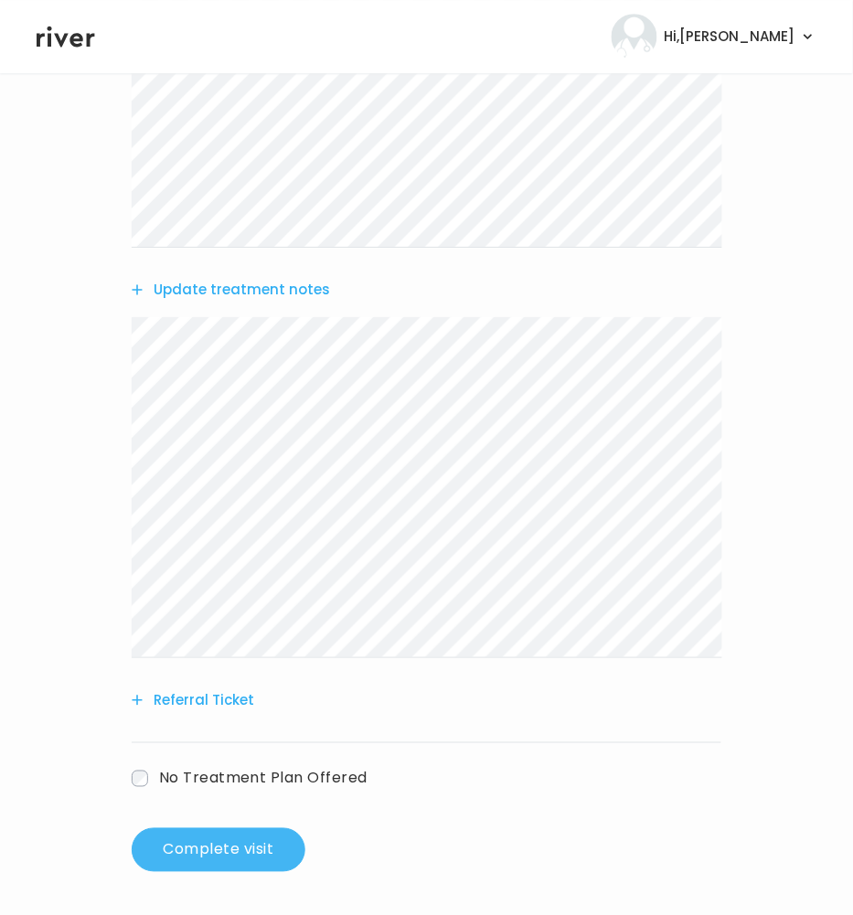
click at [257, 858] on button "Complete visit" at bounding box center [219, 850] width 174 height 44
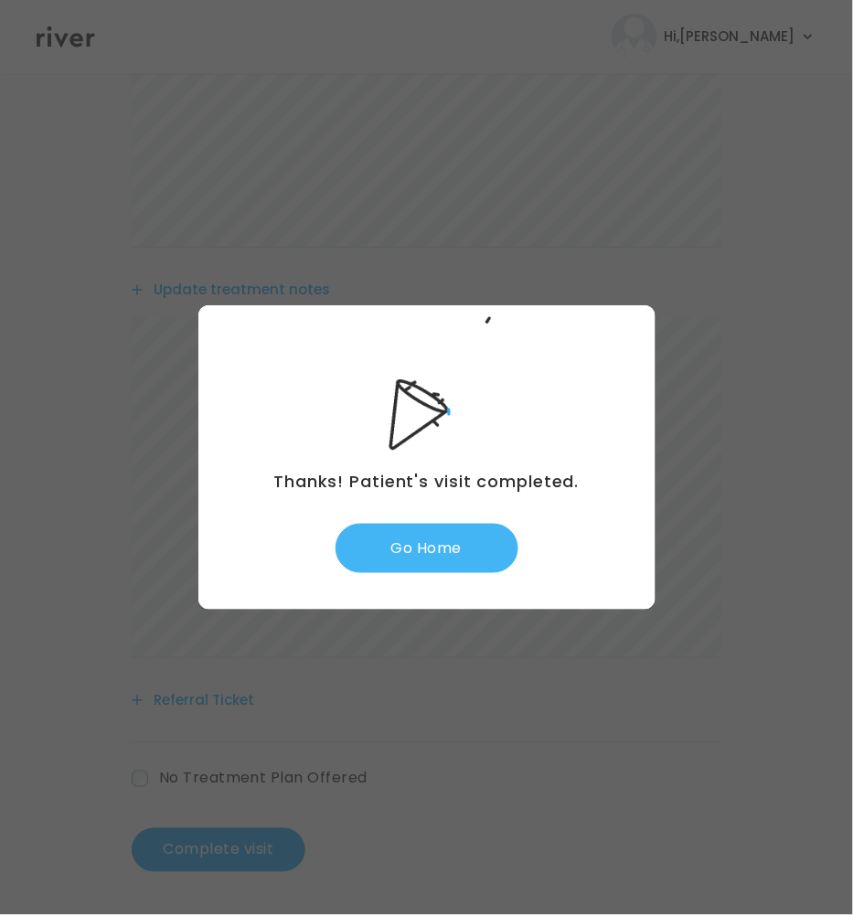
click at [450, 540] on button "Go Home" at bounding box center [426, 548] width 183 height 49
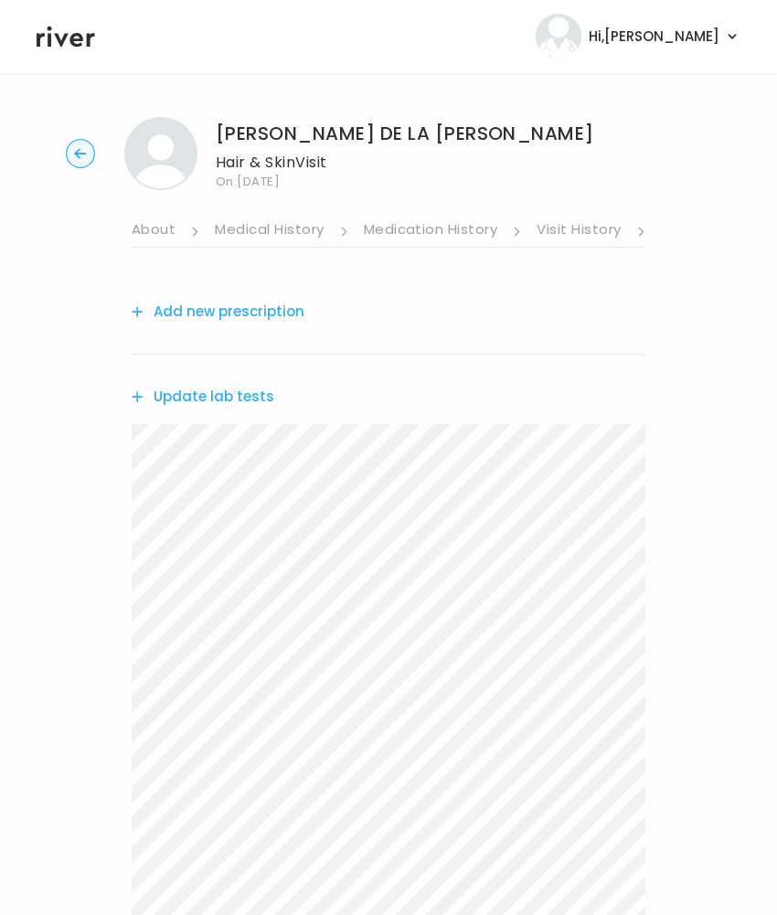
click at [160, 228] on link "About" at bounding box center [154, 231] width 44 height 29
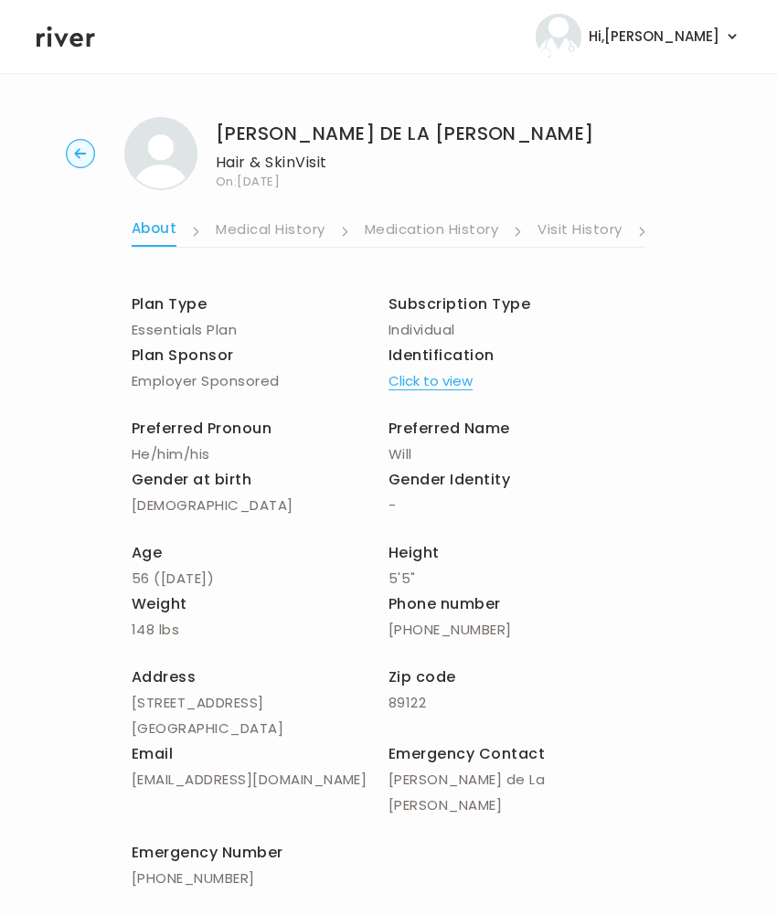
click at [444, 383] on button "Click to view" at bounding box center [430, 381] width 84 height 26
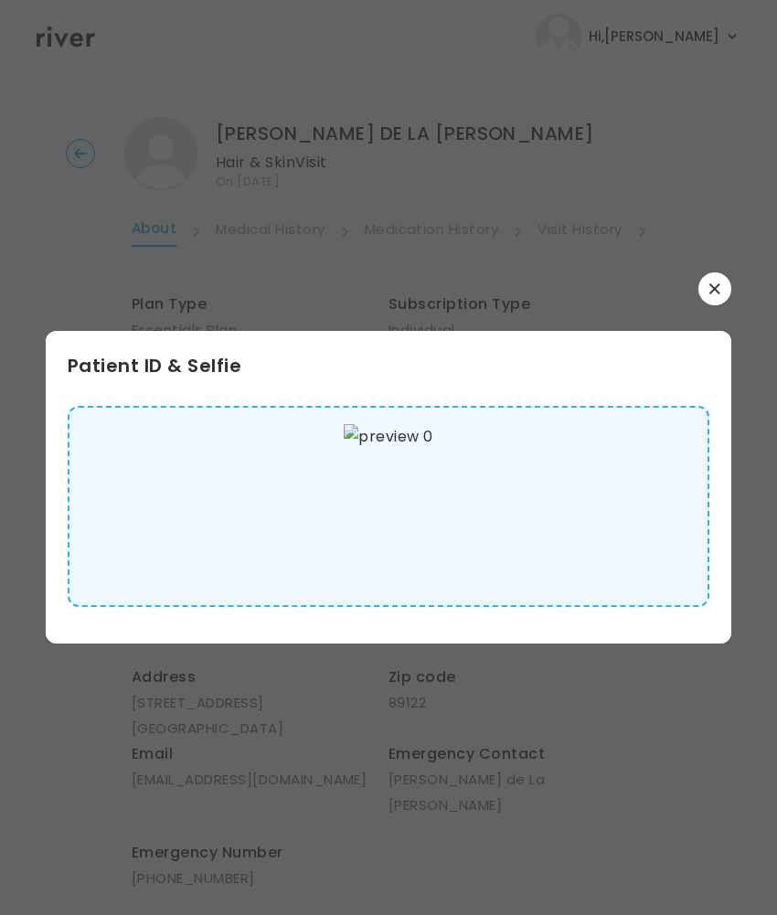
click at [710, 294] on button "button" at bounding box center [714, 288] width 33 height 33
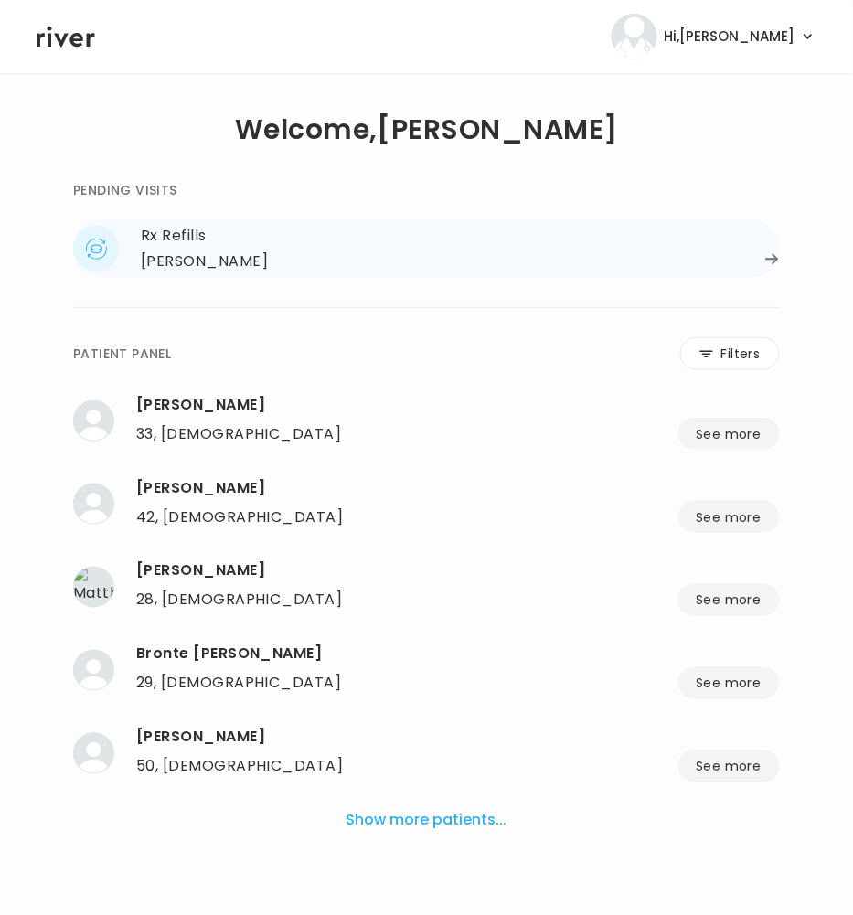
click at [349, 277] on div "Rx Refills [PERSON_NAME] [PERSON_NAME] 27, [DEMOGRAPHIC_DATA] See more 27, [DEM…" at bounding box center [426, 248] width 707 height 58
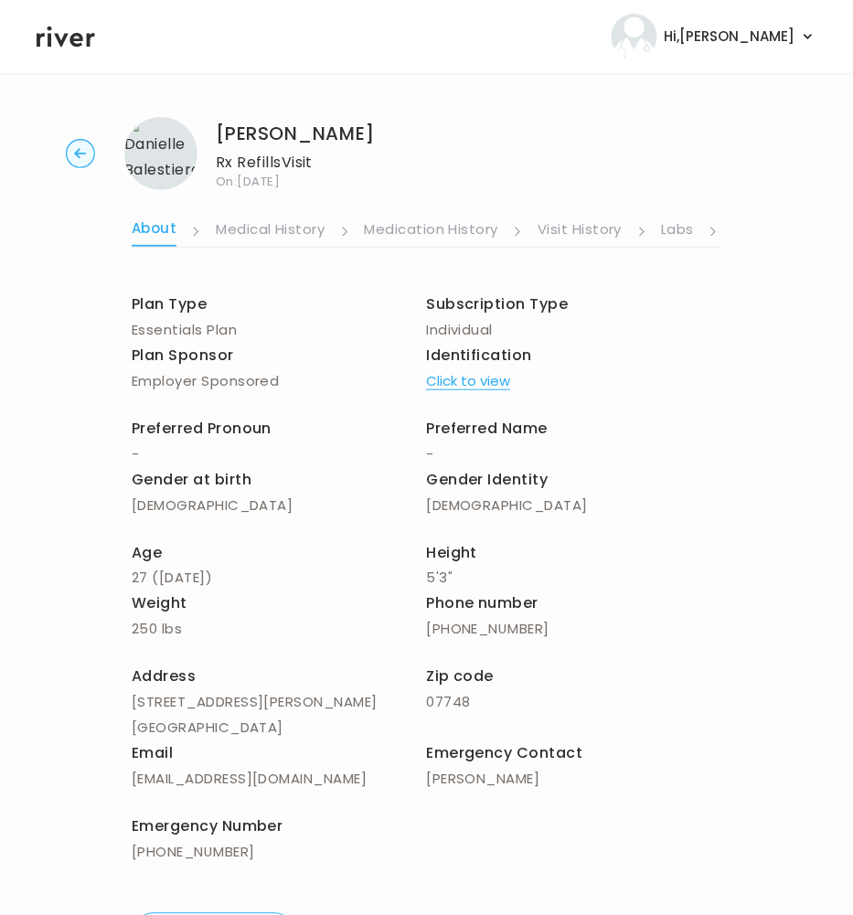
click at [670, 225] on link "Labs" at bounding box center [678, 231] width 33 height 29
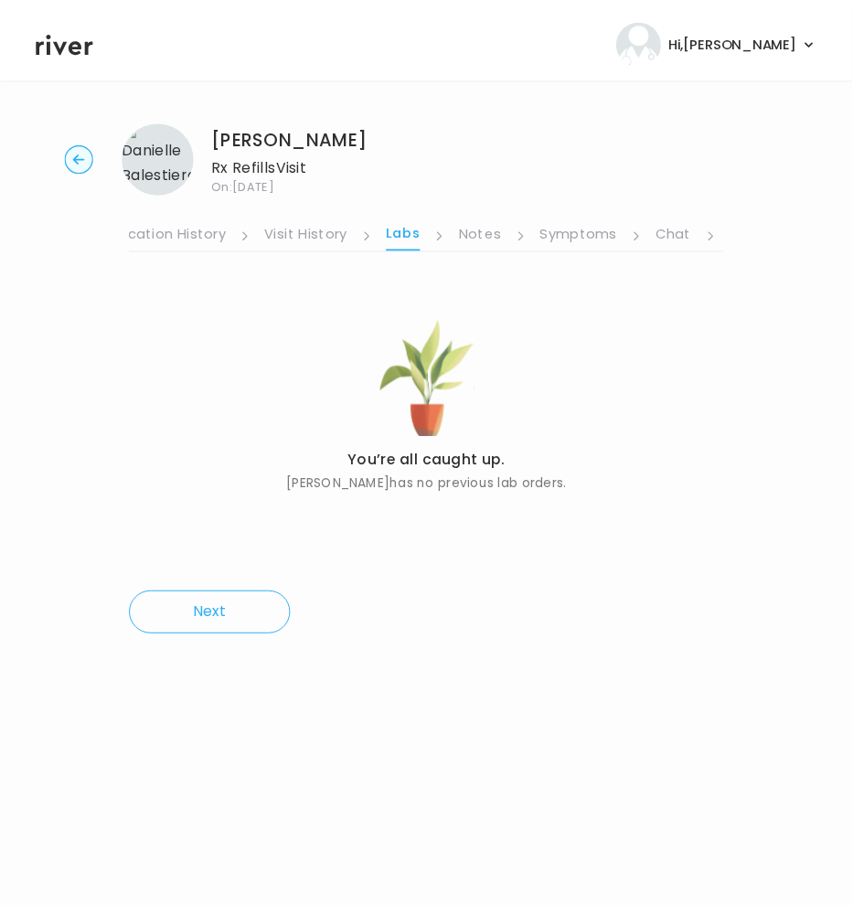
scroll to position [0, 320]
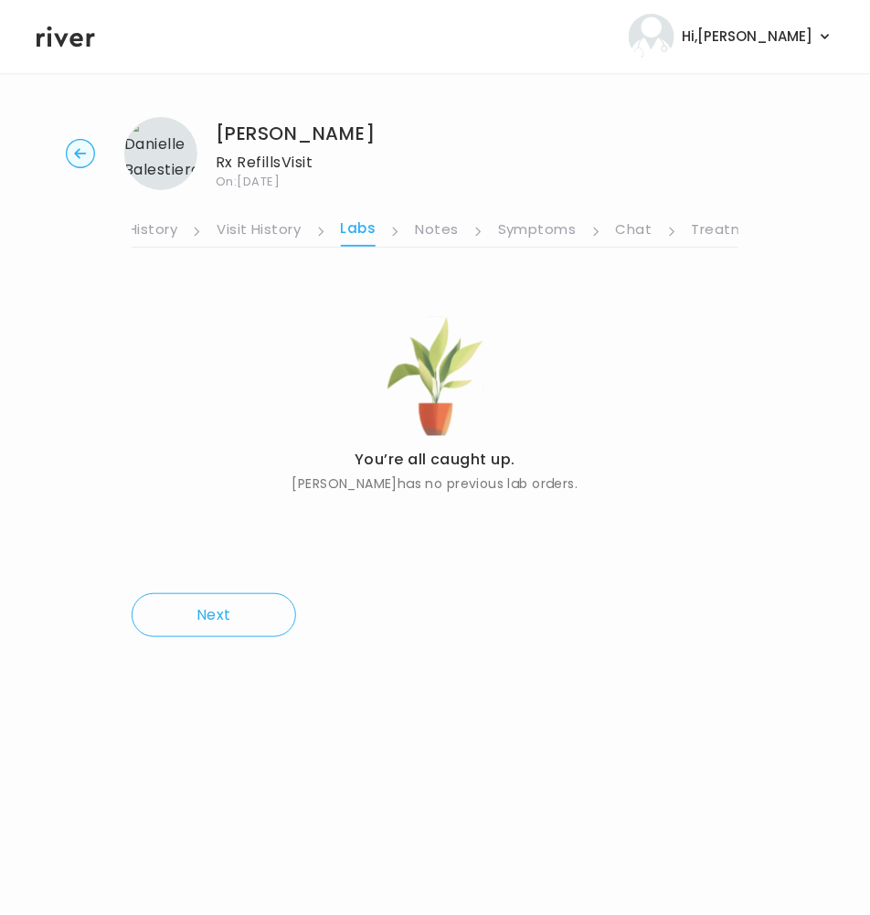
click at [638, 227] on link "Chat" at bounding box center [634, 231] width 37 height 29
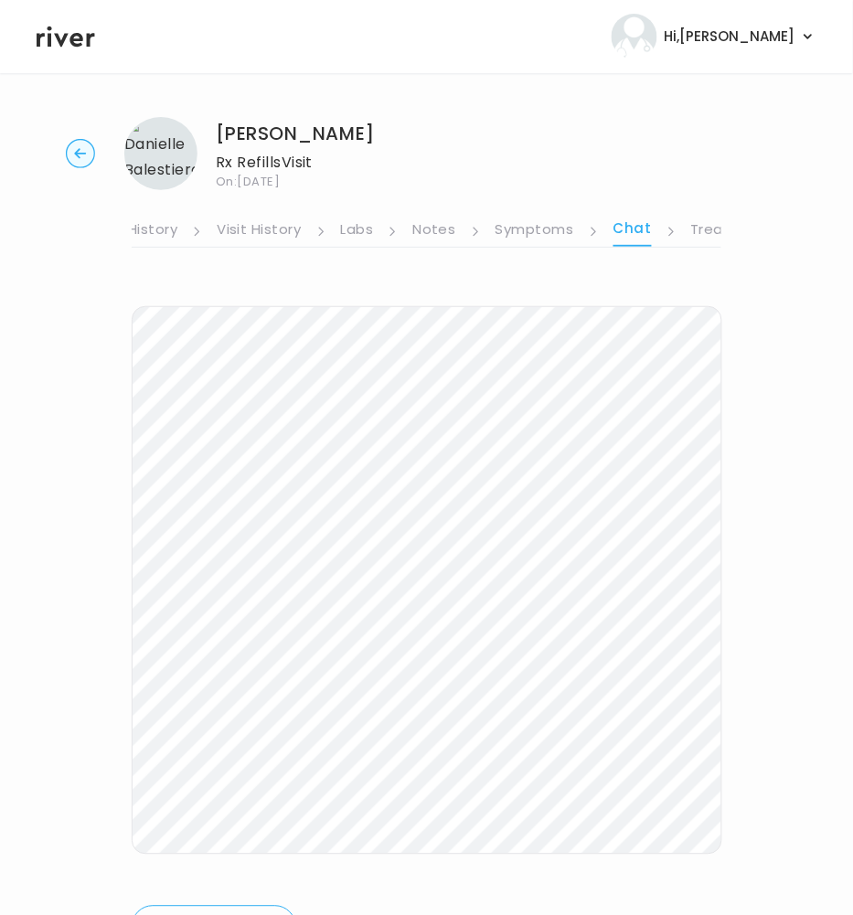
scroll to position [96, 0]
